Goal: Task Accomplishment & Management: Complete application form

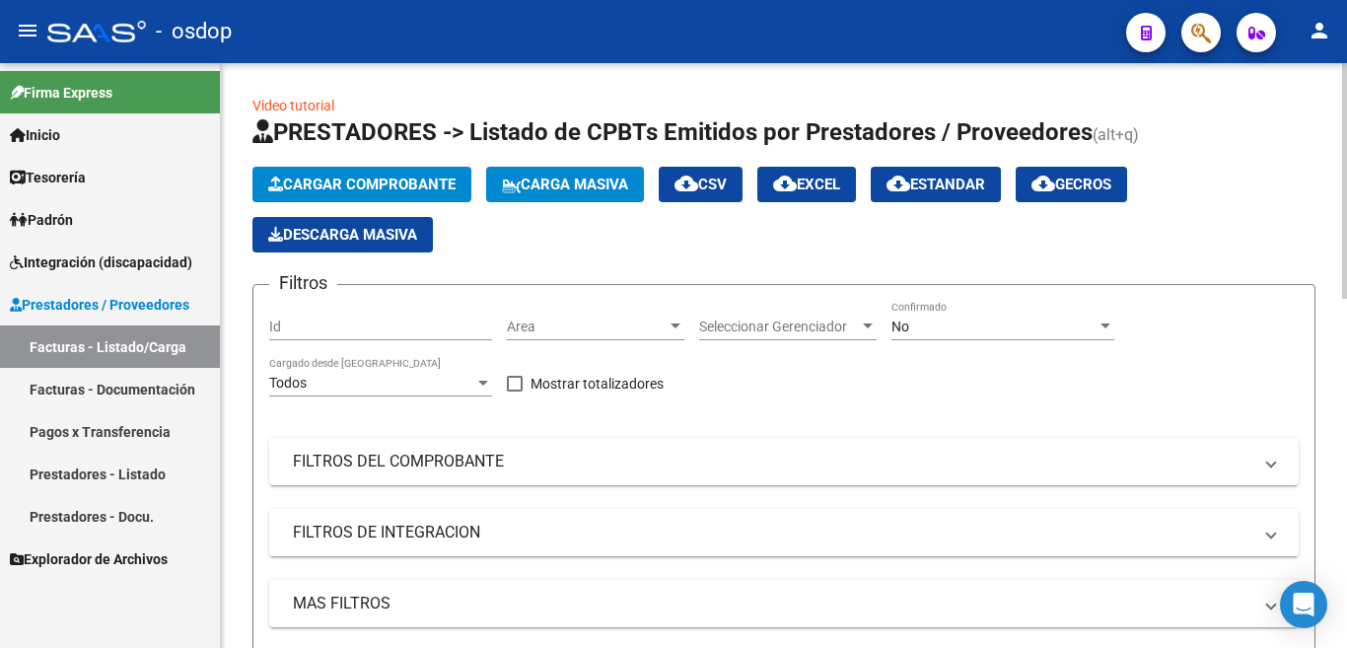
click at [395, 173] on button "Cargar Comprobante" at bounding box center [361, 185] width 219 height 36
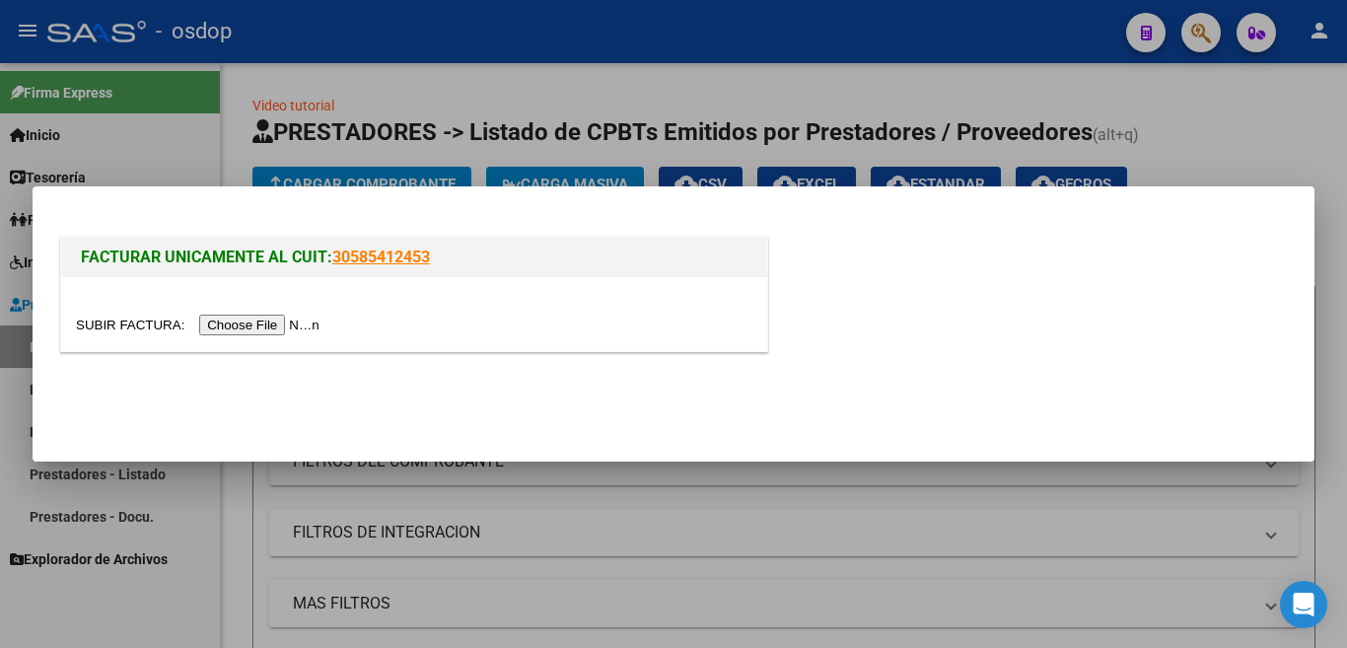
click at [289, 324] on input "file" at bounding box center [200, 325] width 249 height 21
click at [244, 318] on input "file" at bounding box center [200, 325] width 249 height 21
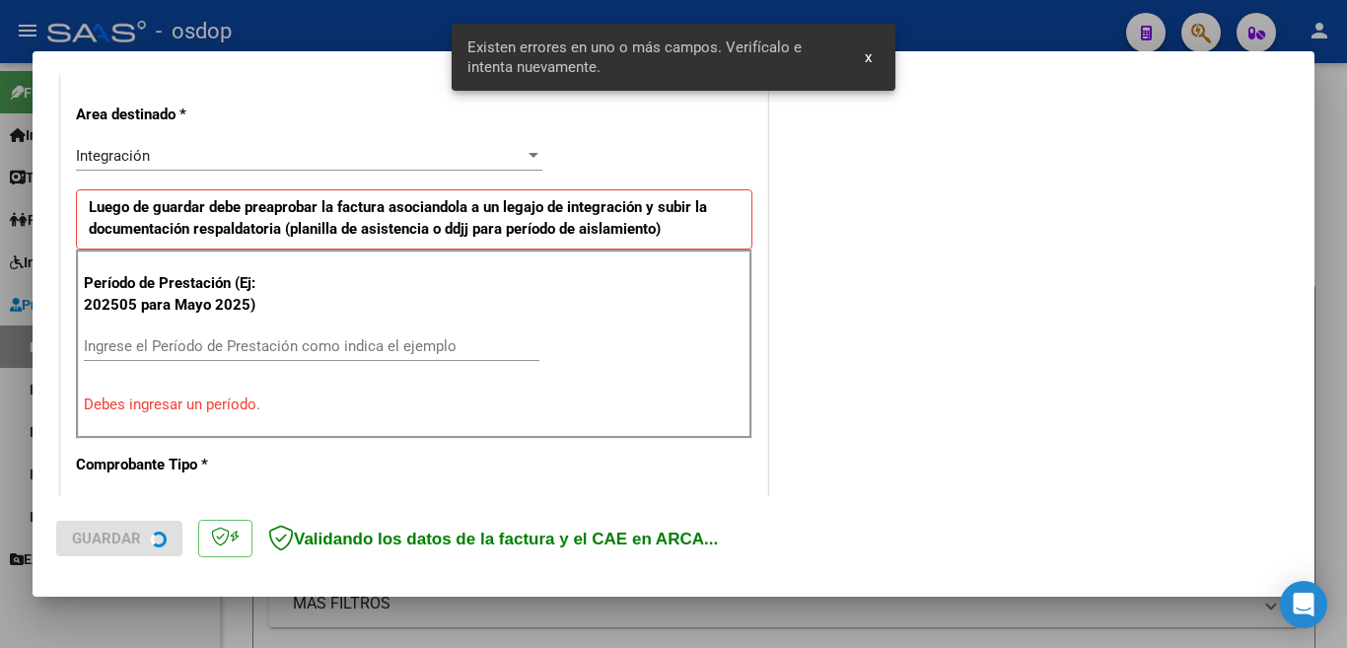
scroll to position [439, 0]
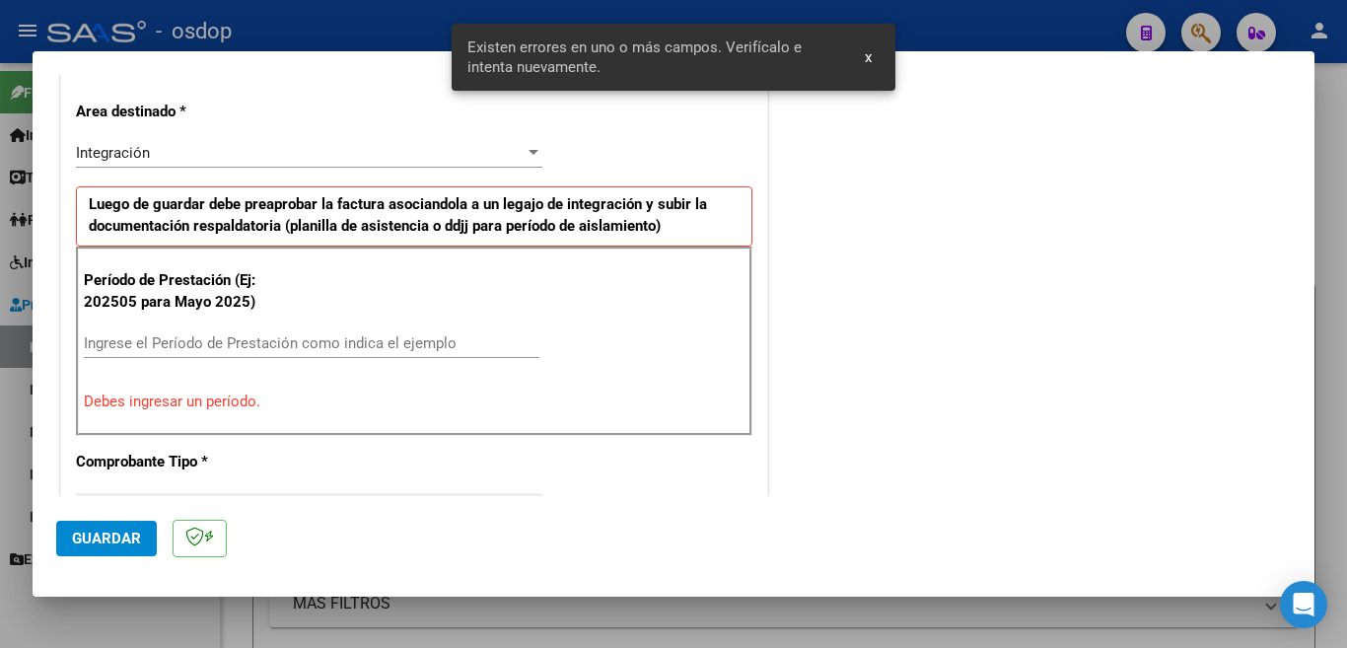
click at [321, 343] on input "Ingrese el Período de Prestación como indica el ejemplo" at bounding box center [312, 343] width 456 height 18
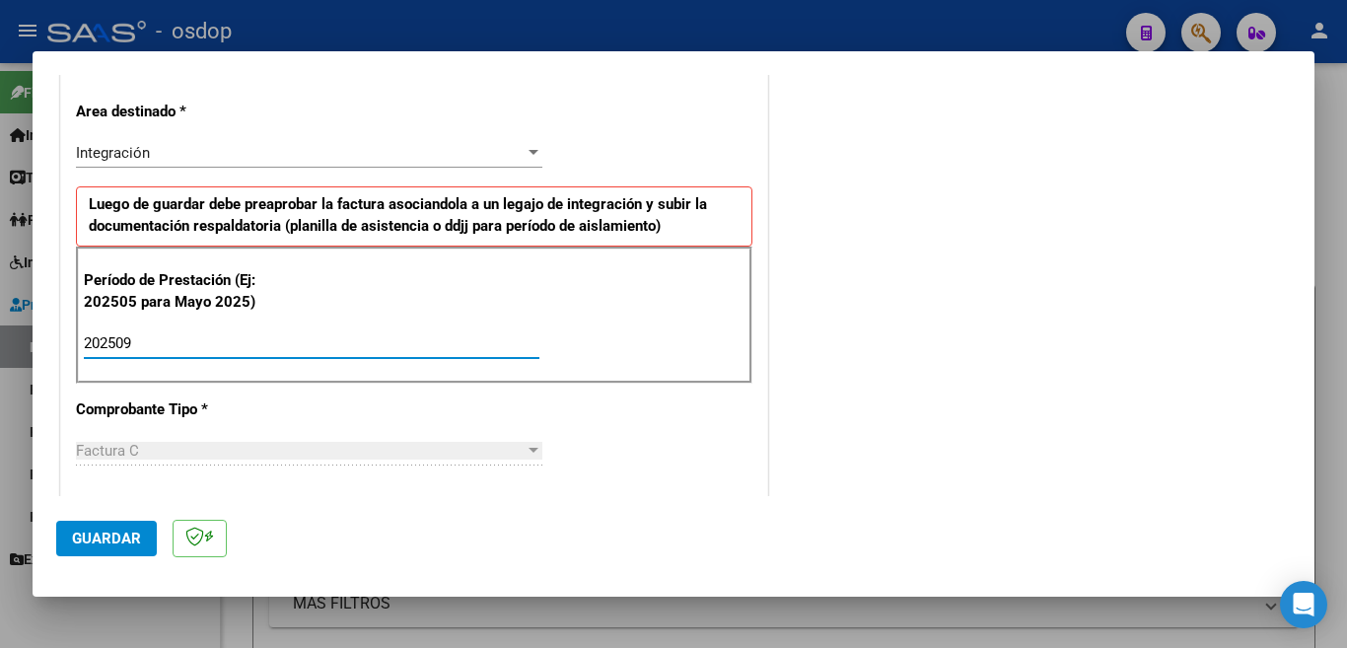
type input "202509"
click at [139, 539] on span "Guardar" at bounding box center [106, 539] width 69 height 18
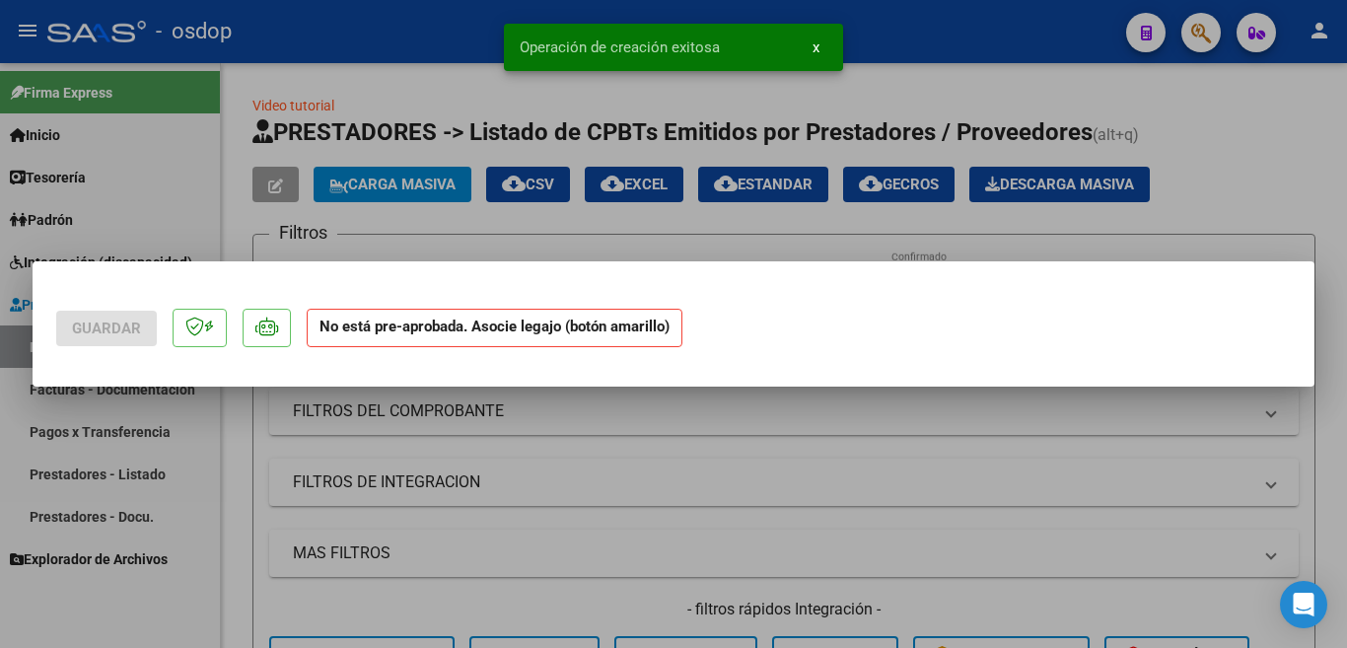
scroll to position [0, 0]
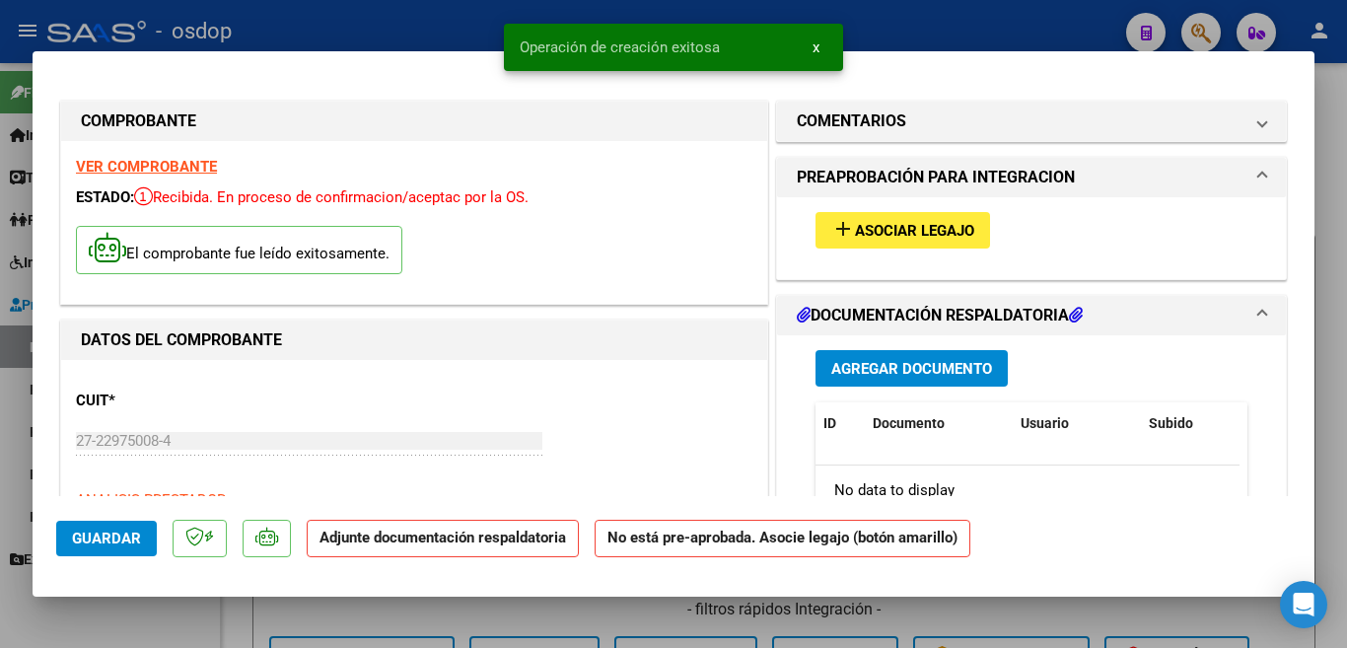
click at [836, 239] on mat-icon "add" at bounding box center [843, 229] width 24 height 24
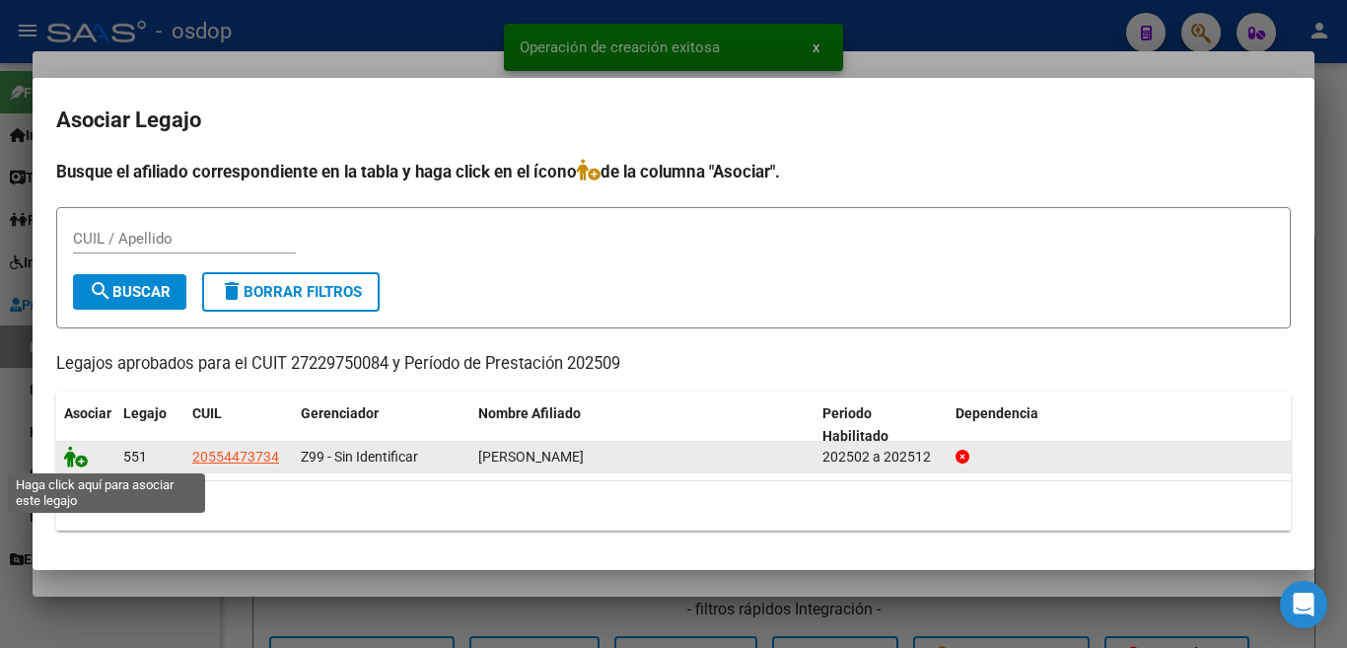
click at [81, 459] on icon at bounding box center [76, 457] width 24 height 22
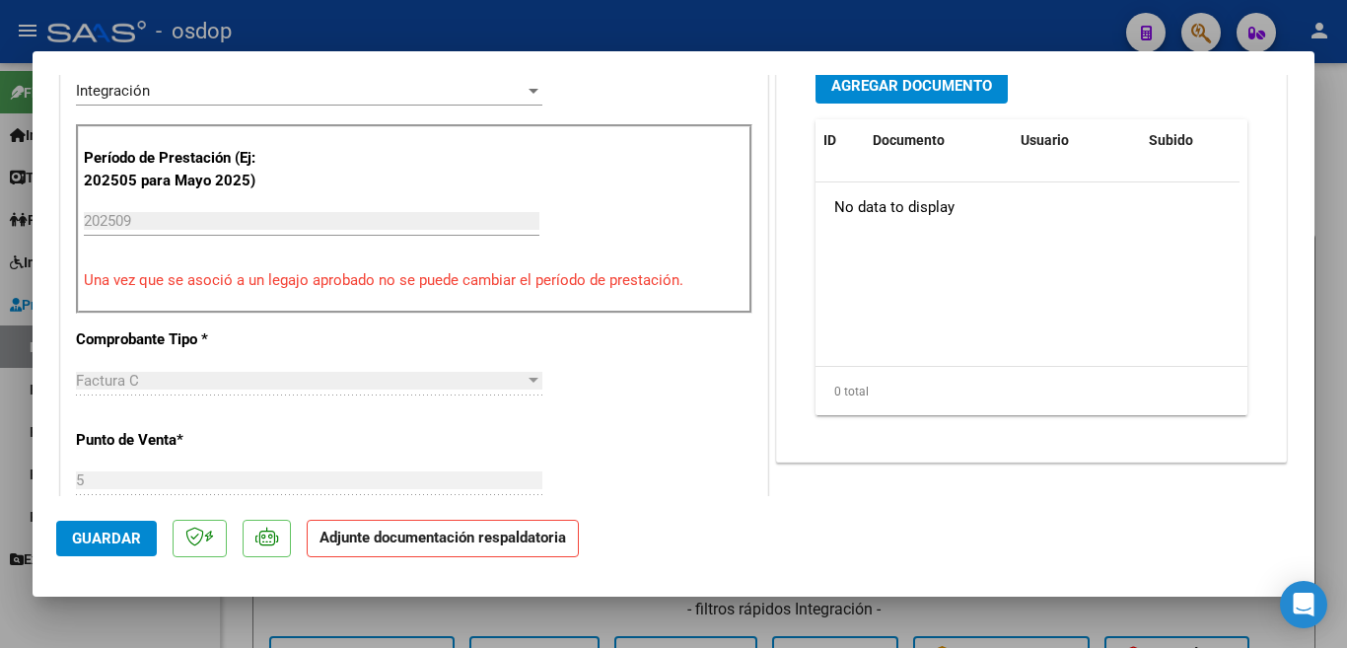
scroll to position [394, 0]
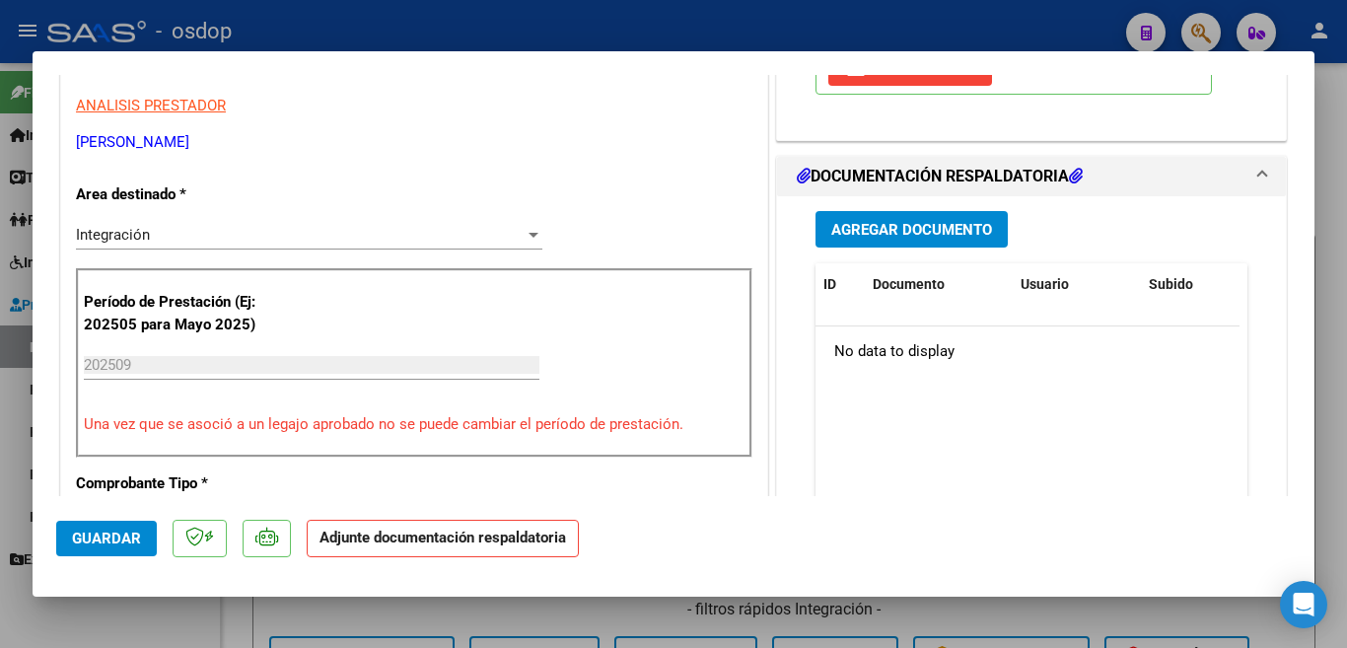
click at [237, 368] on input "202509" at bounding box center [312, 365] width 456 height 18
click at [229, 368] on input "202509" at bounding box center [312, 365] width 456 height 18
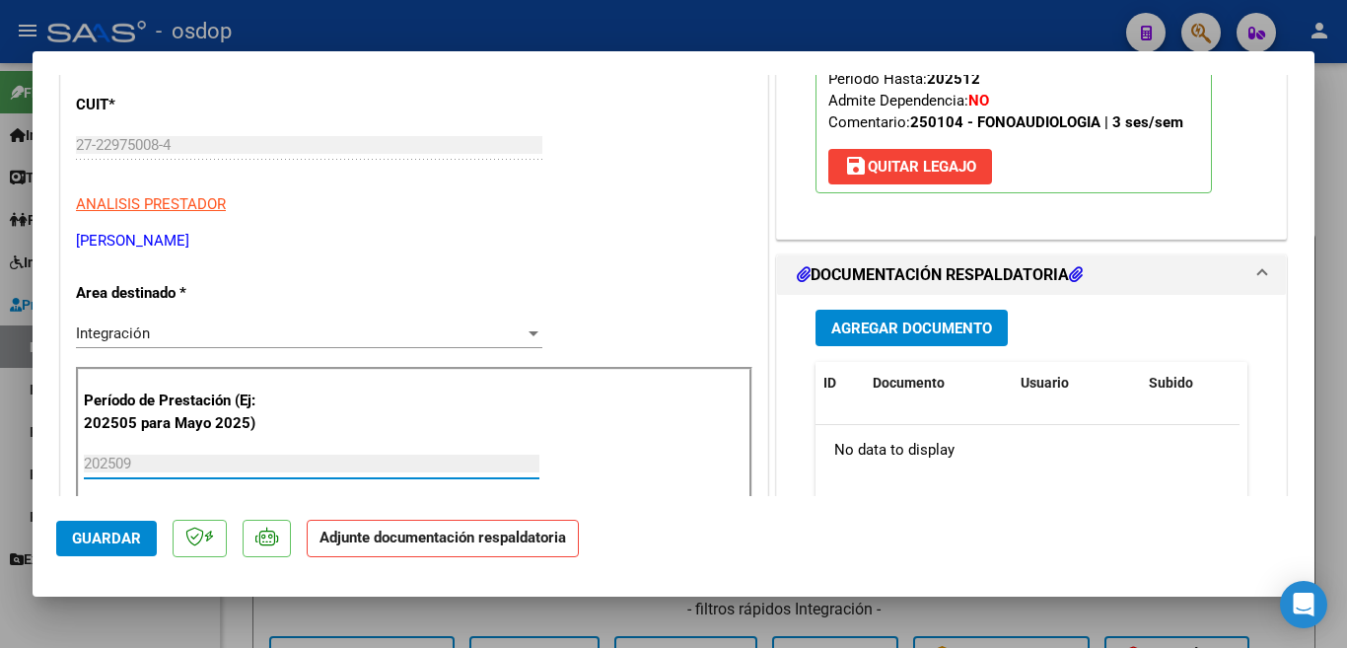
click at [866, 323] on span "Agregar Documento" at bounding box center [911, 329] width 161 height 18
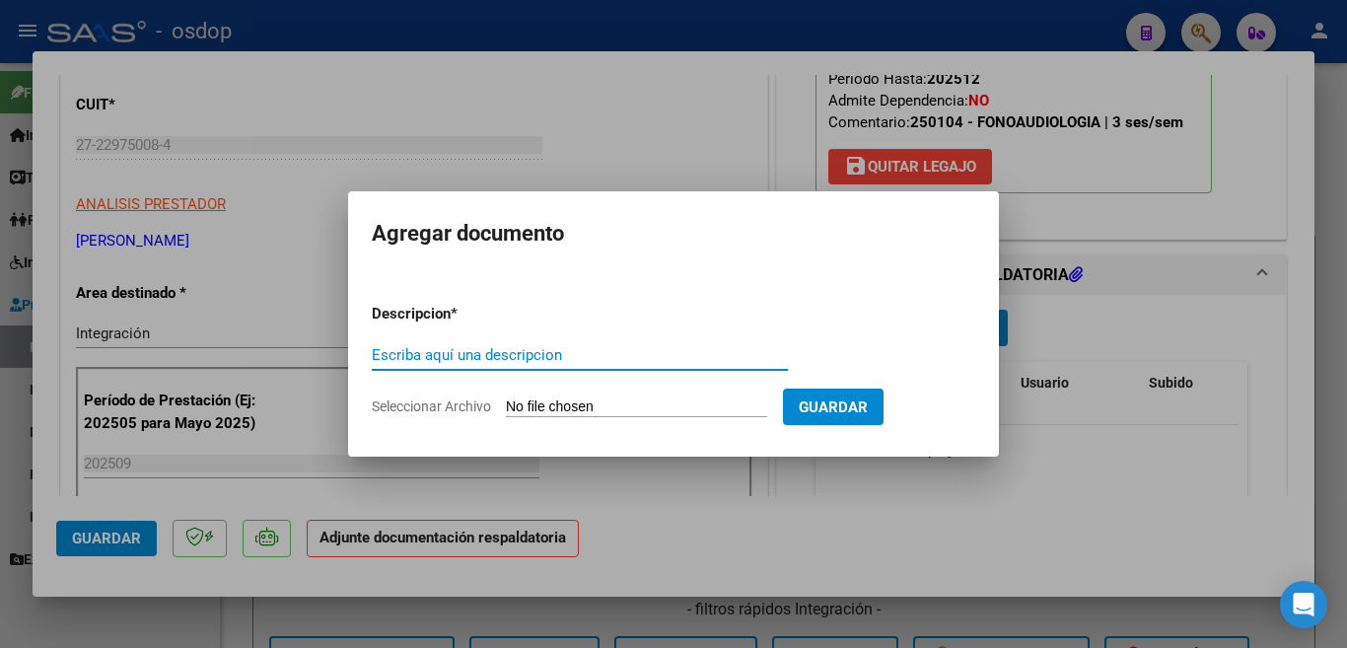
click at [563, 363] on input "Escriba aquí una descripcion" at bounding box center [580, 355] width 416 height 18
click at [563, 363] on input "planill" at bounding box center [580, 355] width 416 height 18
type input "planilla"
click at [550, 401] on input "Seleccionar Archivo" at bounding box center [636, 407] width 261 height 19
type input "C:\fakepath\Asistencia septiembre [PERSON_NAME] .pdf"
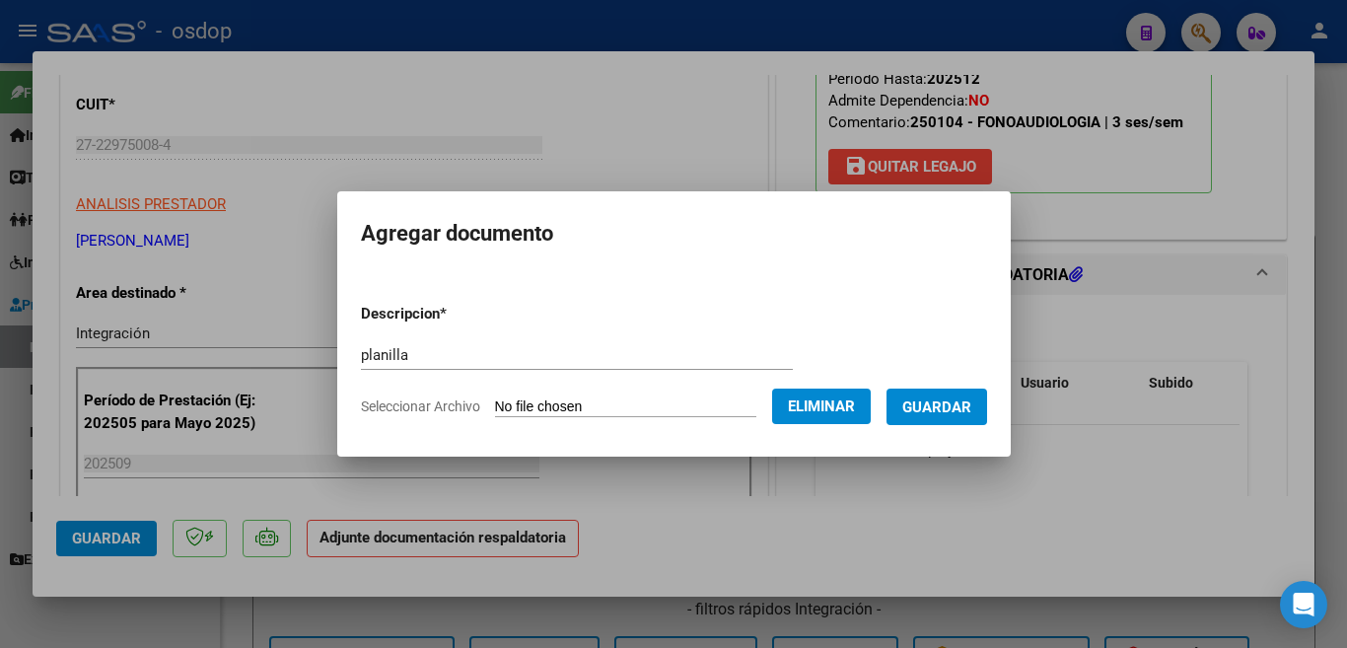
click at [936, 400] on span "Guardar" at bounding box center [936, 407] width 69 height 18
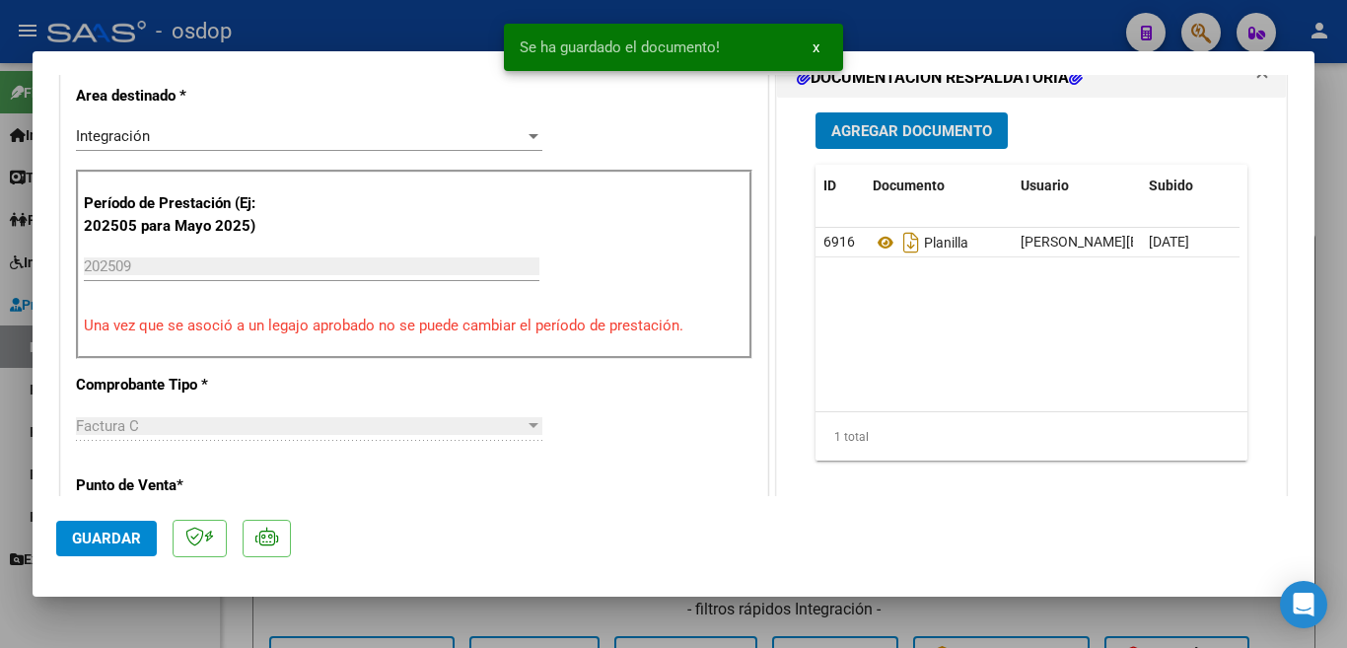
scroll to position [592, 0]
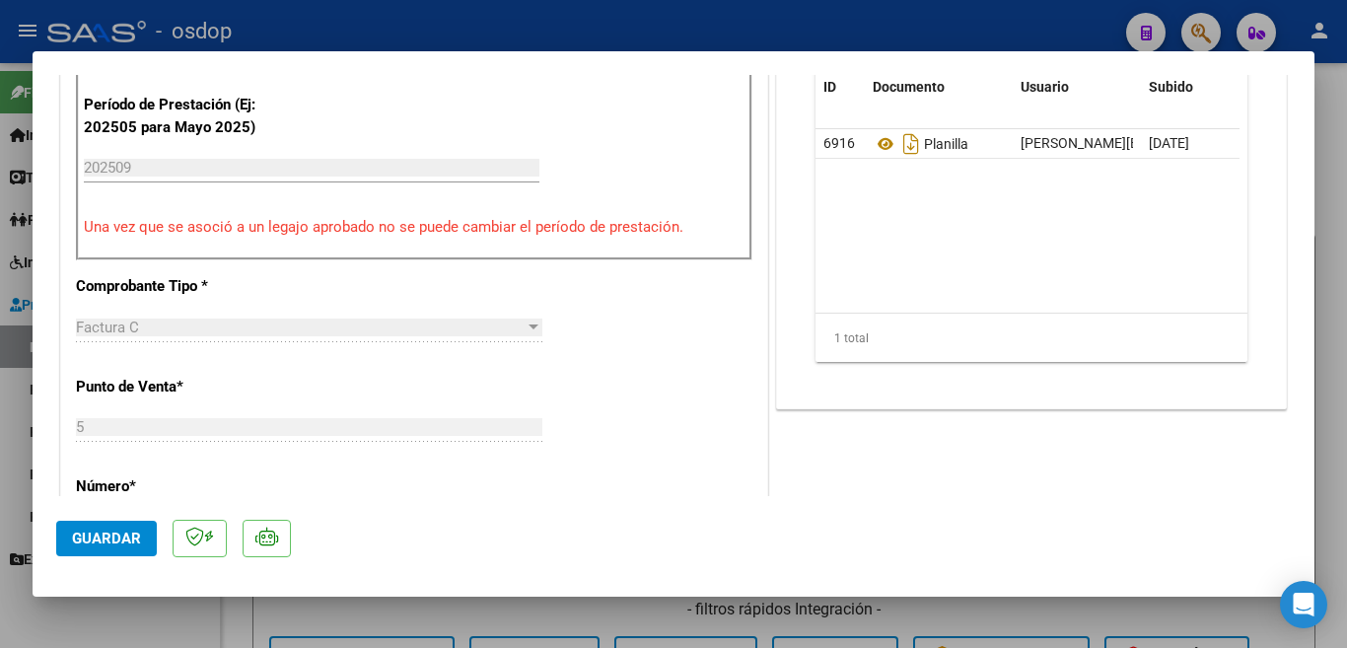
click at [114, 533] on span "Guardar" at bounding box center [106, 539] width 69 height 18
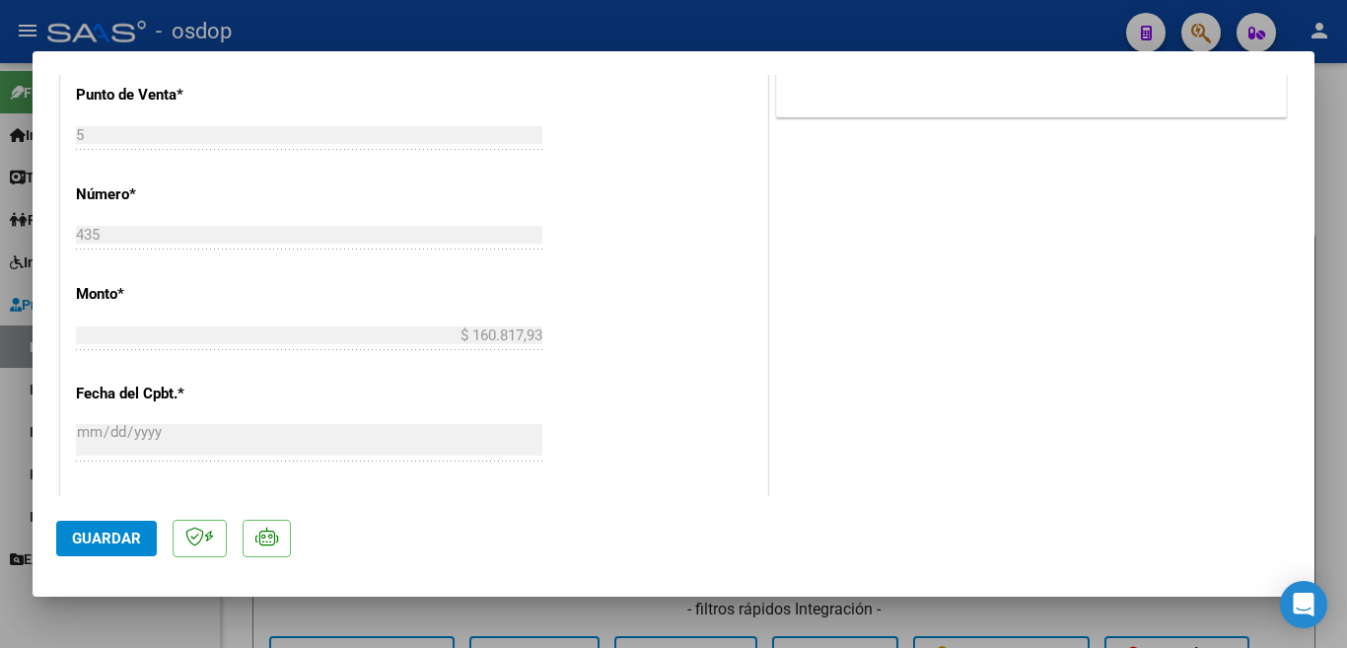
scroll to position [888, 0]
click at [132, 534] on span "Guardar" at bounding box center [106, 539] width 69 height 18
click at [55, 515] on mat-dialog-container "COMPROBANTE VER COMPROBANTE ESTADO: Recibida. En proceso de confirmacion/acepta…" at bounding box center [674, 324] width 1282 height 546
click at [33, 394] on mat-dialog-content "COMPROBANTE VER COMPROBANTE ESTADO: Recibida. En proceso de confirmacion/acepta…" at bounding box center [674, 285] width 1282 height 421
click at [29, 397] on div at bounding box center [673, 324] width 1347 height 648
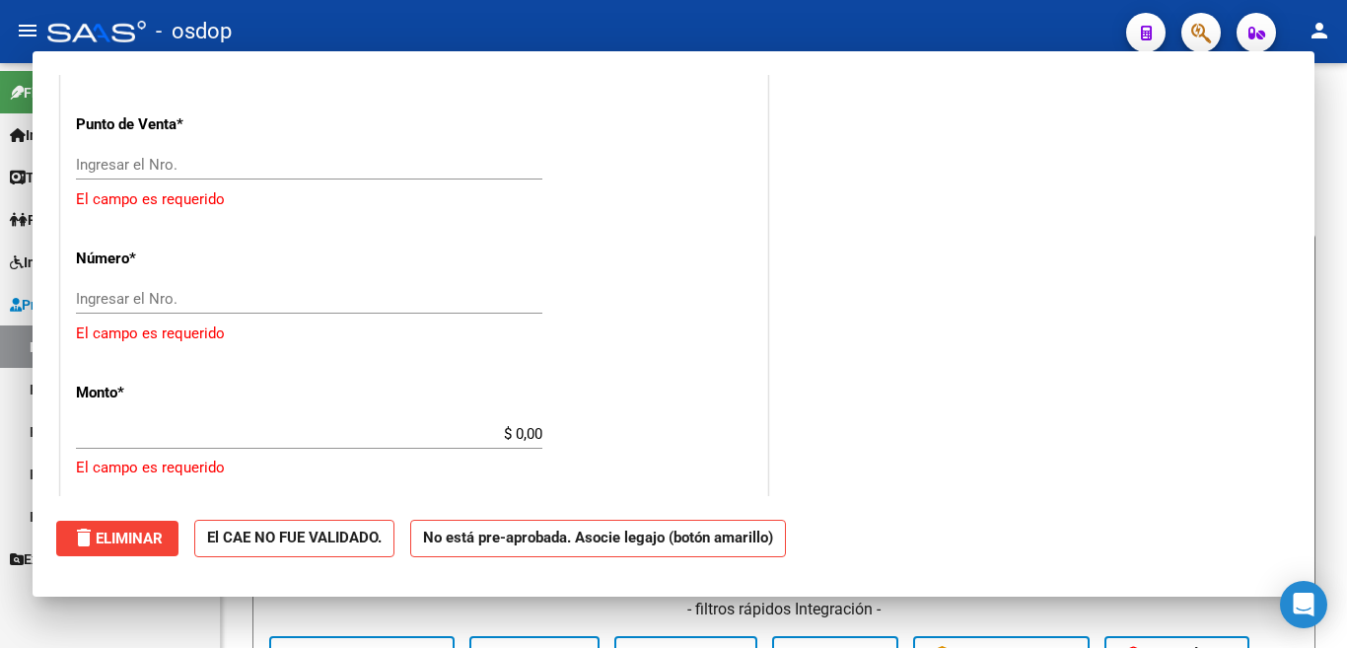
click at [37, 433] on link "Pagos x Transferencia" at bounding box center [110, 431] width 220 height 42
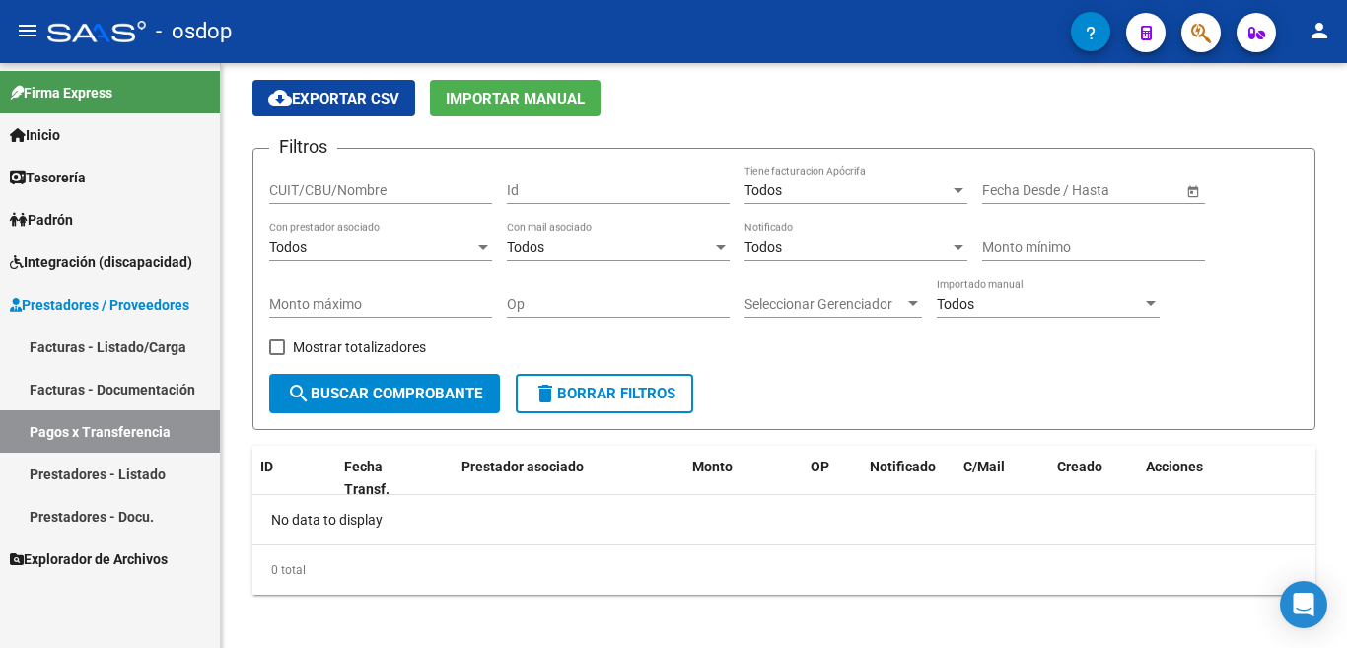
scroll to position [75, 0]
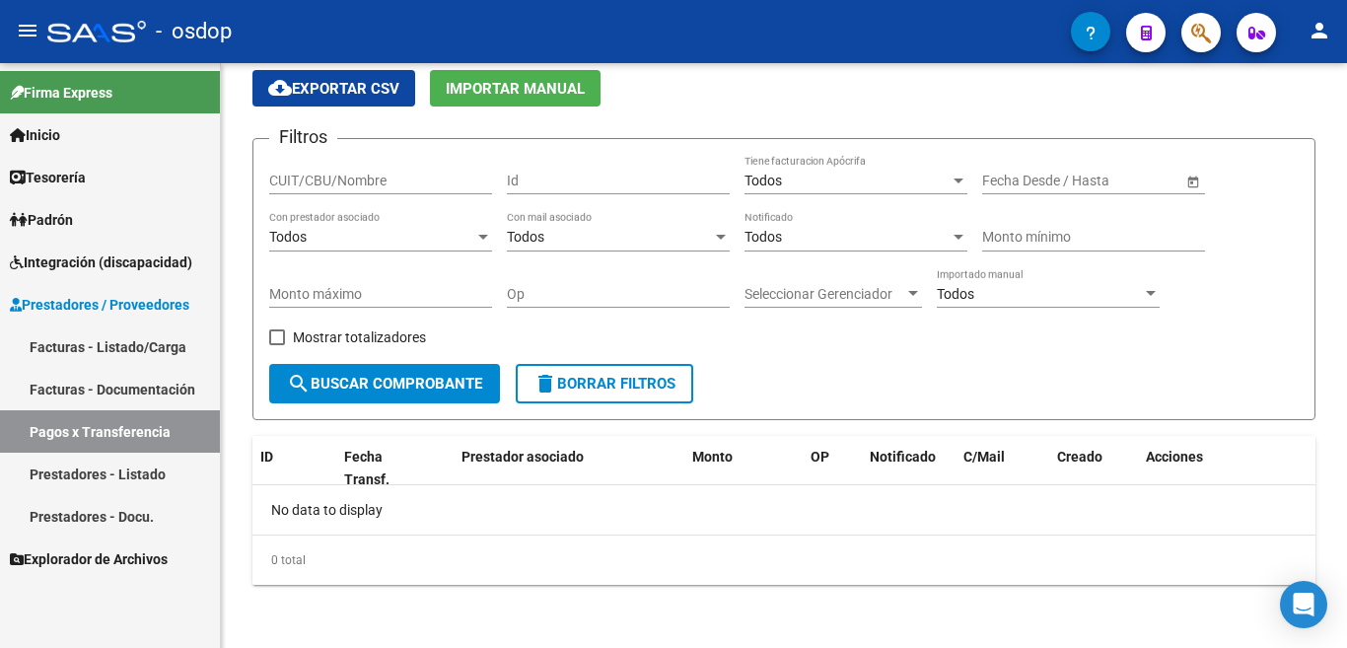
click at [108, 388] on link "Facturas - Documentación" at bounding box center [110, 389] width 220 height 42
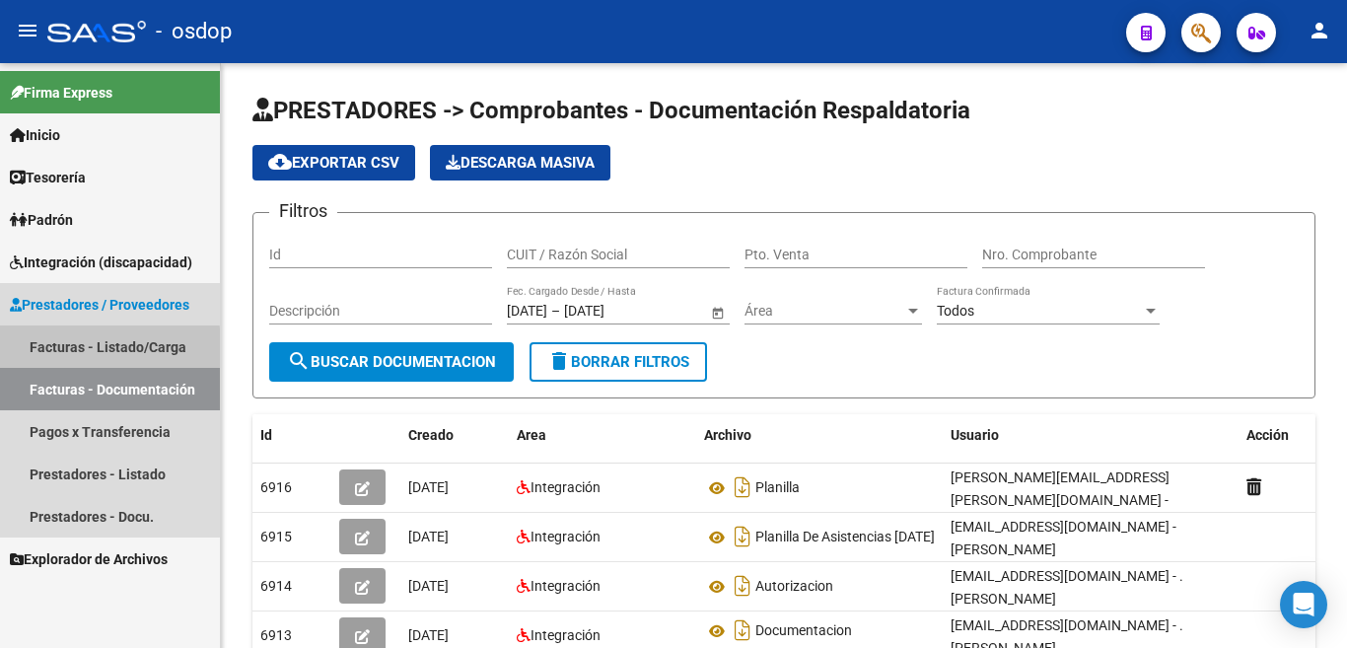
click at [103, 349] on link "Facturas - Listado/Carga" at bounding box center [110, 346] width 220 height 42
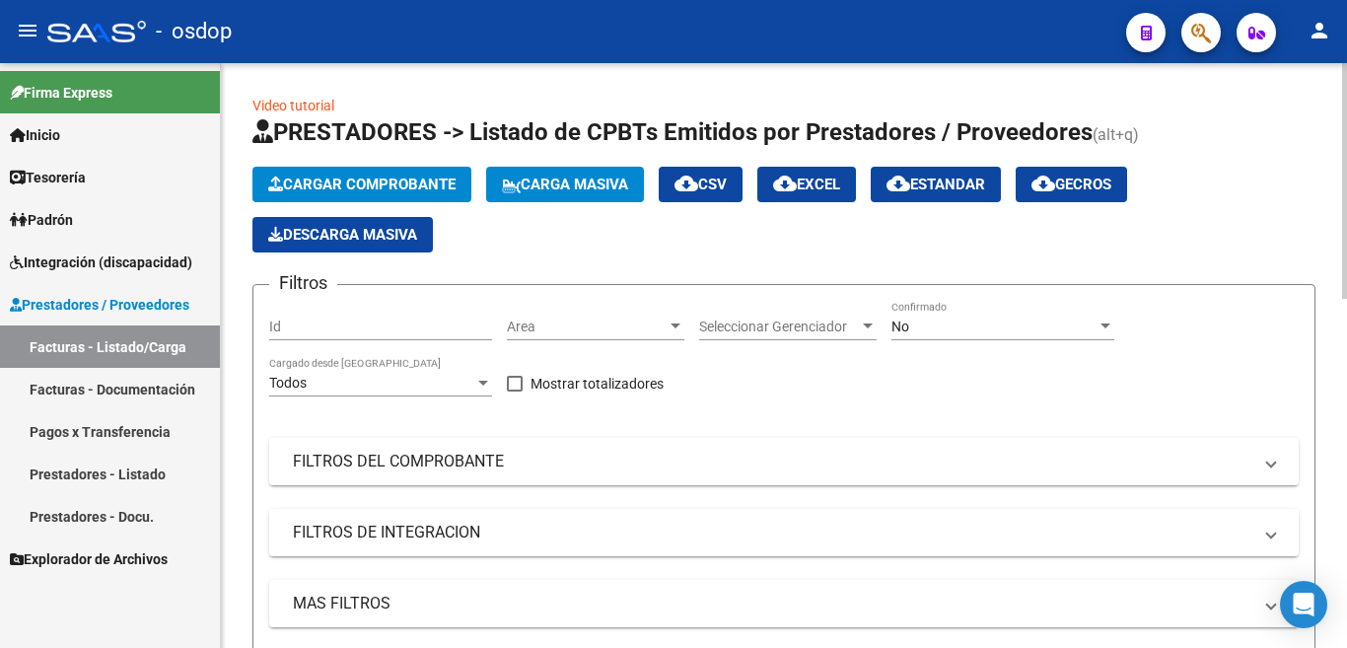
scroll to position [493, 0]
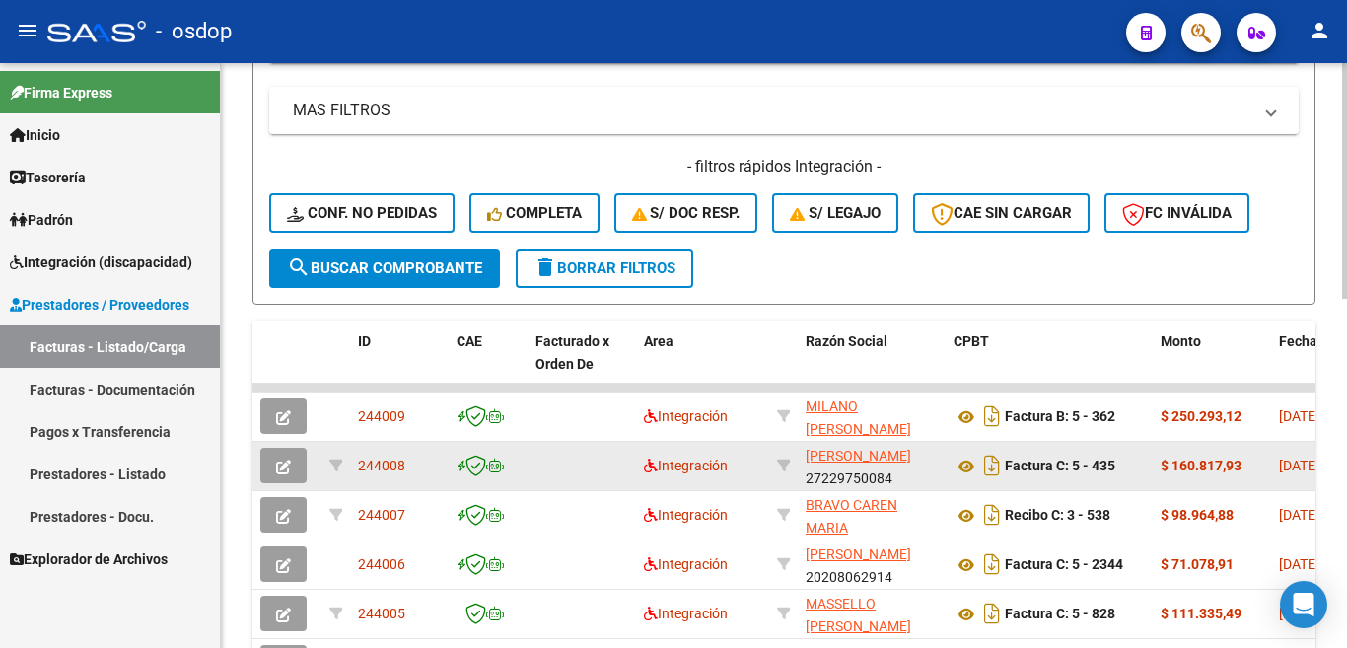
click at [403, 467] on span "244008" at bounding box center [381, 466] width 47 height 16
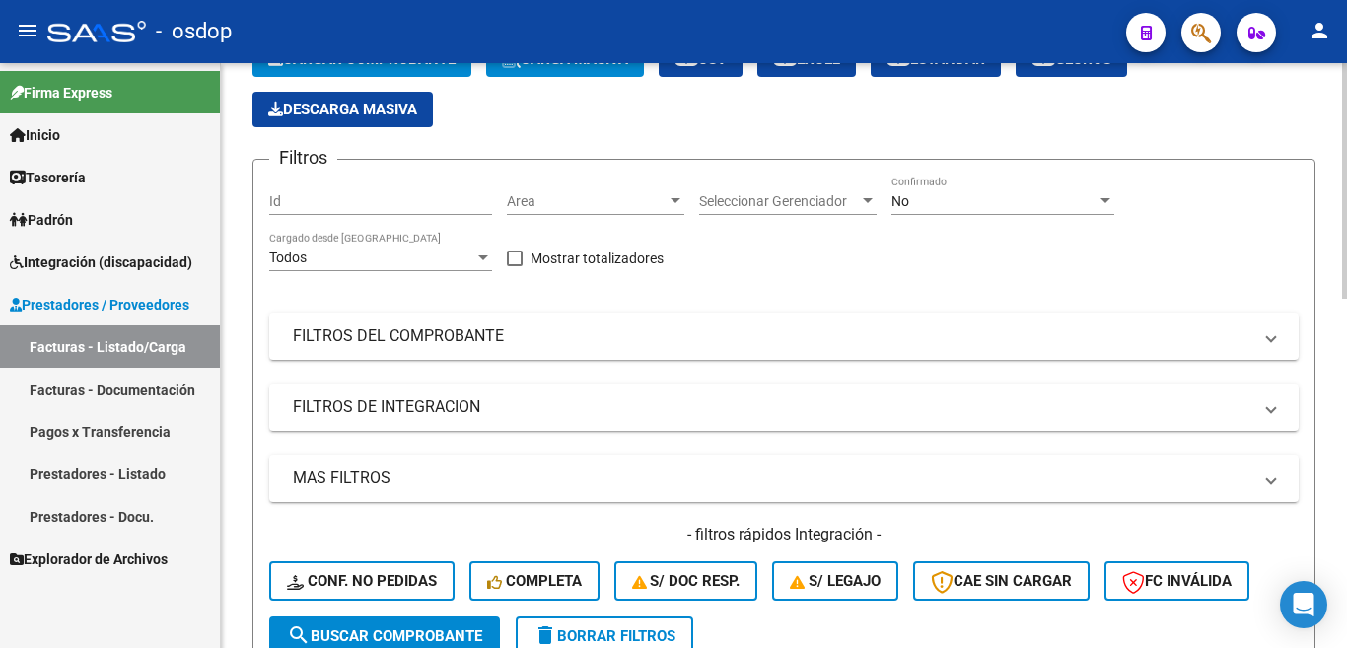
scroll to position [0, 0]
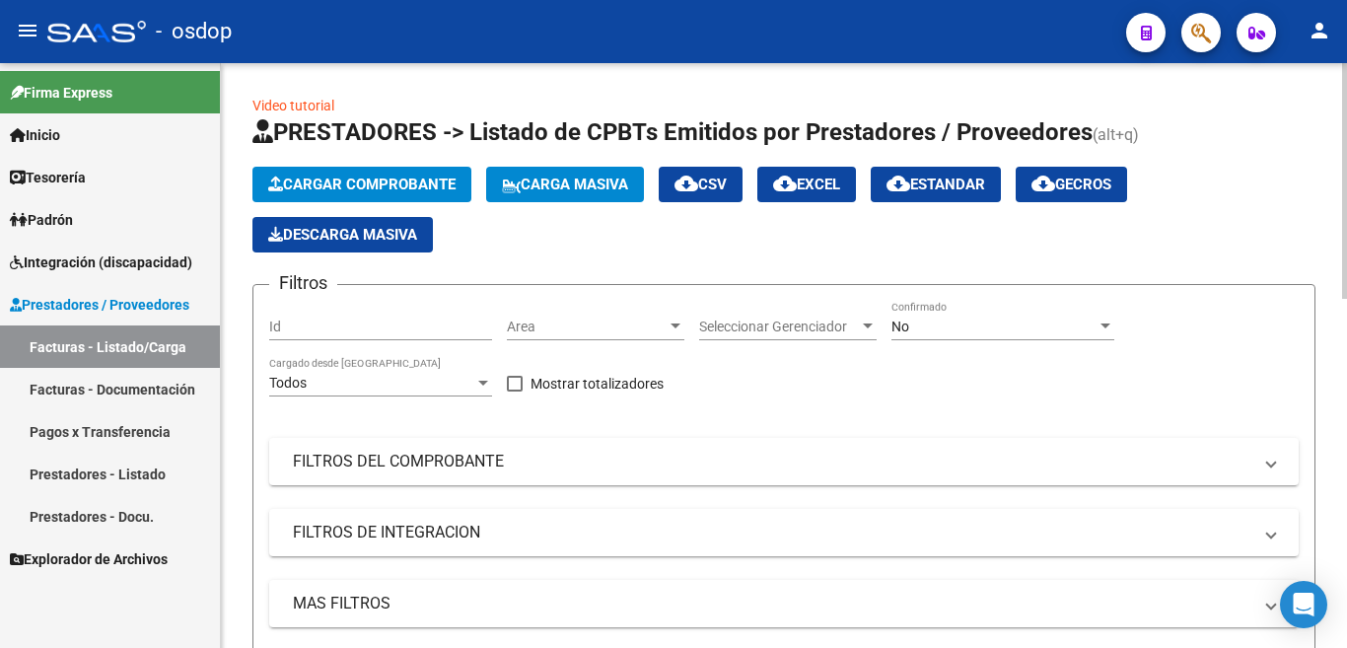
click at [340, 190] on span "Cargar Comprobante" at bounding box center [361, 185] width 187 height 18
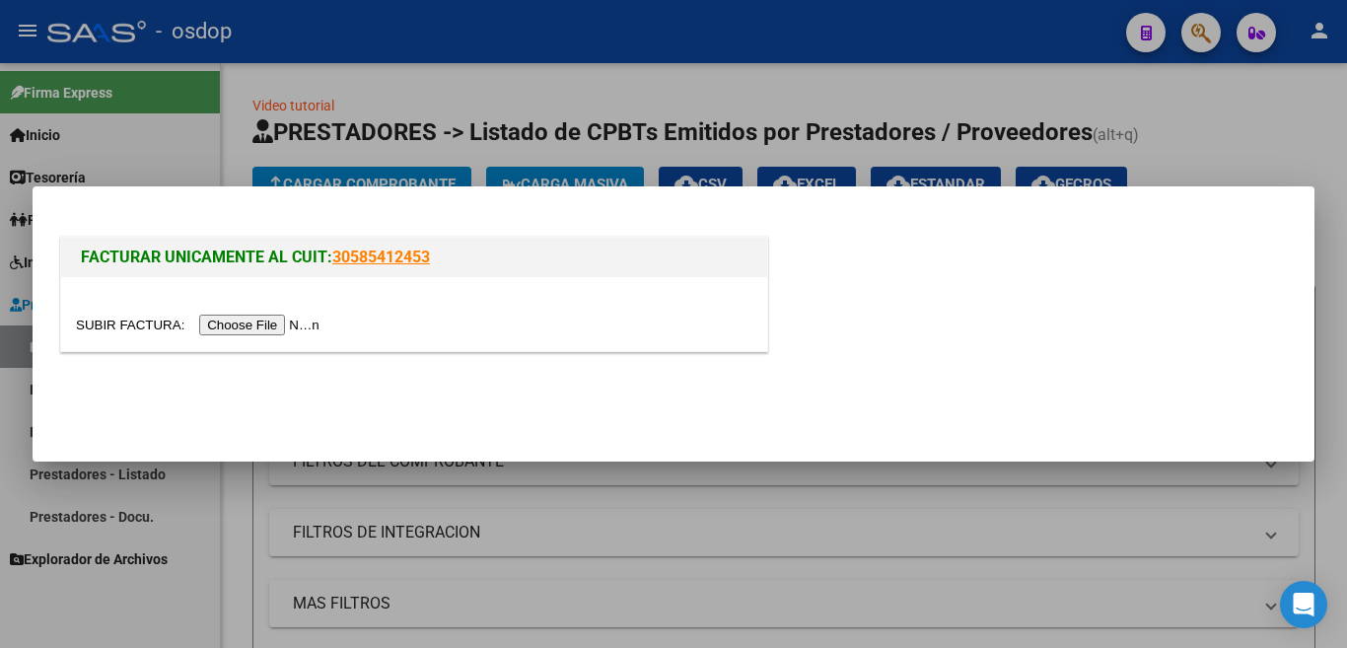
click at [222, 331] on input "file" at bounding box center [200, 325] width 249 height 21
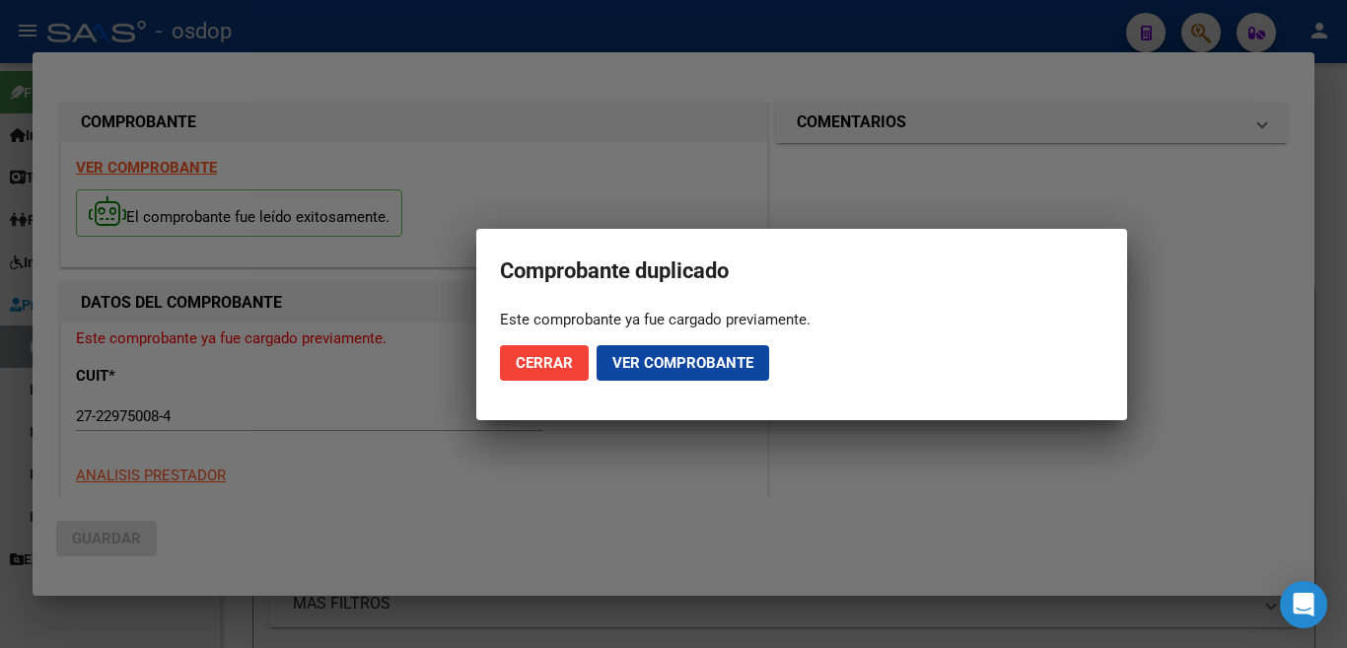
click at [504, 379] on button "Cerrar" at bounding box center [544, 363] width 89 height 36
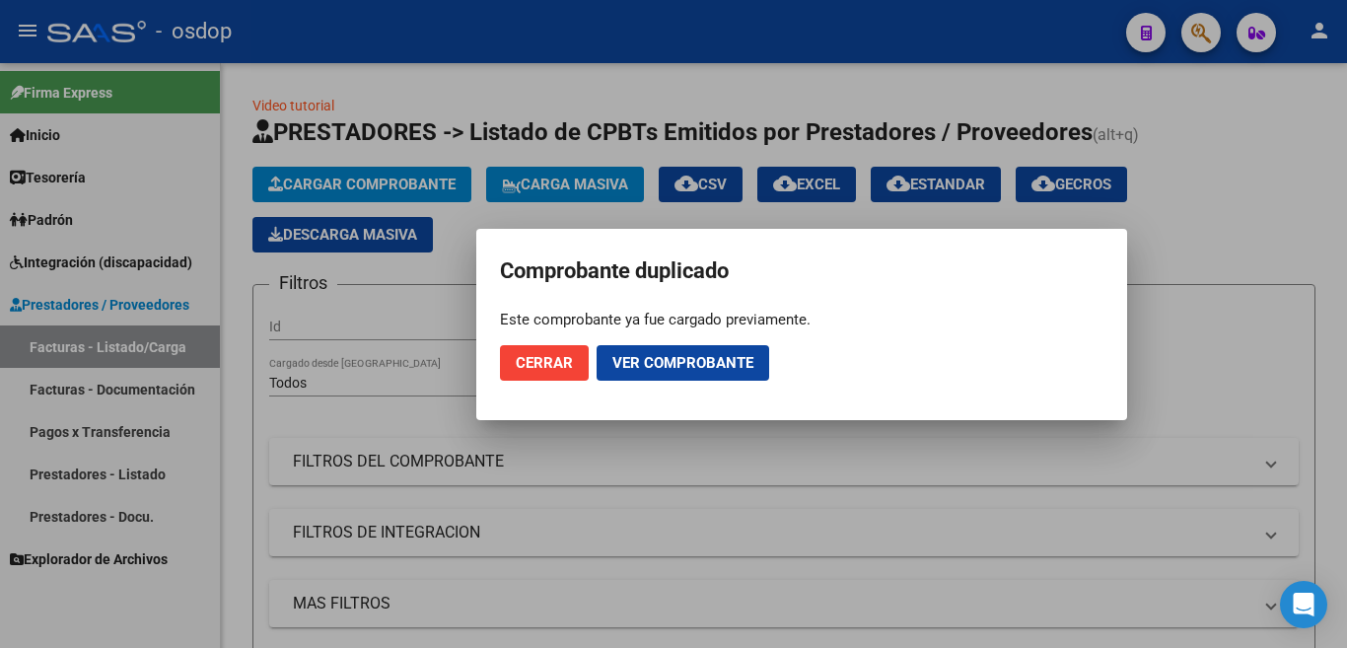
click at [524, 374] on button "Cerrar" at bounding box center [544, 363] width 89 height 36
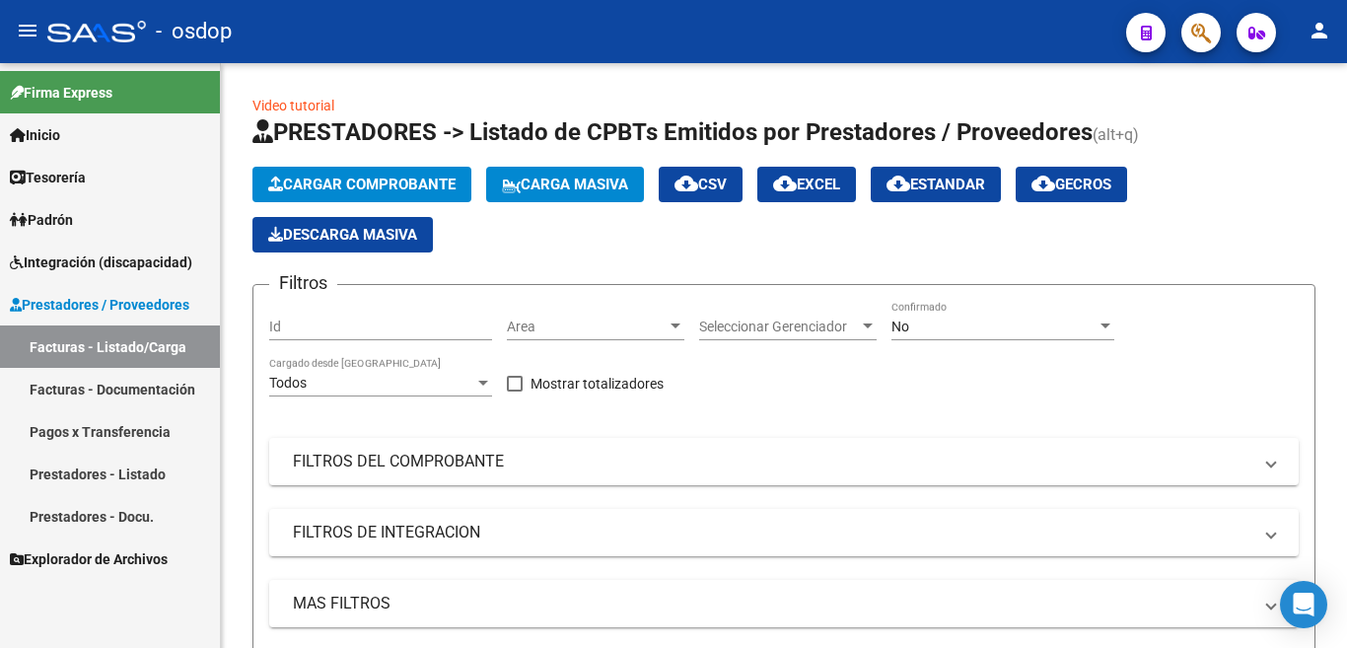
click at [128, 476] on link "Prestadores - Listado" at bounding box center [110, 474] width 220 height 42
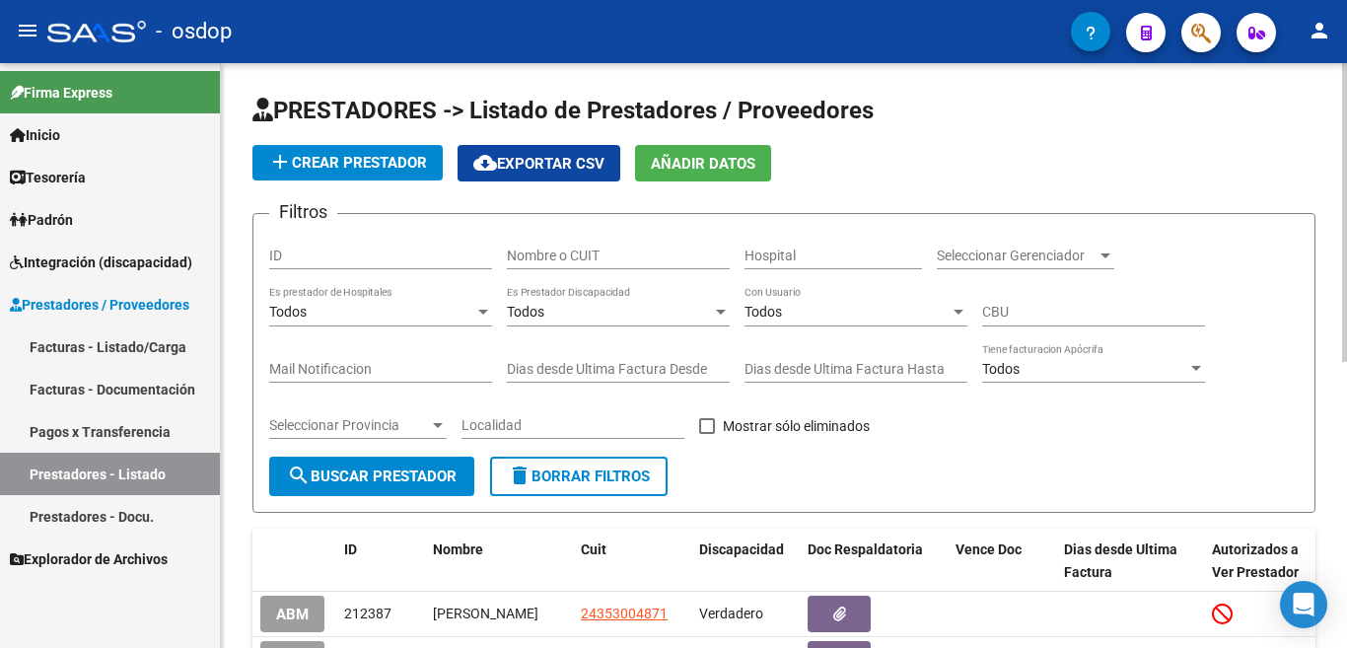
click at [599, 248] on input "Nombre o CUIT" at bounding box center [618, 256] width 223 height 17
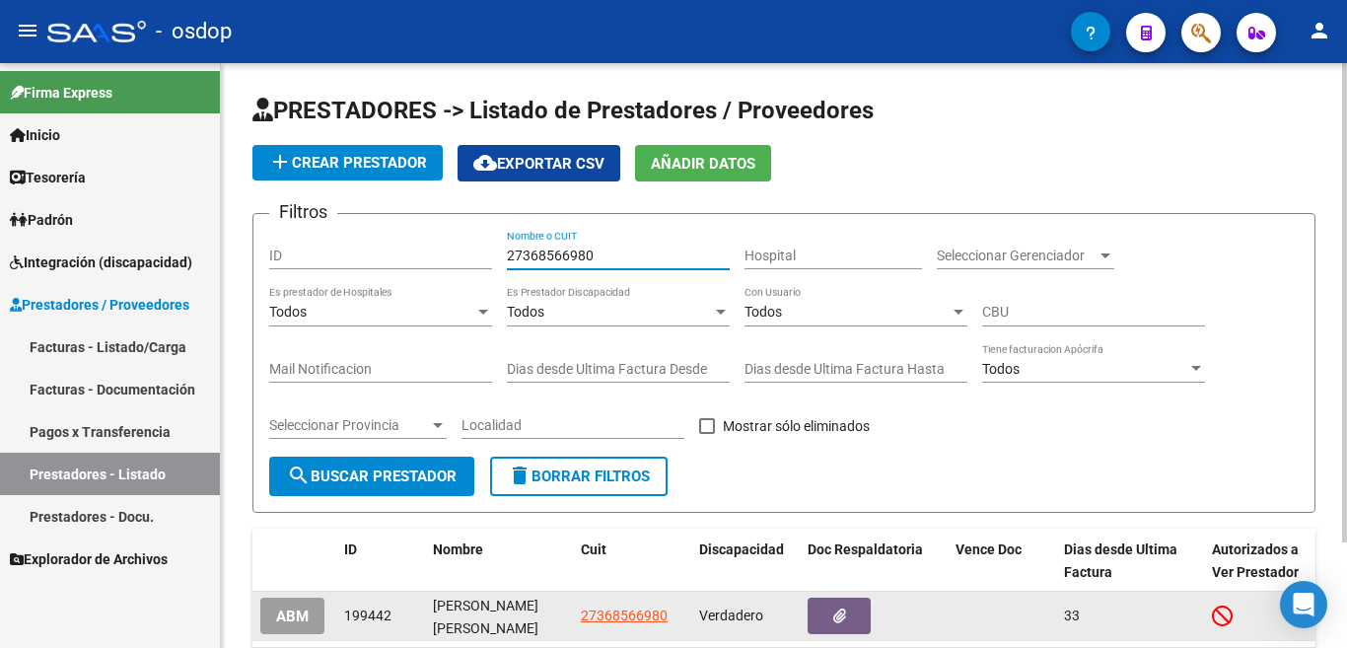
type input "27368566980"
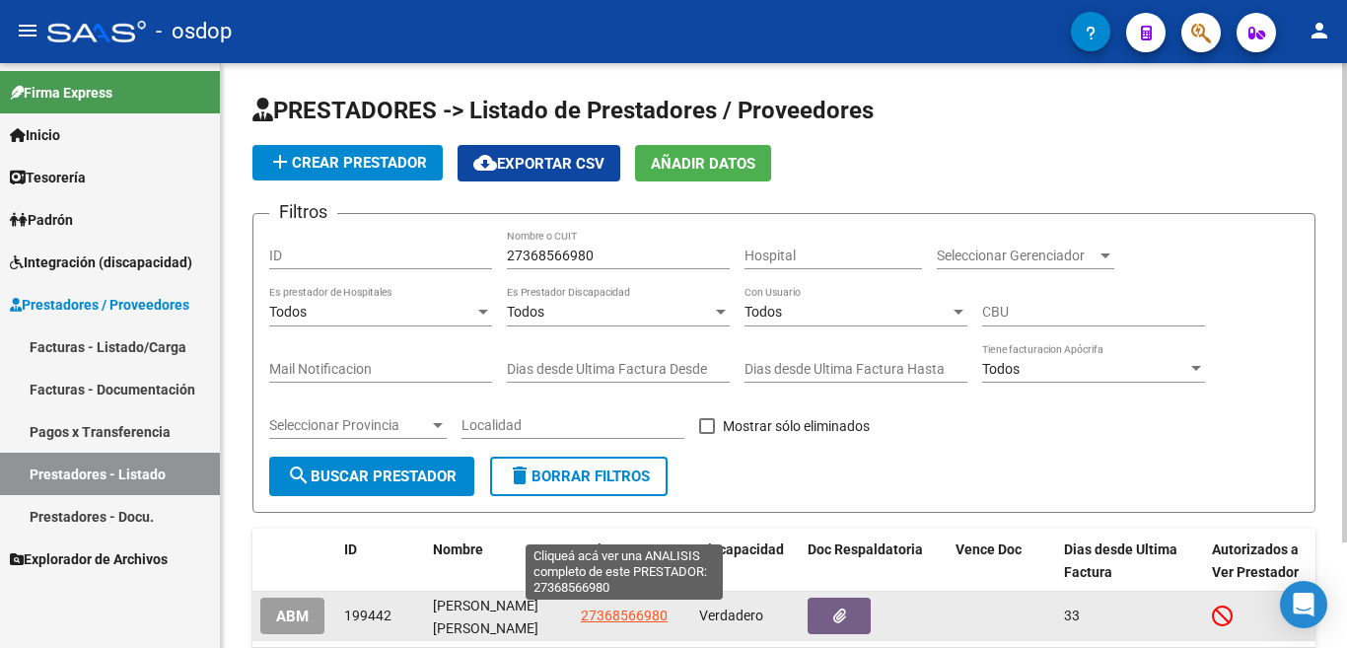
click at [616, 609] on span "27368566980" at bounding box center [624, 615] width 87 height 16
type textarea "27368566980"
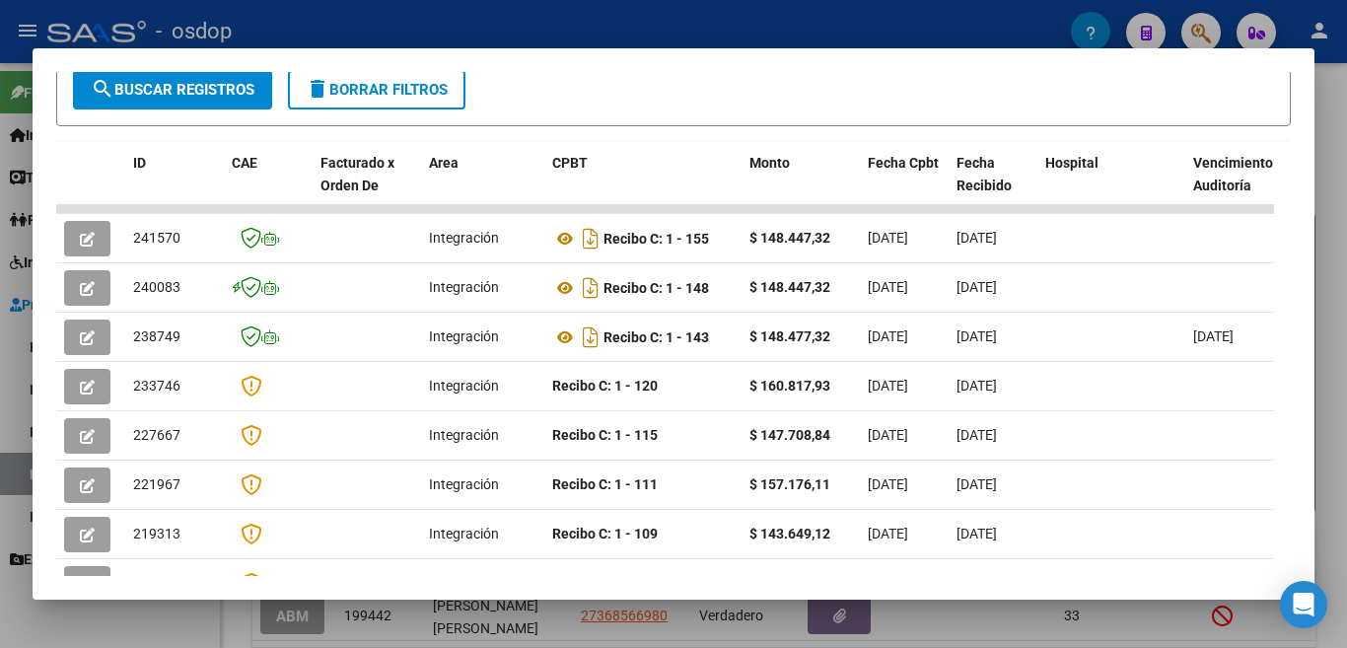
scroll to position [427, 0]
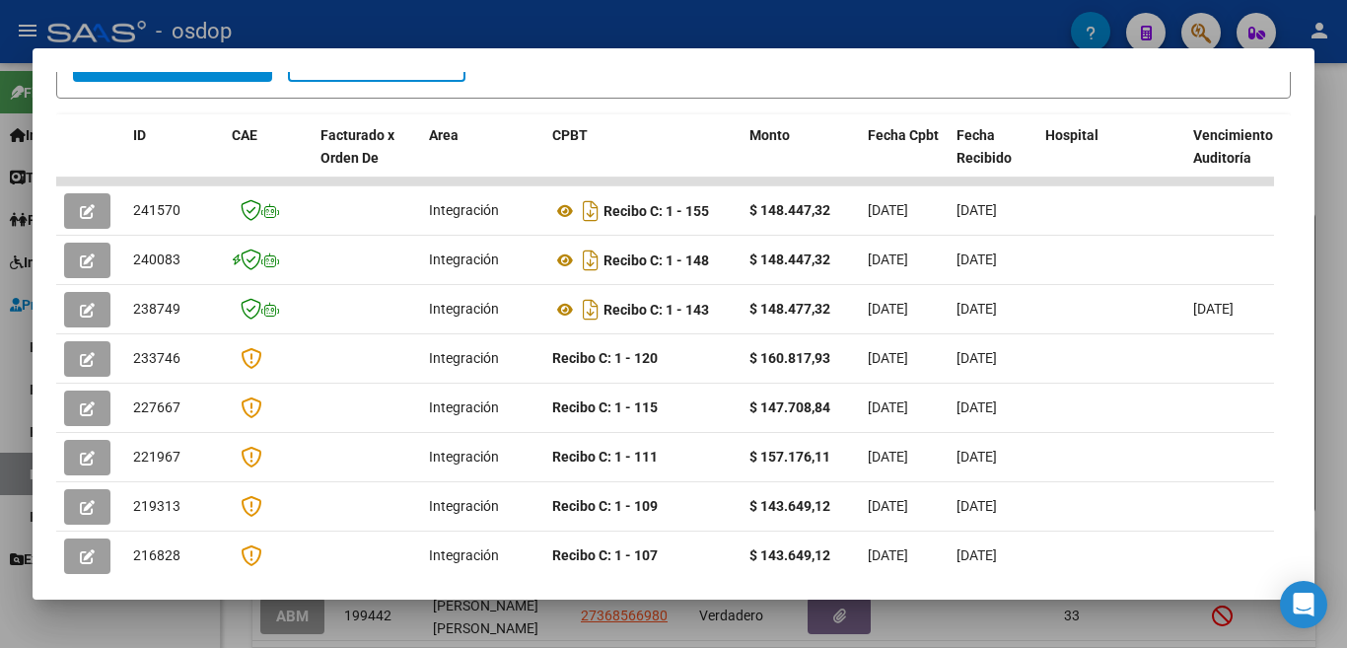
click at [742, 19] on div at bounding box center [673, 324] width 1347 height 648
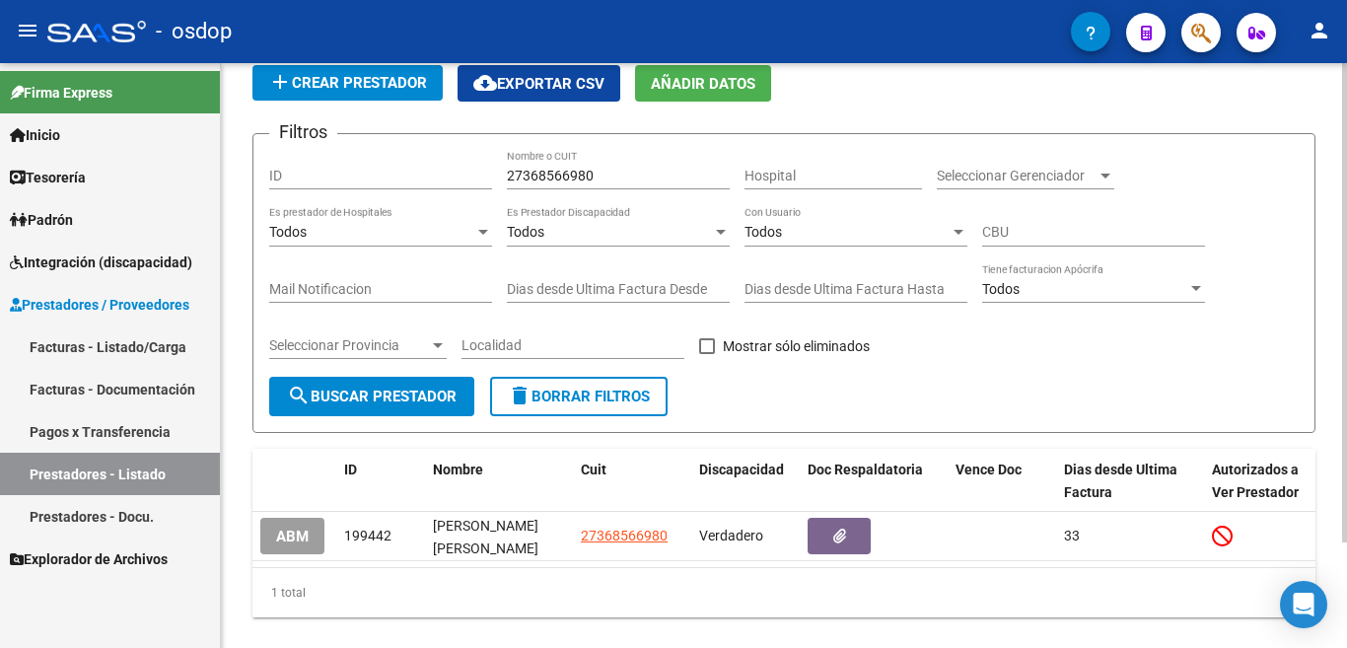
scroll to position [31, 0]
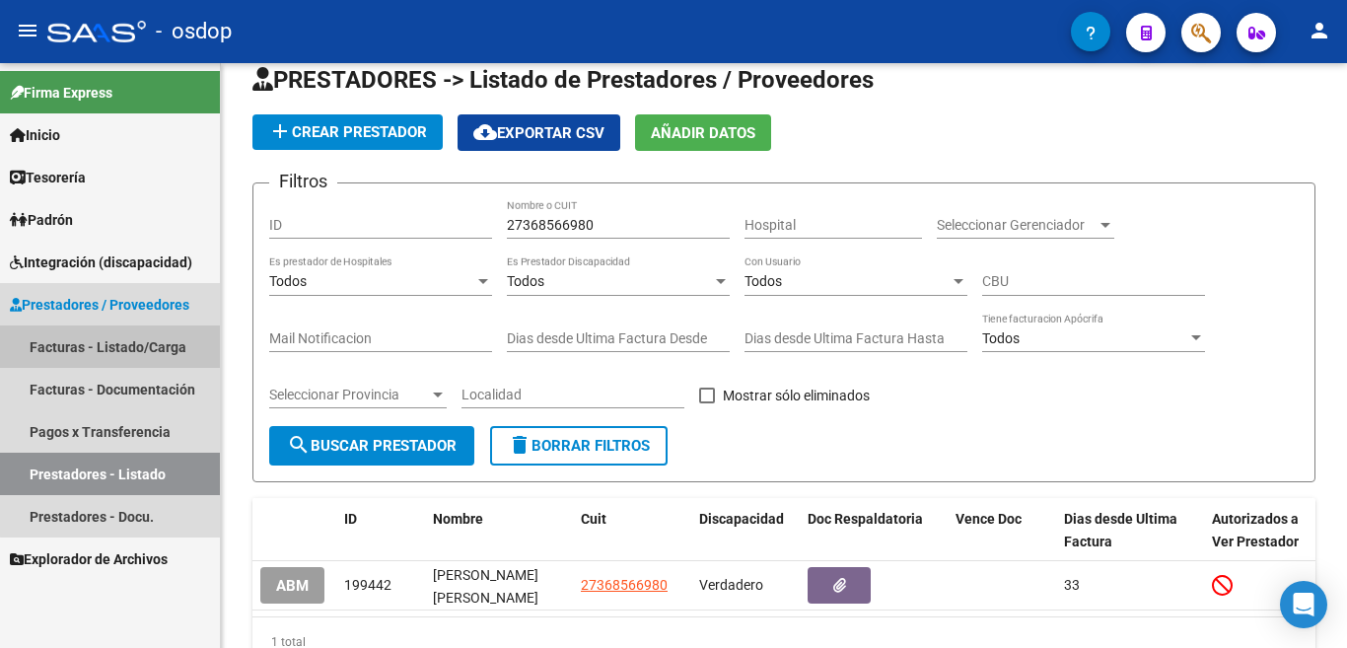
click at [165, 343] on link "Facturas - Listado/Carga" at bounding box center [110, 346] width 220 height 42
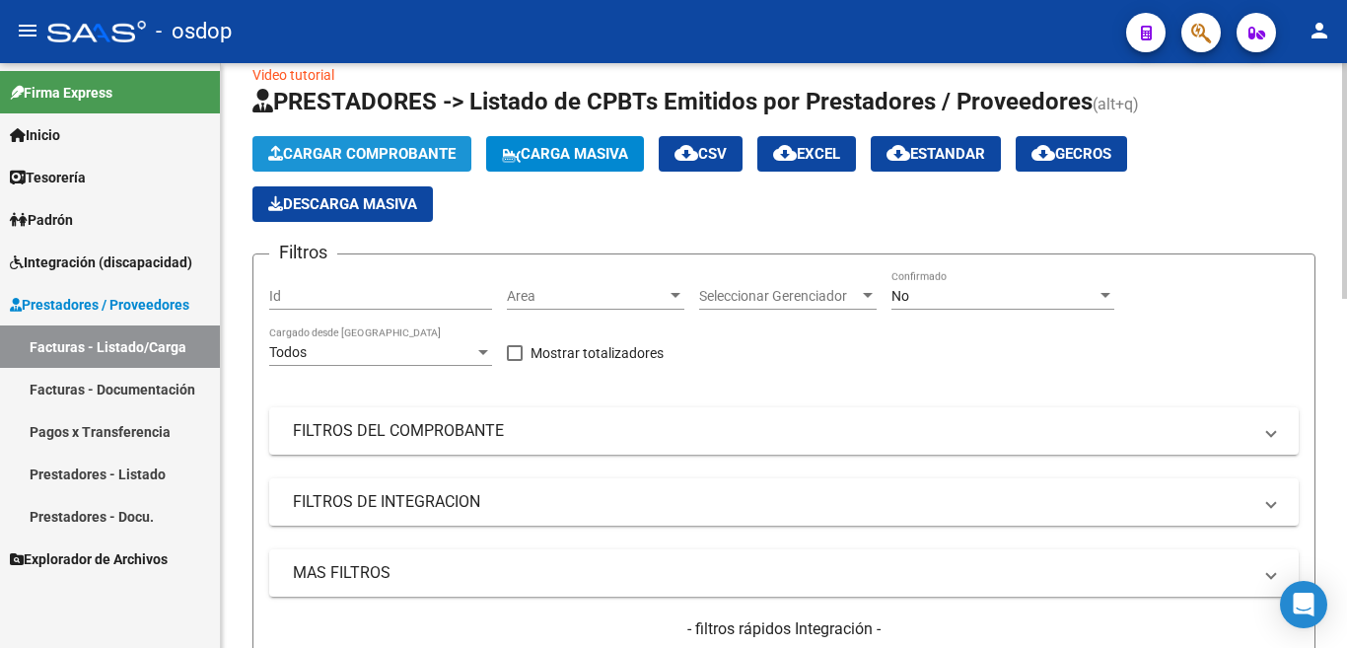
click at [346, 144] on button "Cargar Comprobante" at bounding box center [361, 154] width 219 height 36
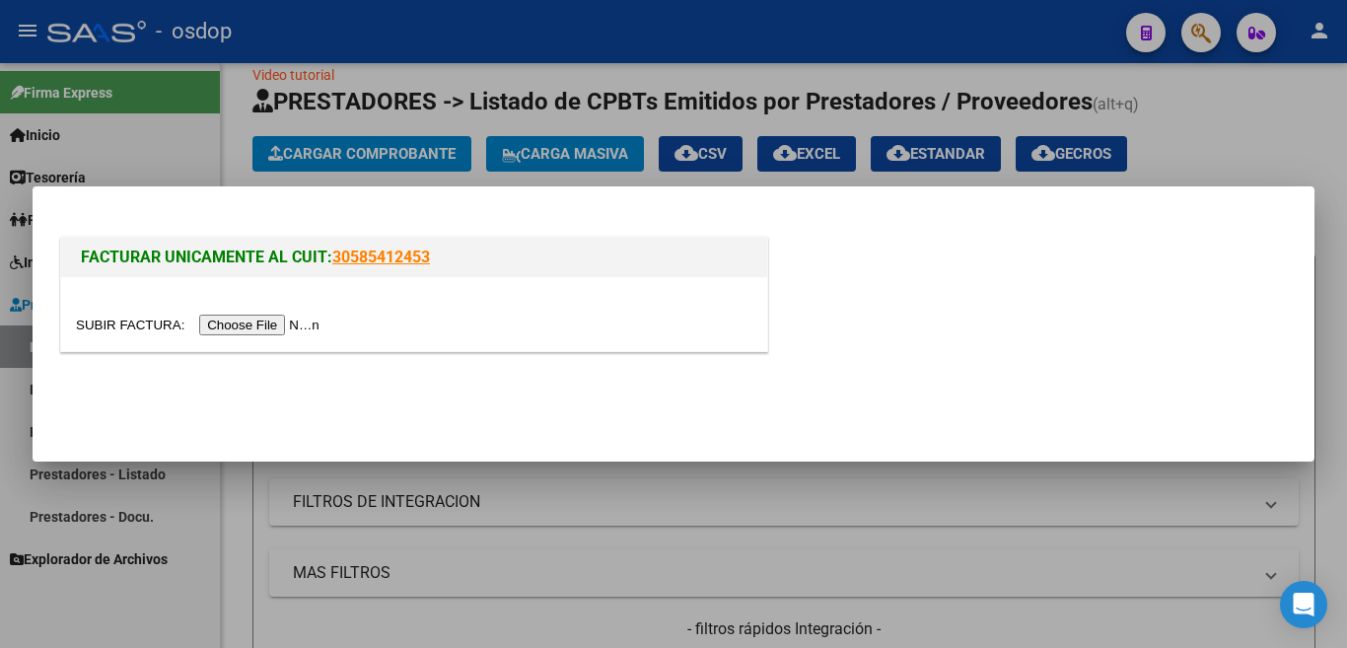
click at [296, 318] on input "file" at bounding box center [200, 325] width 249 height 21
drag, startPoint x: 1257, startPoint y: 51, endPoint x: 1242, endPoint y: 58, distance: 17.2
click at [1255, 51] on div at bounding box center [673, 324] width 1347 height 648
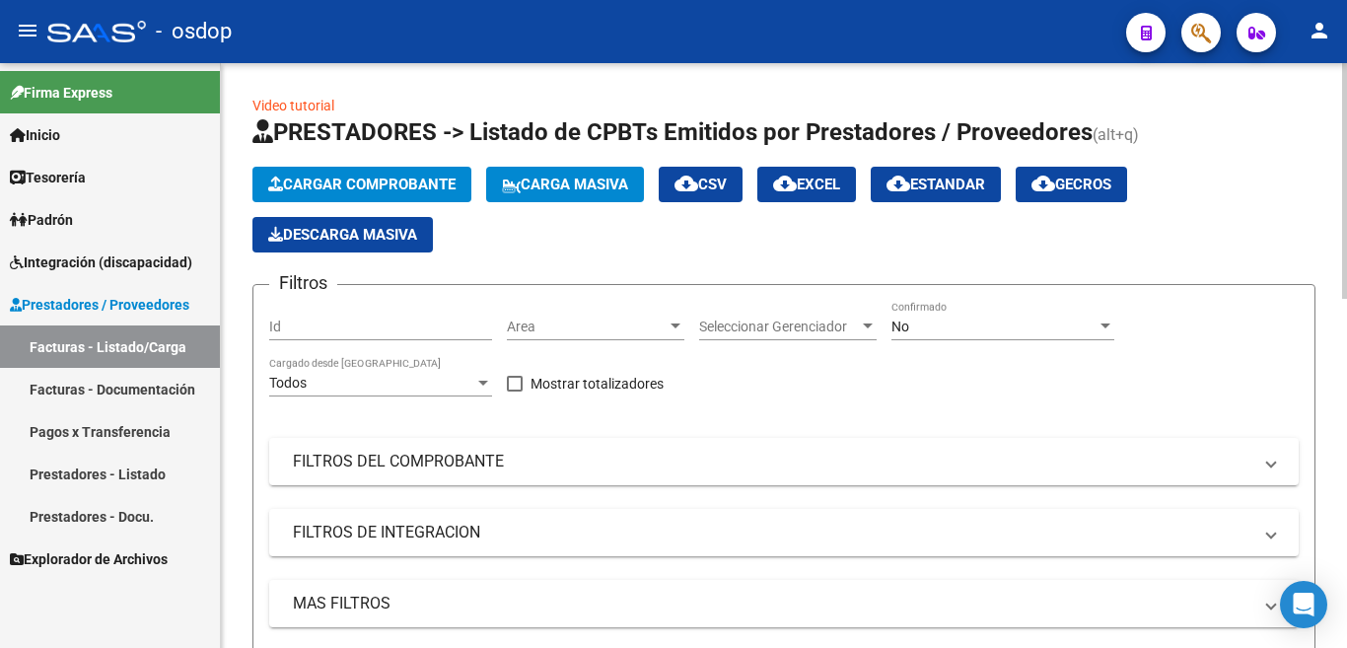
click at [379, 190] on span "Cargar Comprobante" at bounding box center [361, 185] width 187 height 18
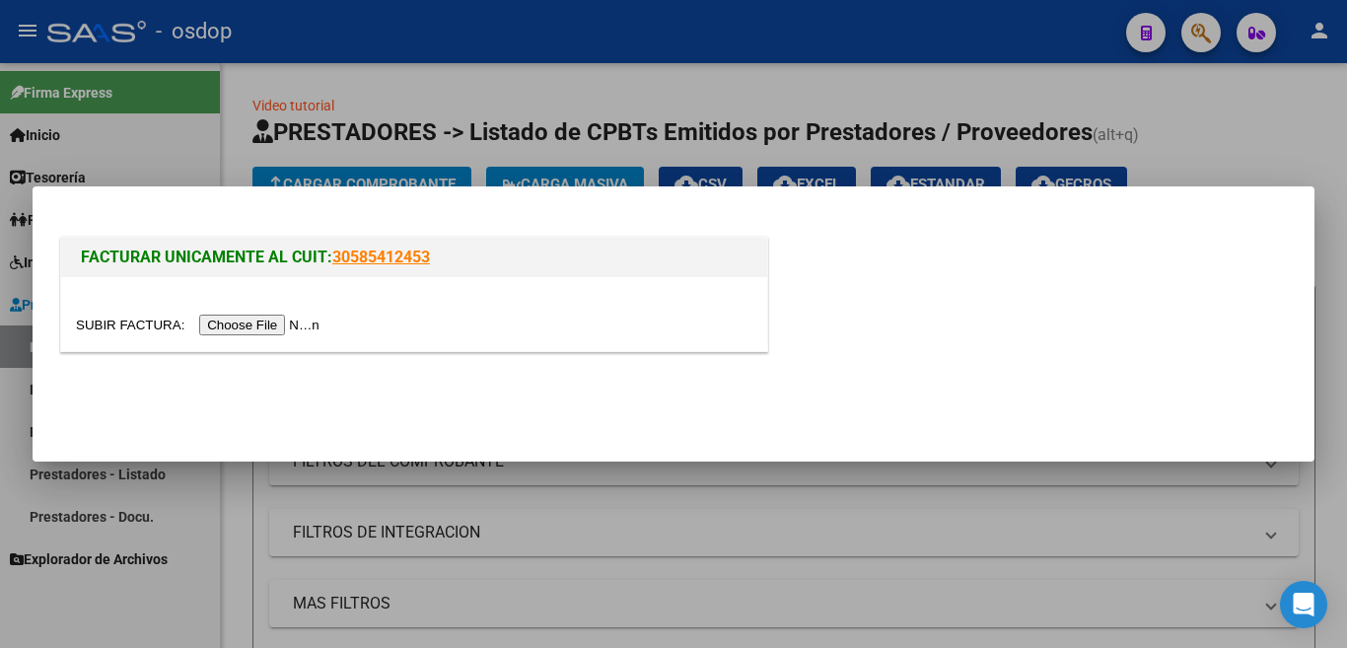
click at [289, 330] on input "file" at bounding box center [200, 325] width 249 height 21
click at [296, 333] on input "file" at bounding box center [200, 325] width 249 height 21
click at [273, 321] on input "file" at bounding box center [200, 325] width 249 height 21
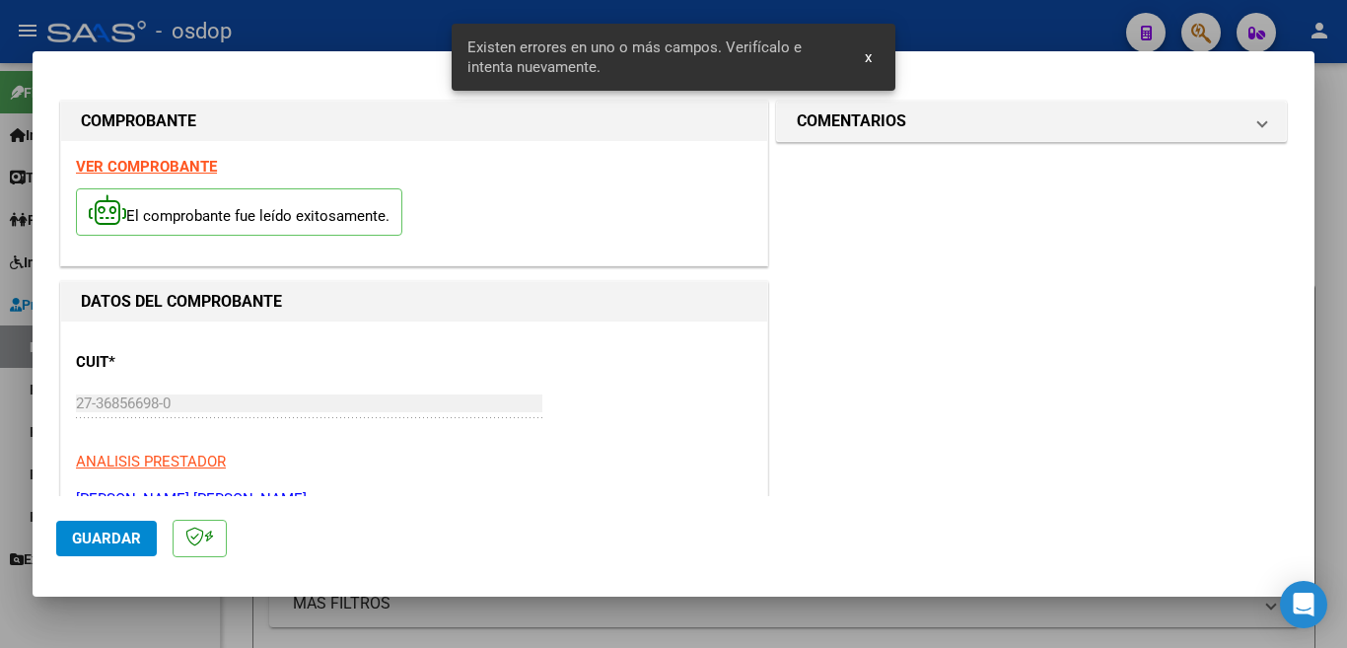
scroll to position [476, 0]
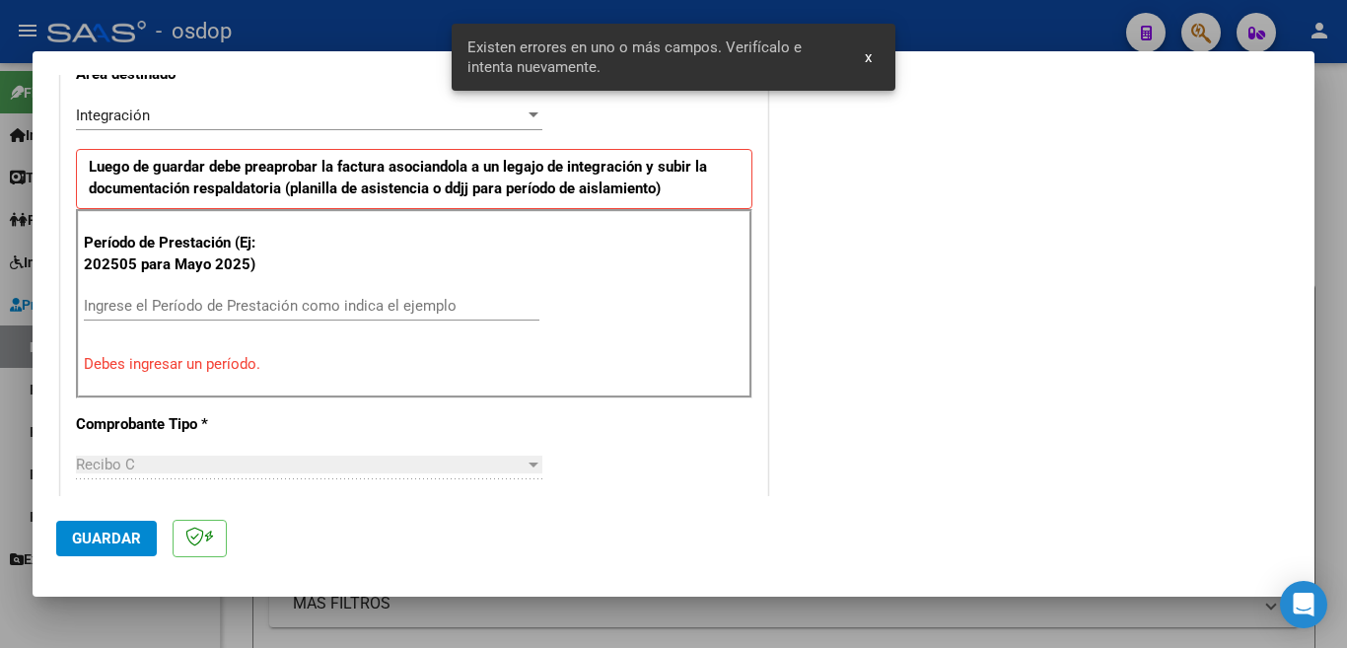
click at [212, 301] on input "Ingrese el Período de Prestación como indica el ejemplo" at bounding box center [312, 306] width 456 height 18
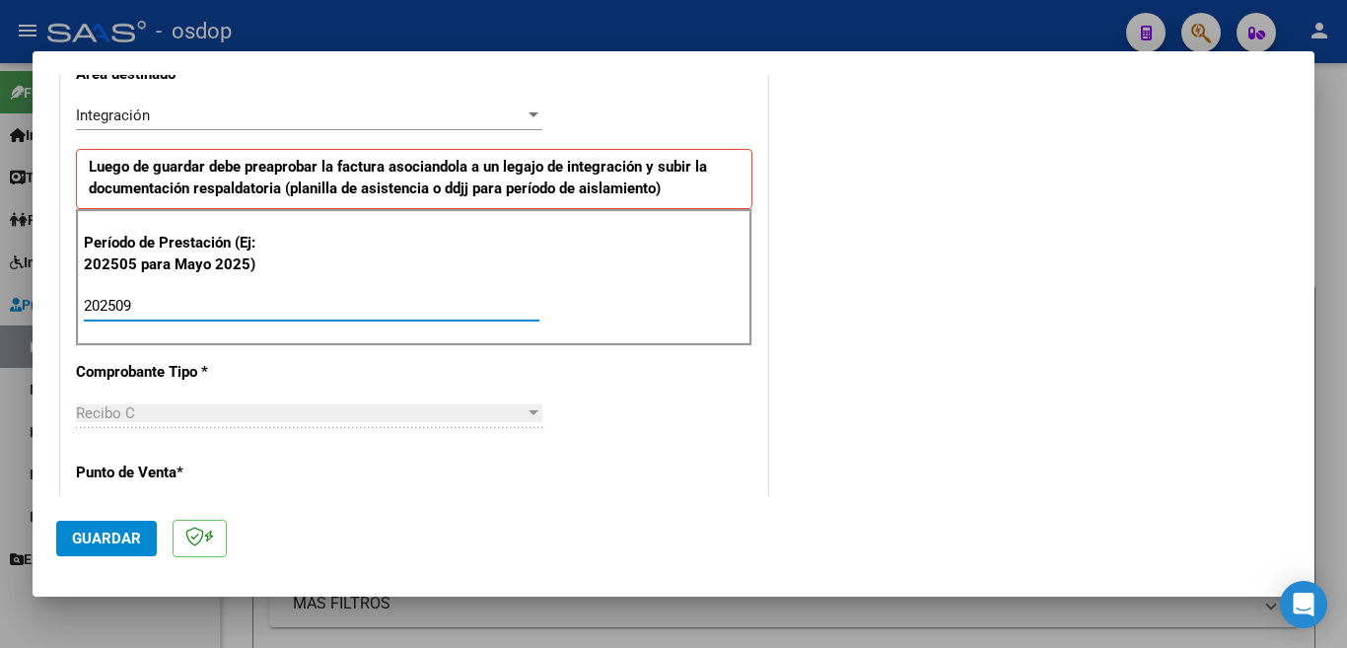
type input "202509"
click at [103, 543] on span "Guardar" at bounding box center [106, 539] width 69 height 18
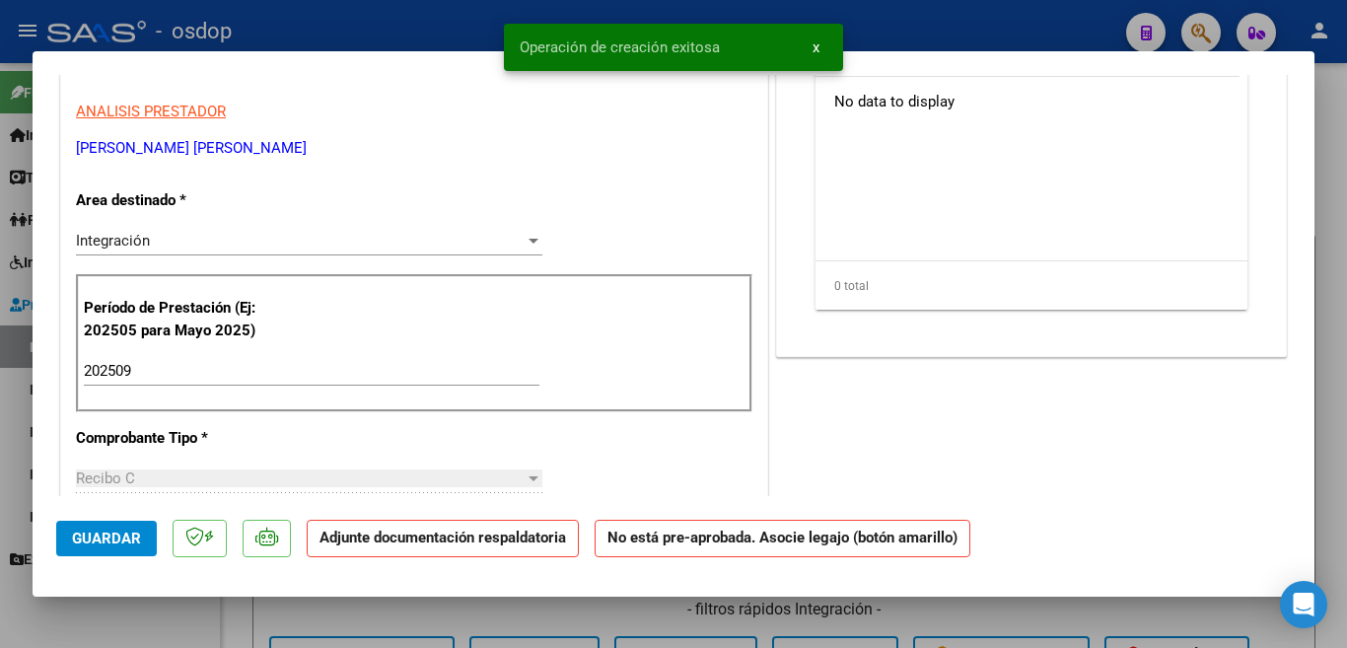
scroll to position [394, 0]
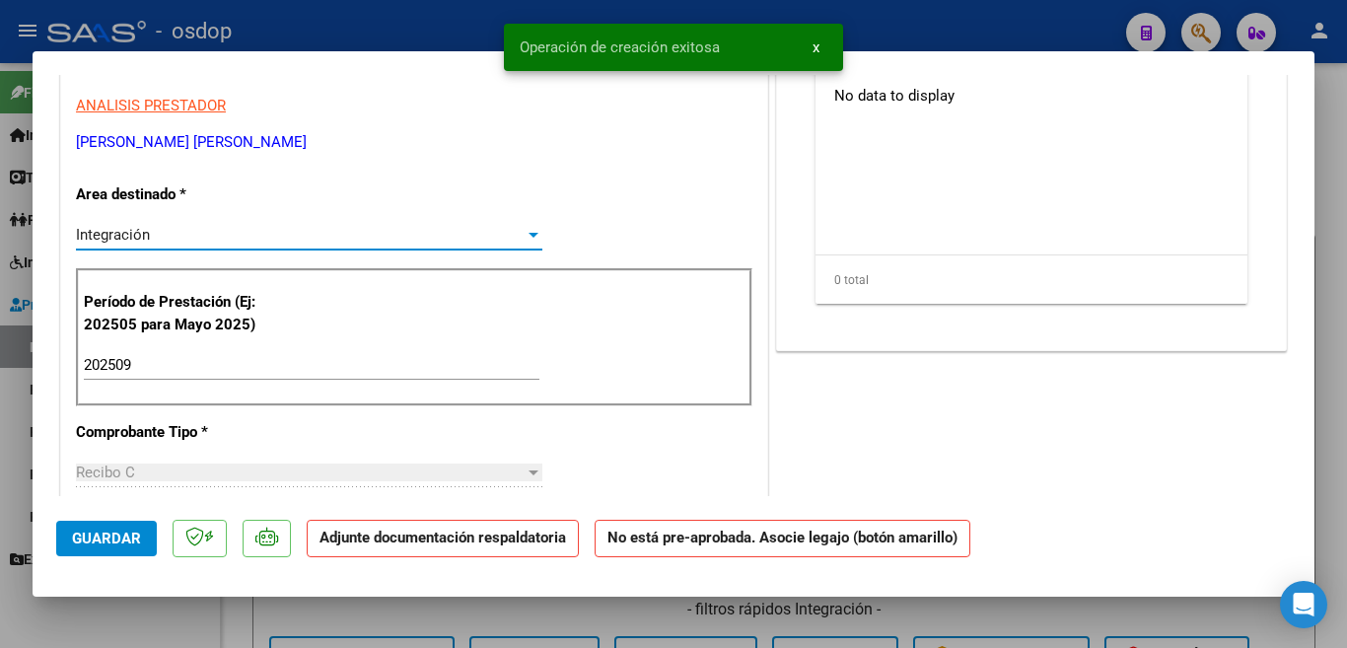
click at [267, 231] on div "Integración" at bounding box center [300, 235] width 449 height 18
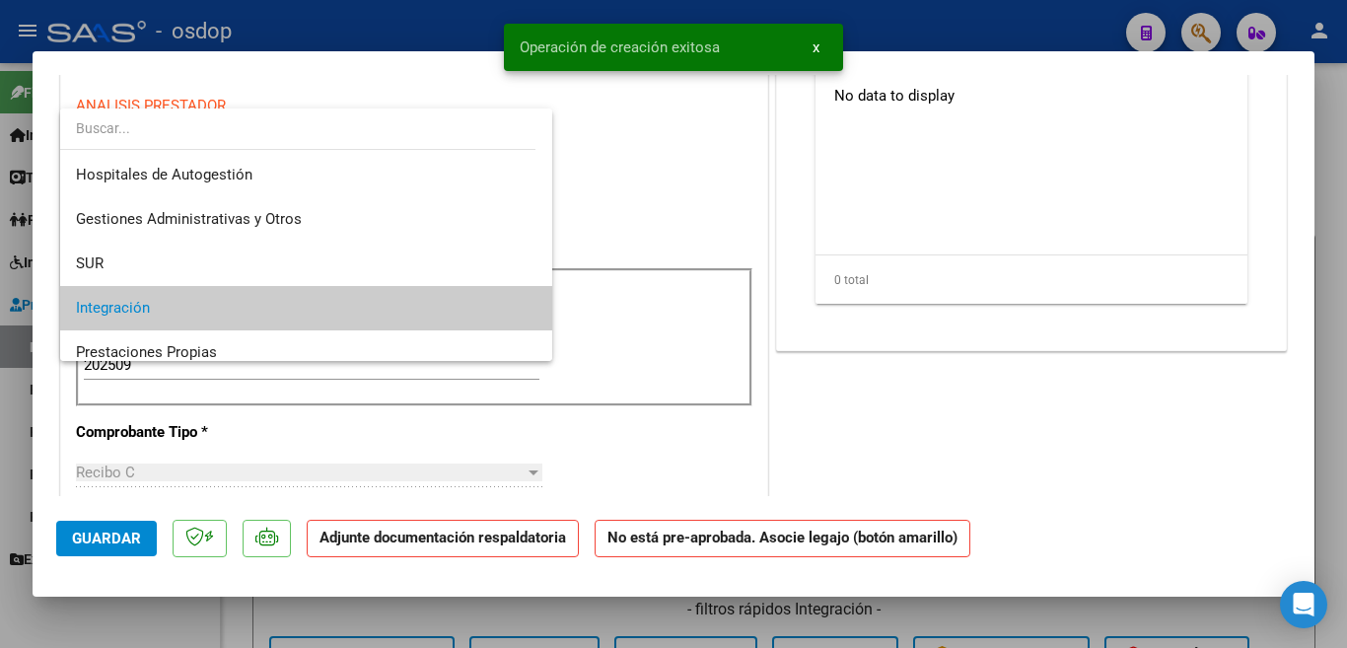
scroll to position [73, 0]
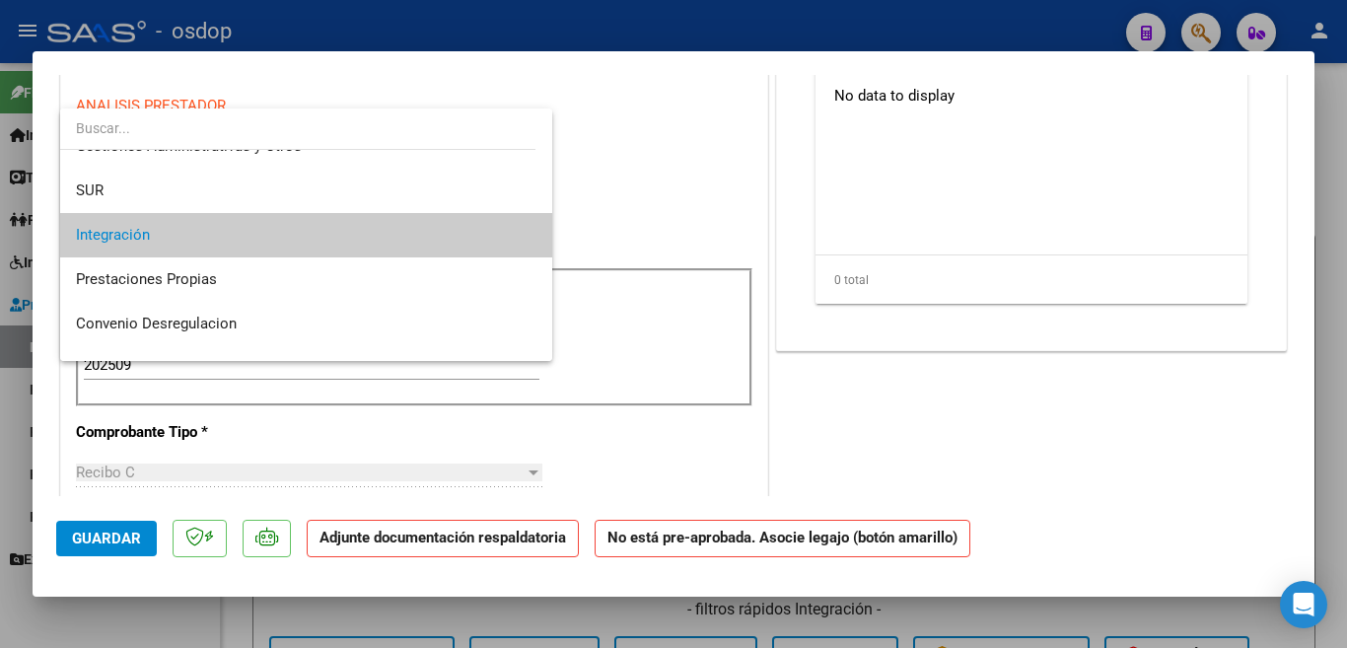
click at [294, 252] on span "Integración" at bounding box center [306, 235] width 461 height 44
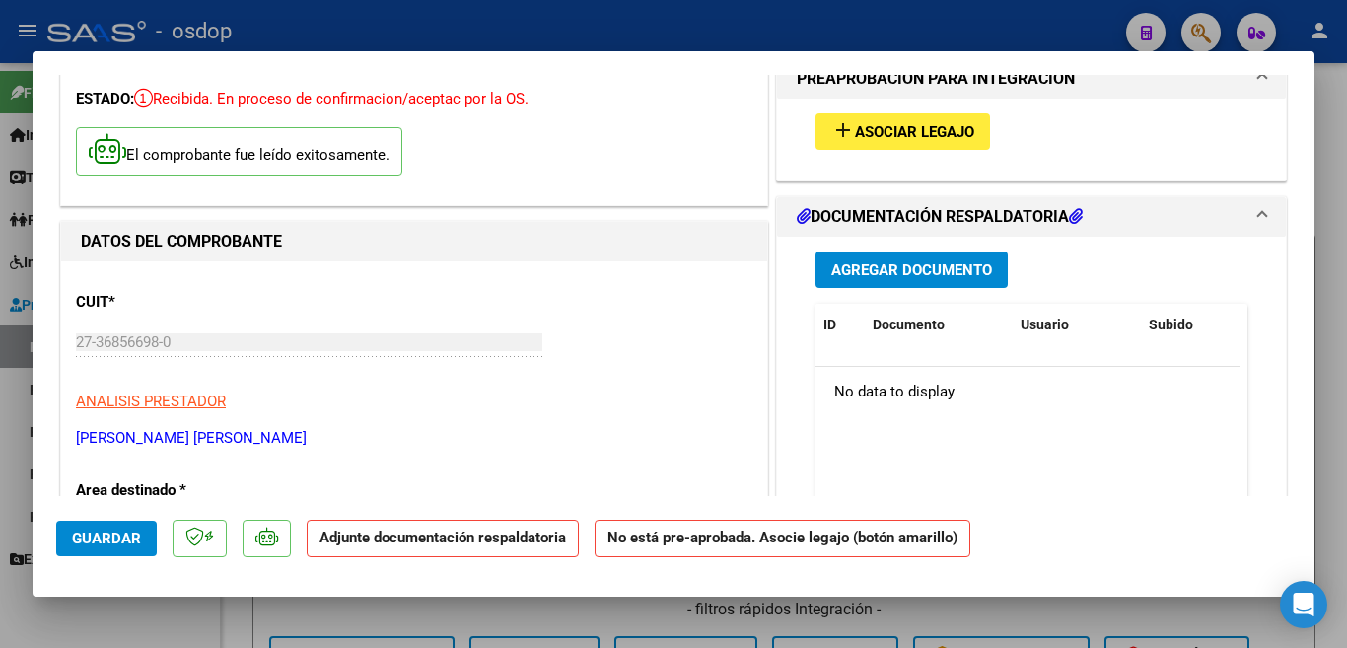
scroll to position [0, 0]
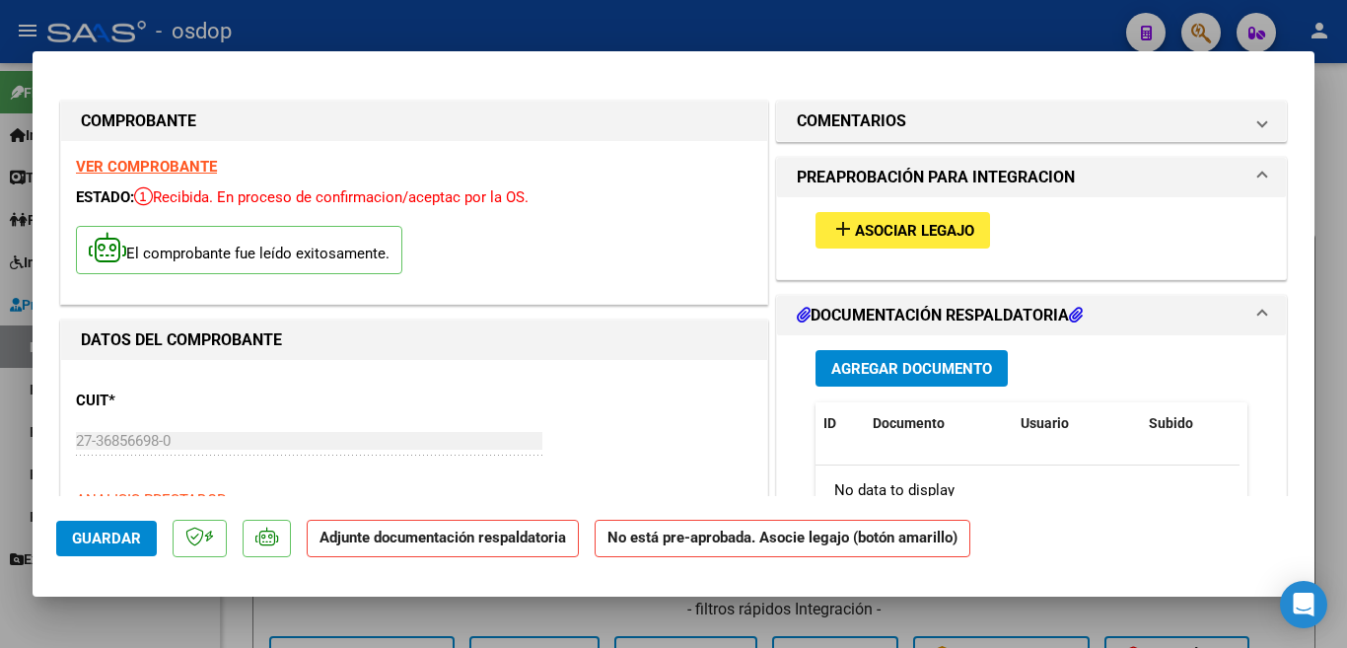
click at [889, 228] on span "Asociar Legajo" at bounding box center [914, 231] width 119 height 18
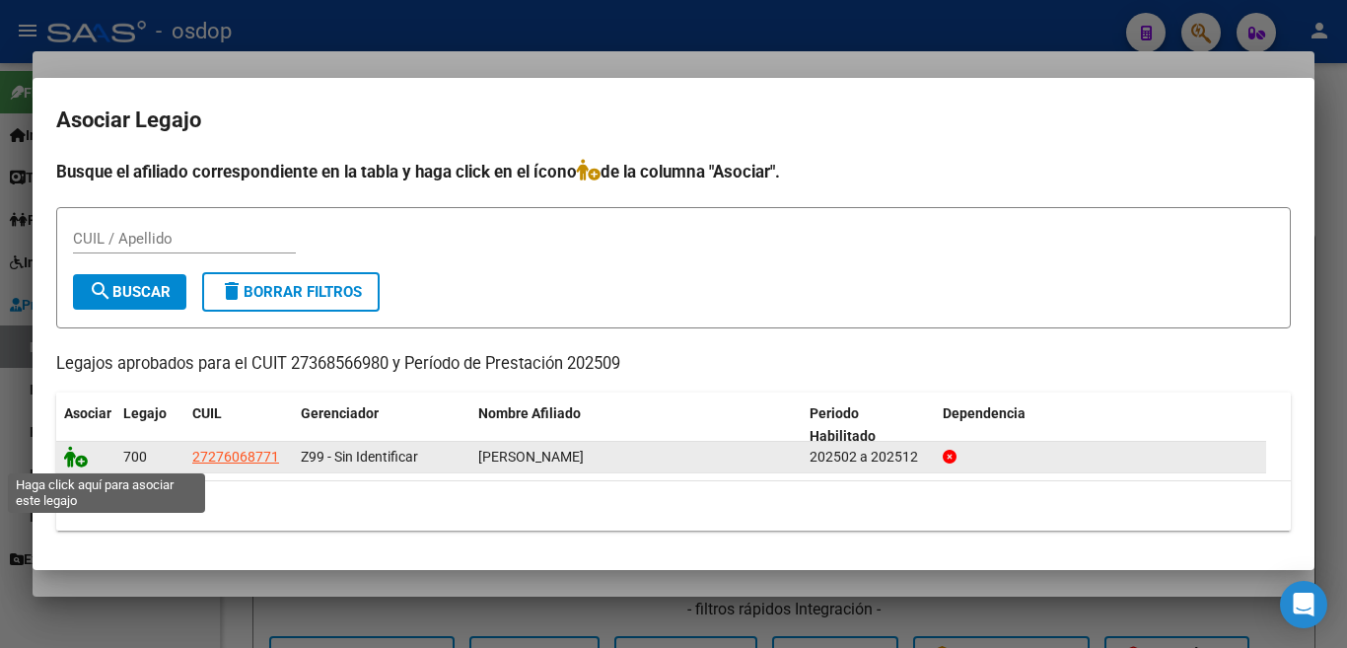
click at [80, 454] on icon at bounding box center [76, 457] width 24 height 22
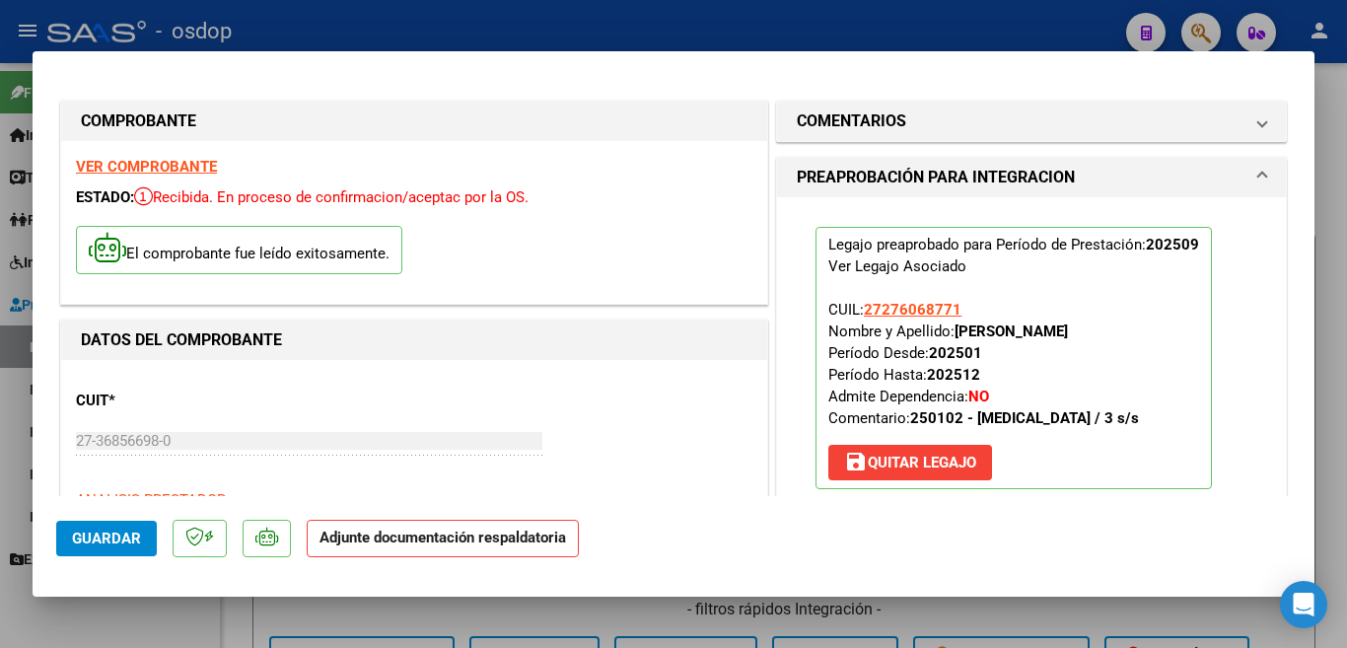
scroll to position [197, 0]
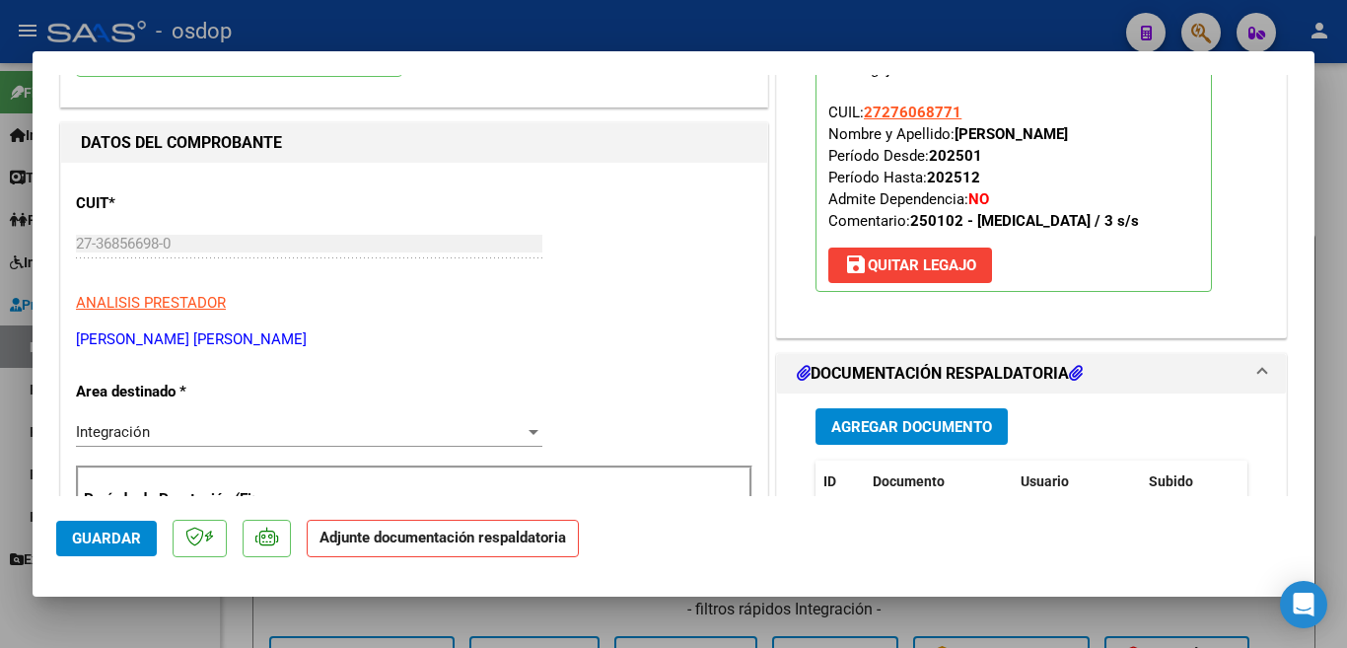
click at [937, 417] on span "Agregar Documento" at bounding box center [911, 426] width 161 height 18
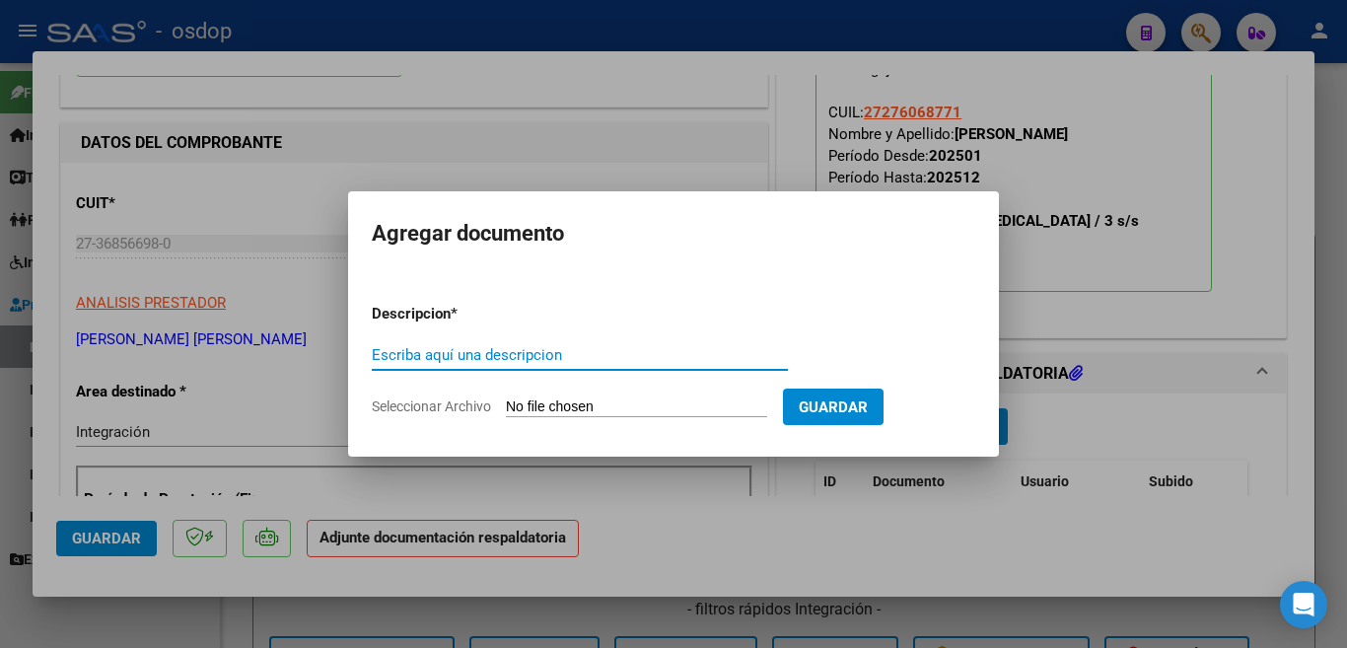
click at [641, 352] on input "Escriba aquí una descripcion" at bounding box center [580, 355] width 416 height 18
type input "planilla"
click at [645, 412] on input "Seleccionar Archivo" at bounding box center [636, 407] width 261 height 19
type input "C:\fakepath\Sep2025ZapataJaqui.PDF"
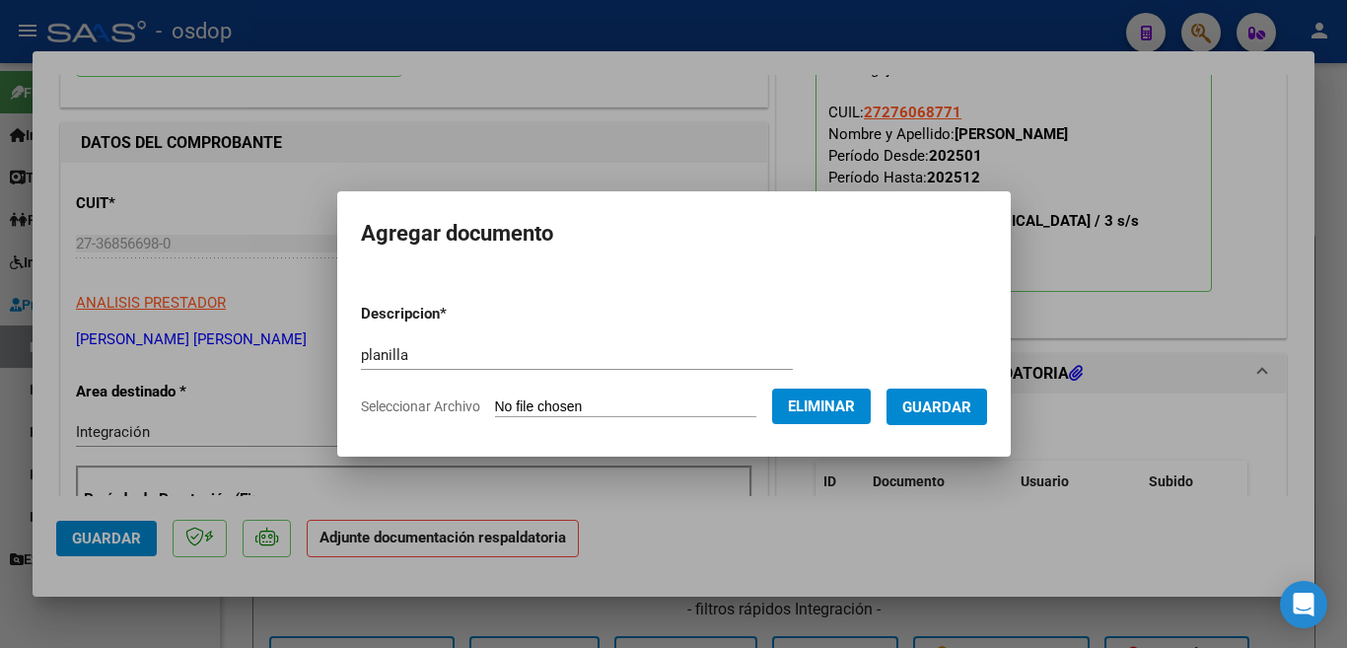
click at [928, 417] on button "Guardar" at bounding box center [937, 407] width 101 height 36
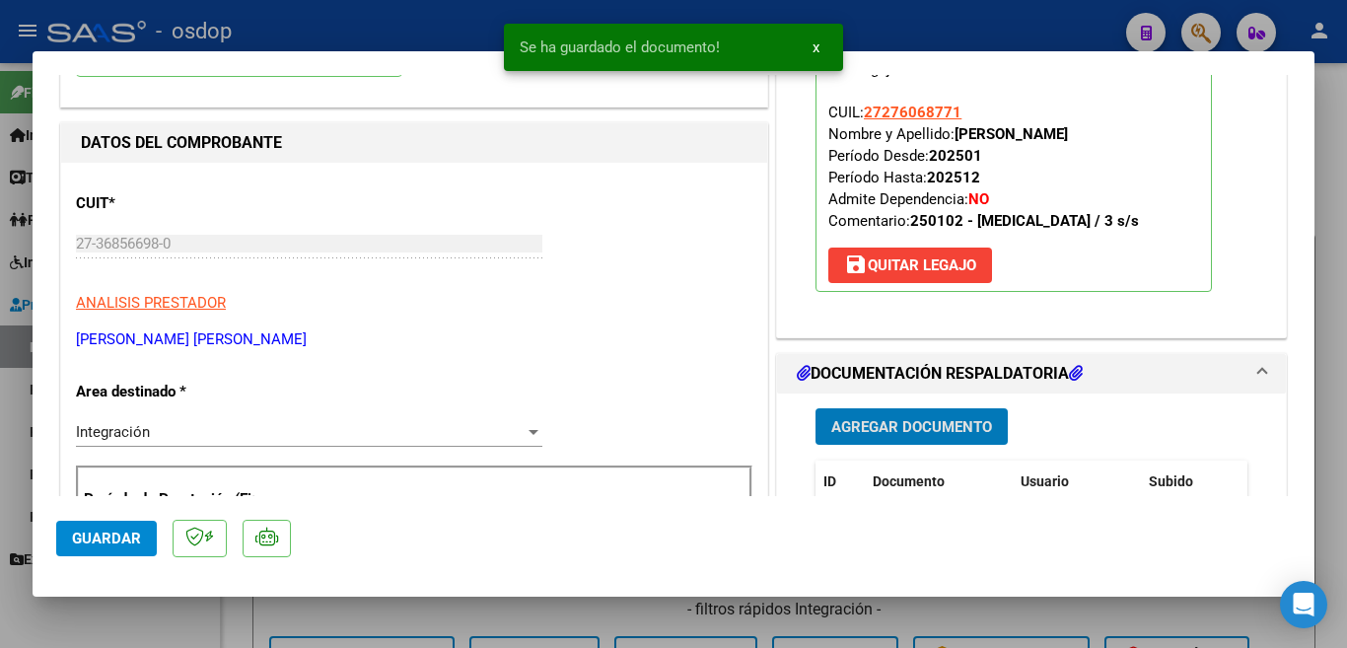
click at [0, 440] on div at bounding box center [673, 324] width 1347 height 648
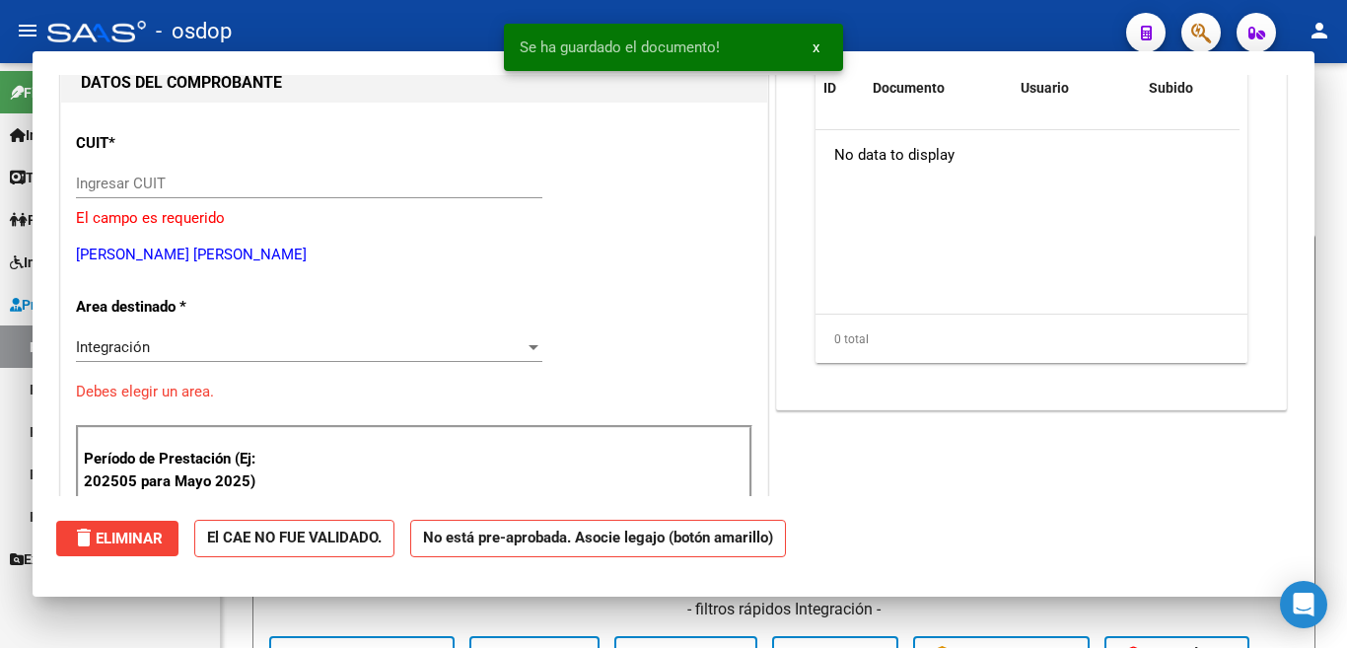
click at [75, 544] on link "Explorador de Archivos" at bounding box center [110, 558] width 220 height 42
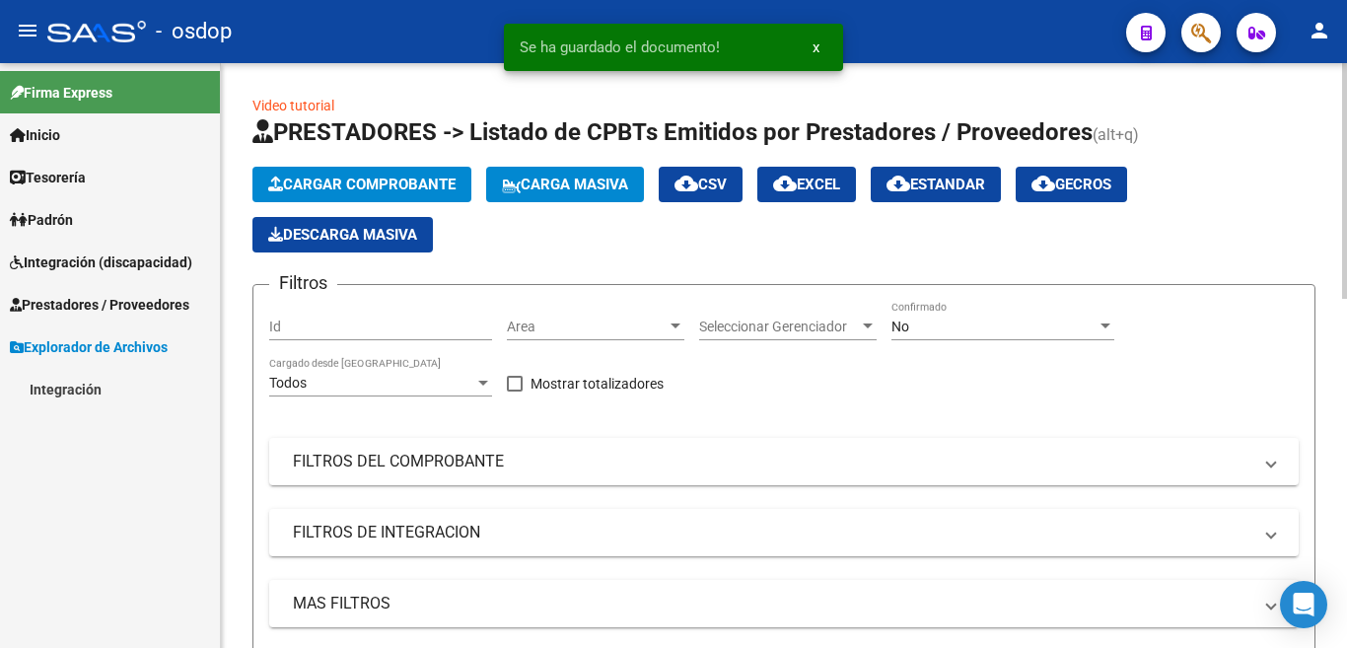
scroll to position [394, 0]
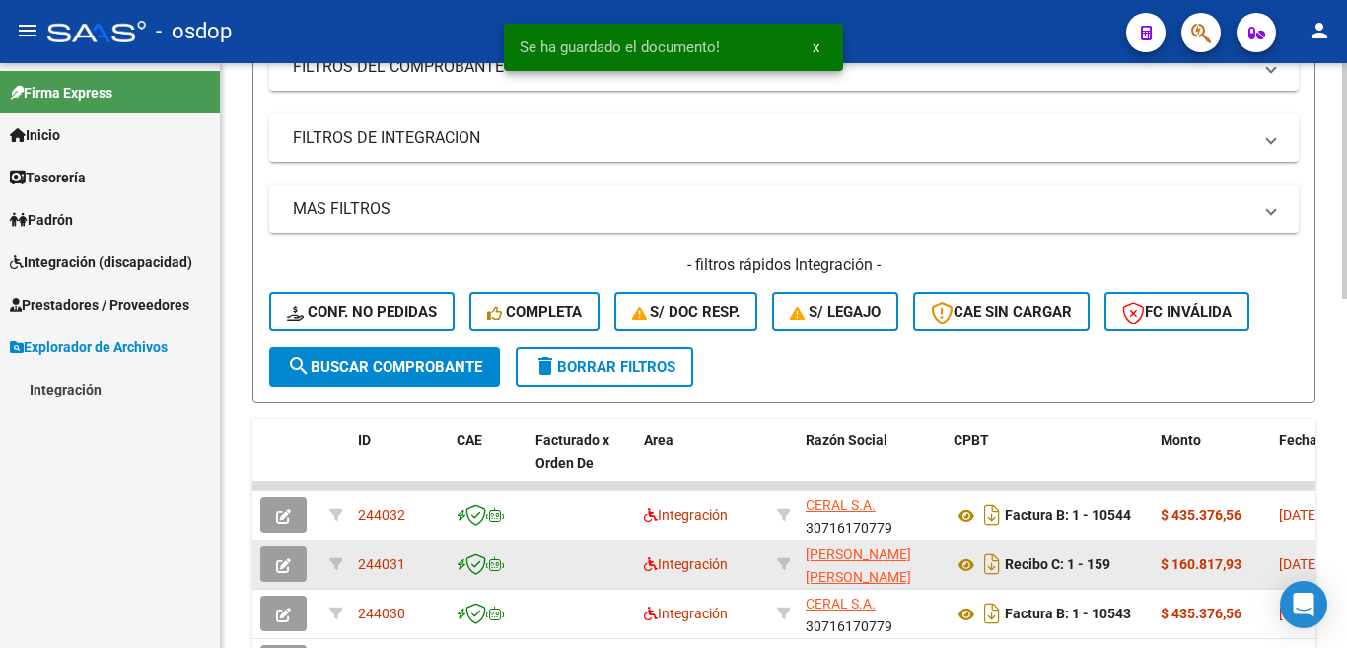
click at [371, 563] on span "244031" at bounding box center [381, 564] width 47 height 16
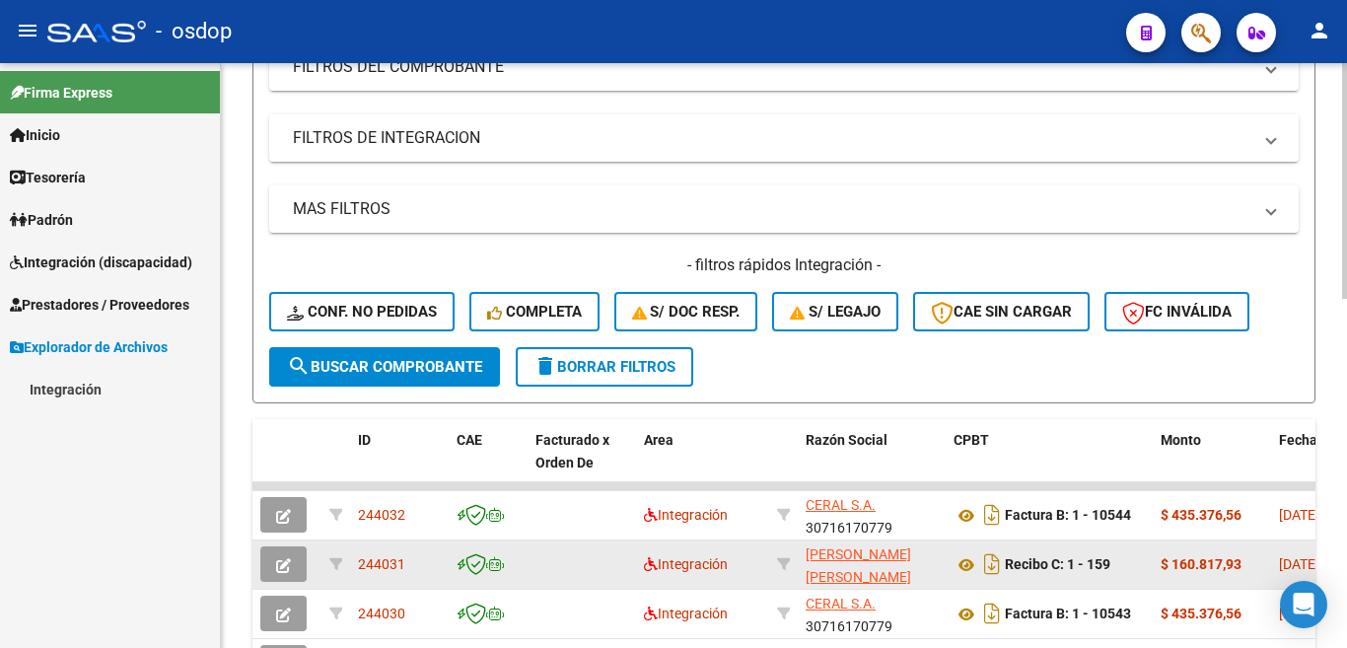
copy span "244031"
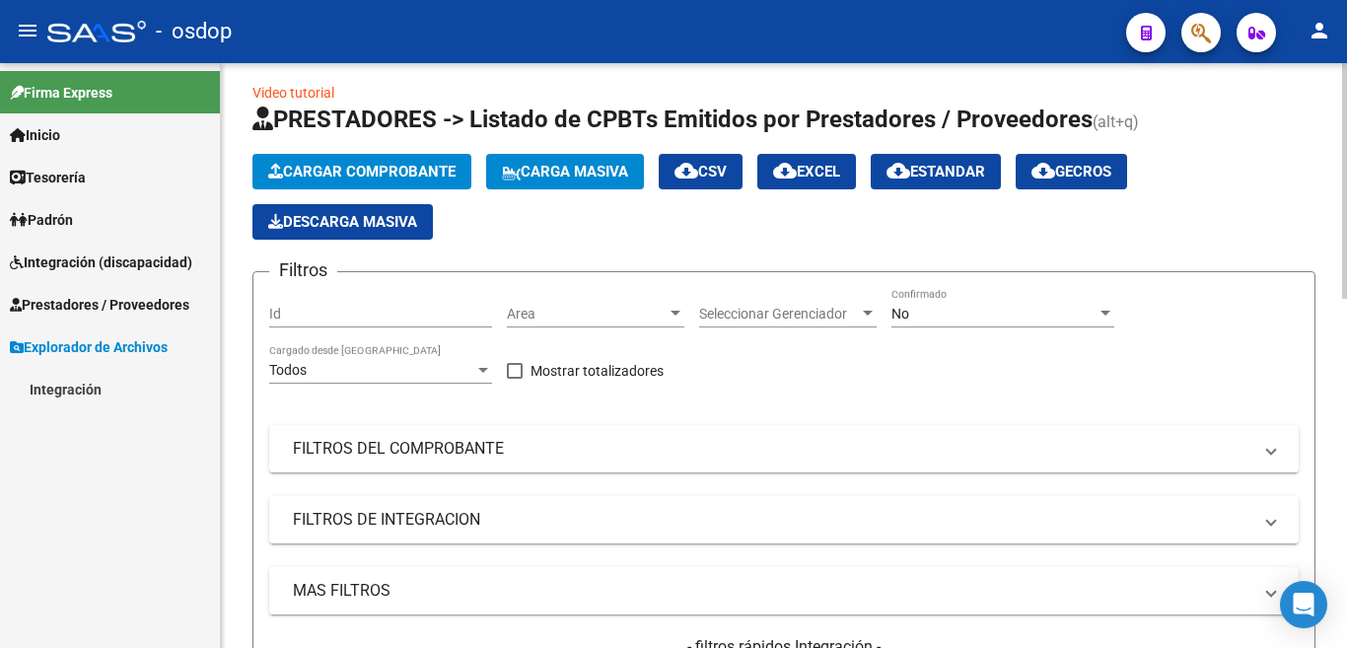
scroll to position [0, 0]
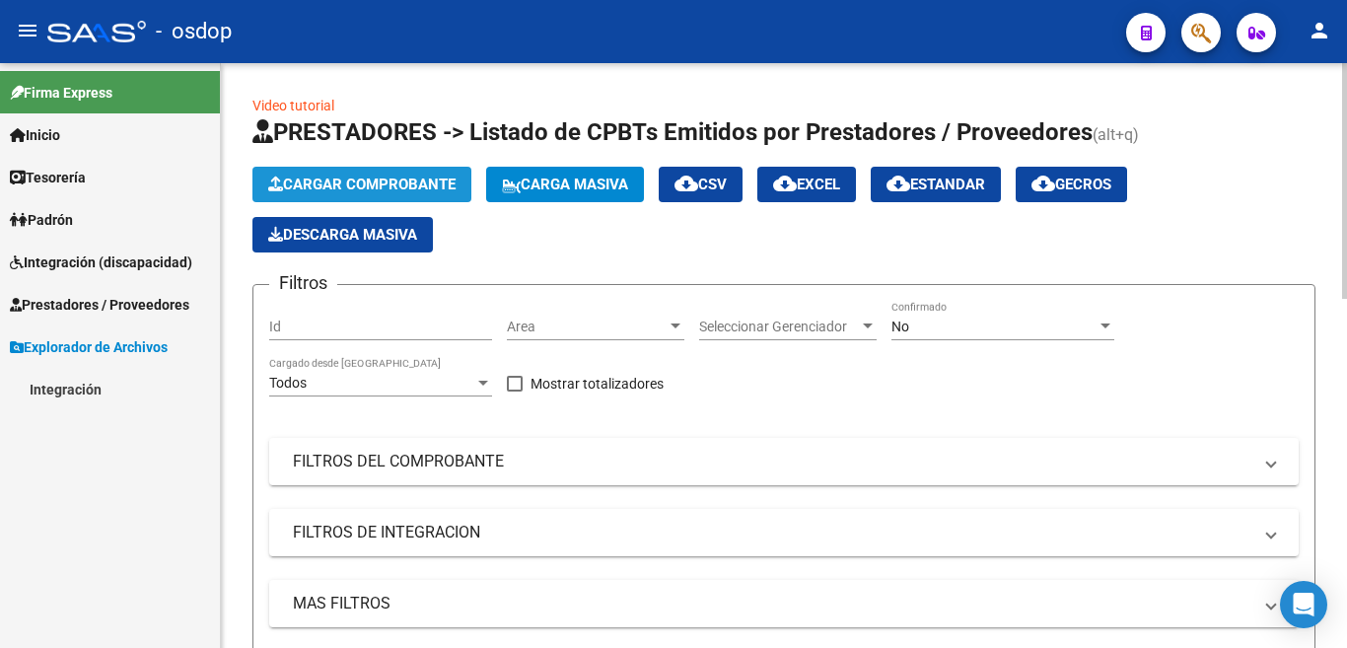
click at [391, 186] on span "Cargar Comprobante" at bounding box center [361, 185] width 187 height 18
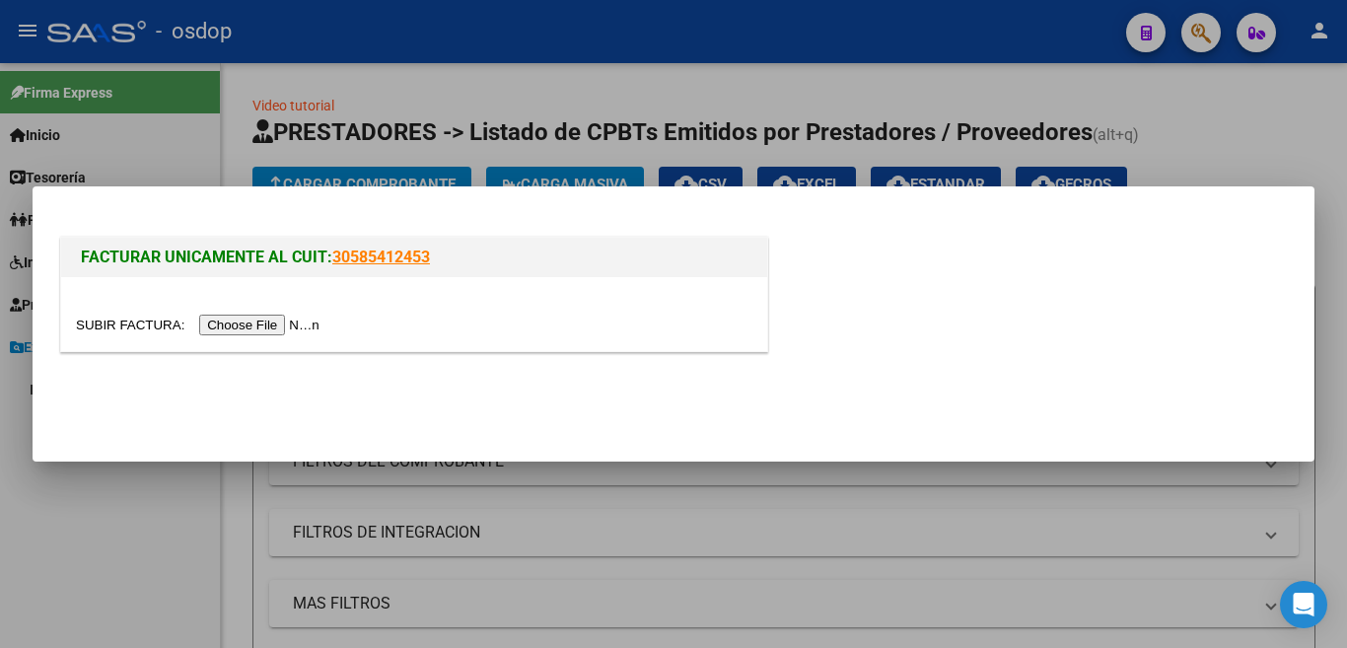
click at [318, 324] on input "file" at bounding box center [200, 325] width 249 height 21
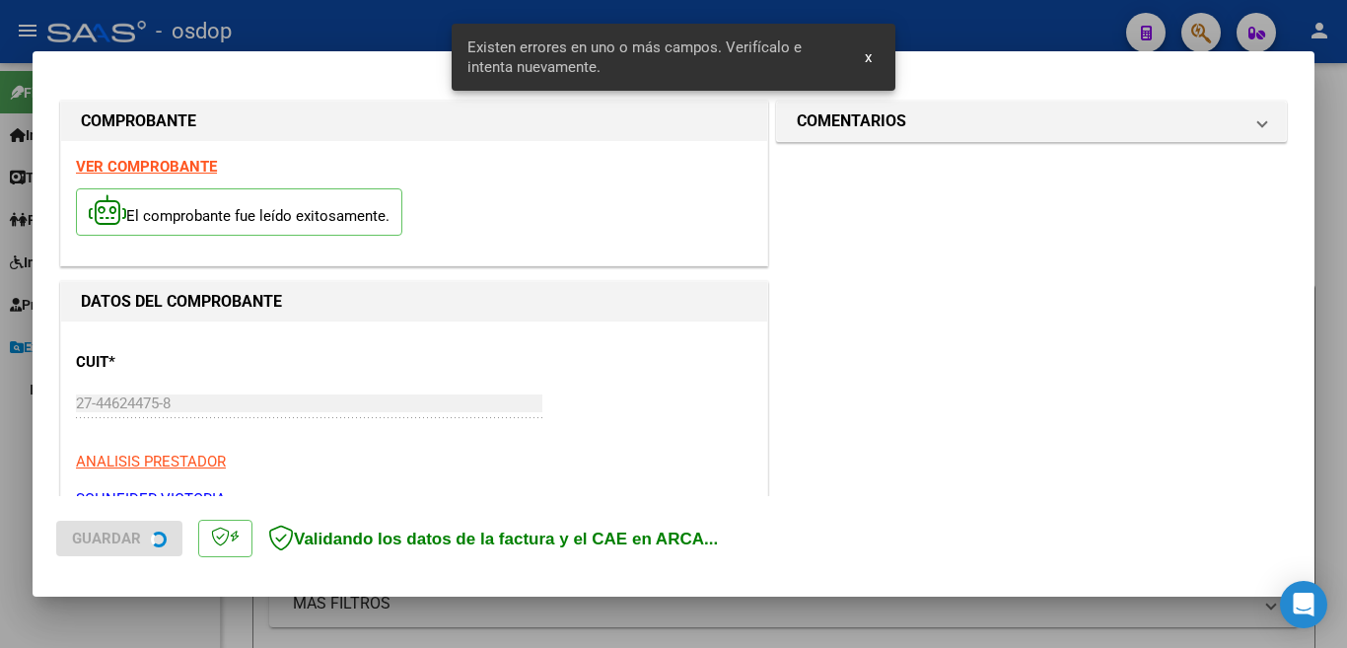
scroll to position [439, 0]
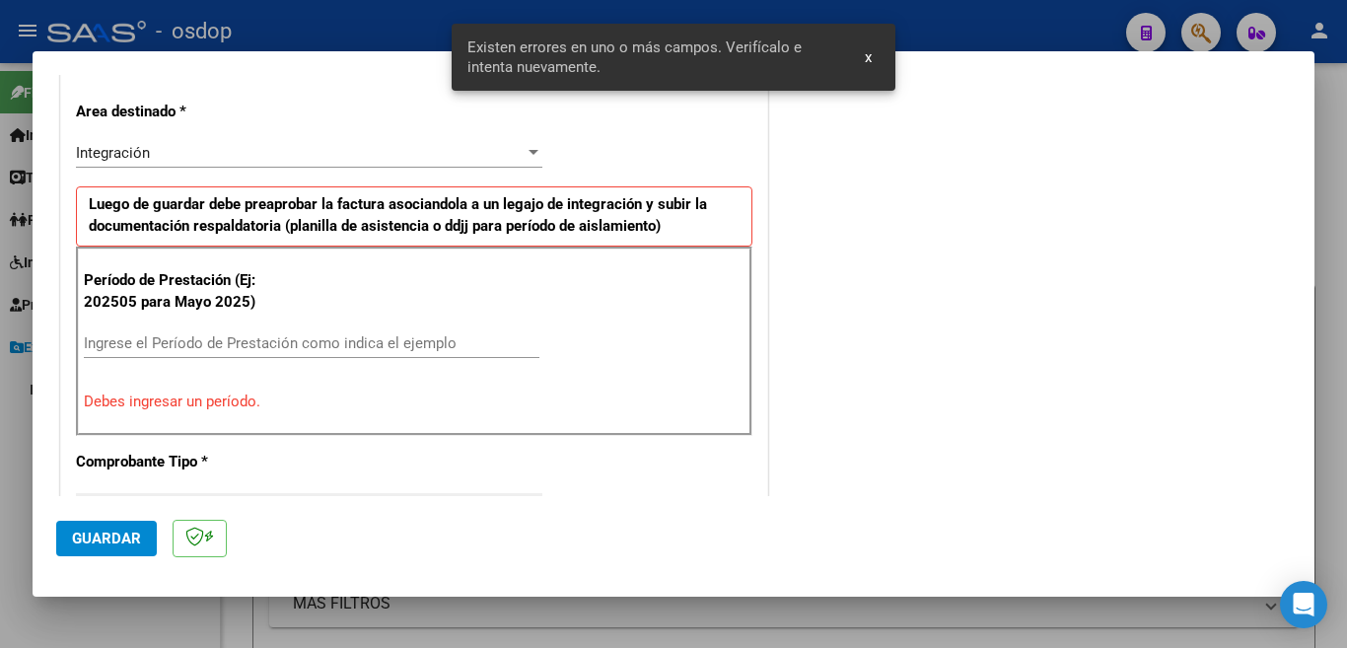
click at [387, 334] on input "Ingrese el Período de Prestación como indica el ejemplo" at bounding box center [312, 343] width 456 height 18
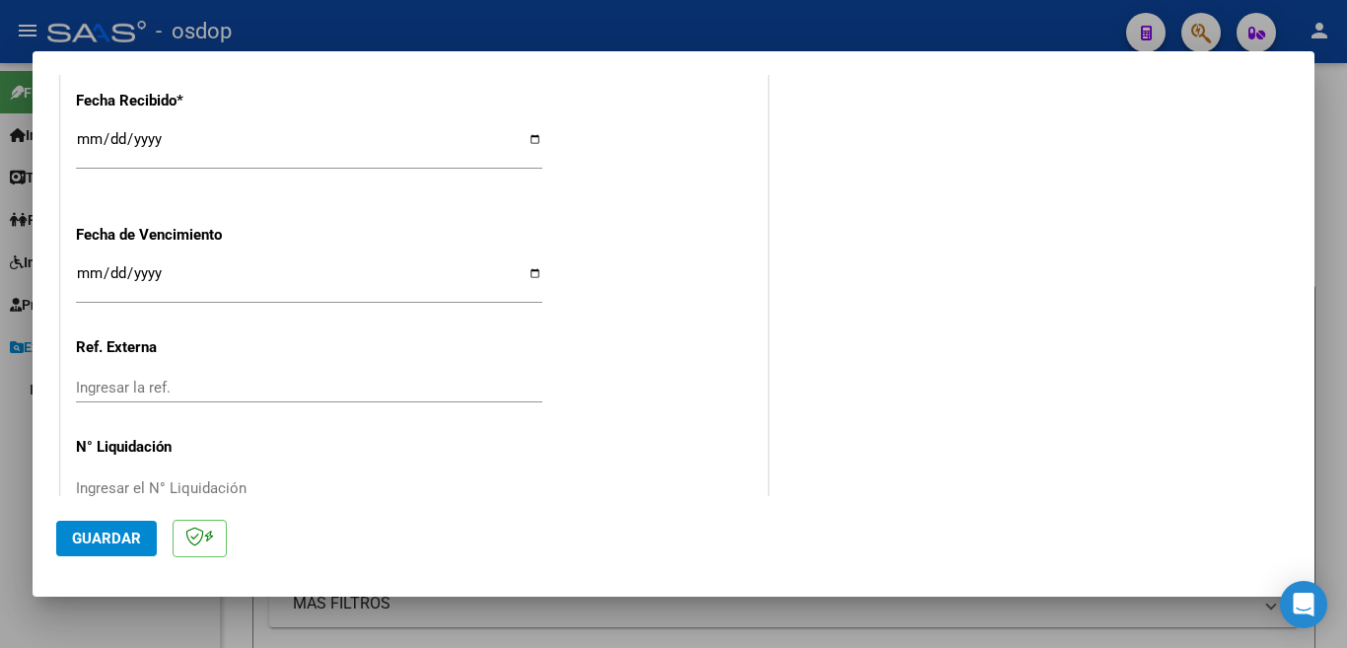
scroll to position [1389, 0]
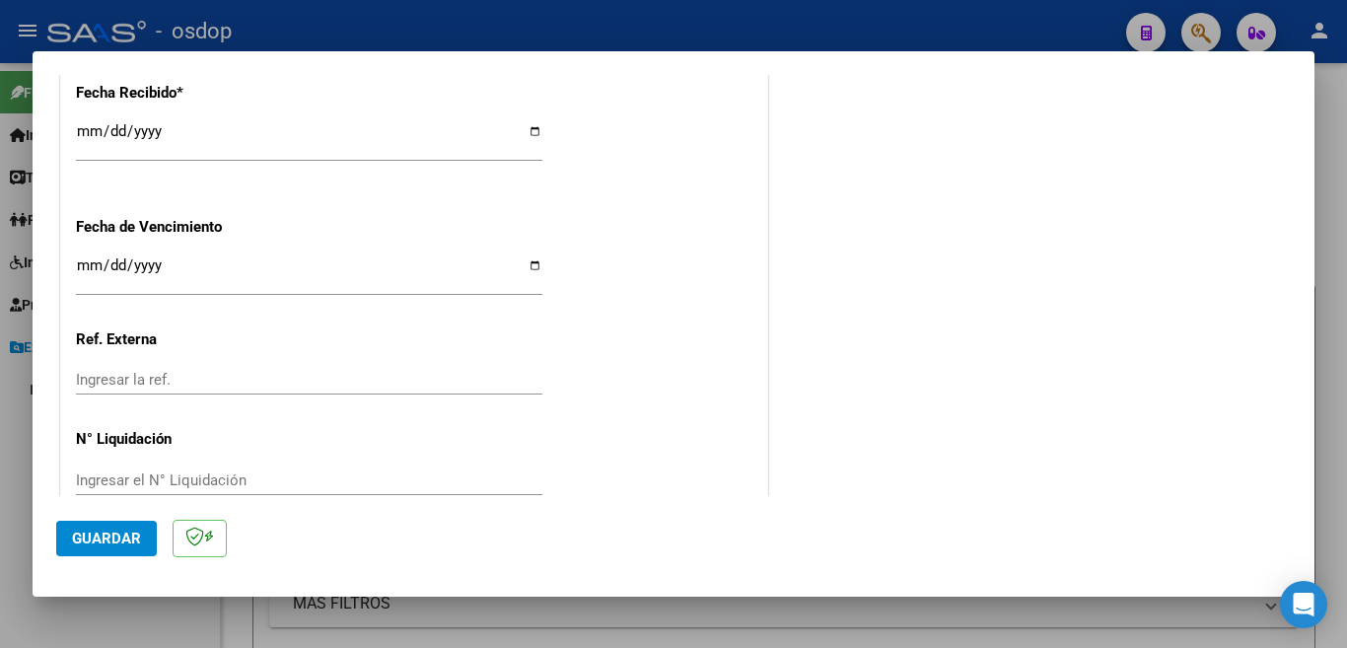
type input "202509"
click at [108, 538] on span "Guardar" at bounding box center [106, 539] width 69 height 18
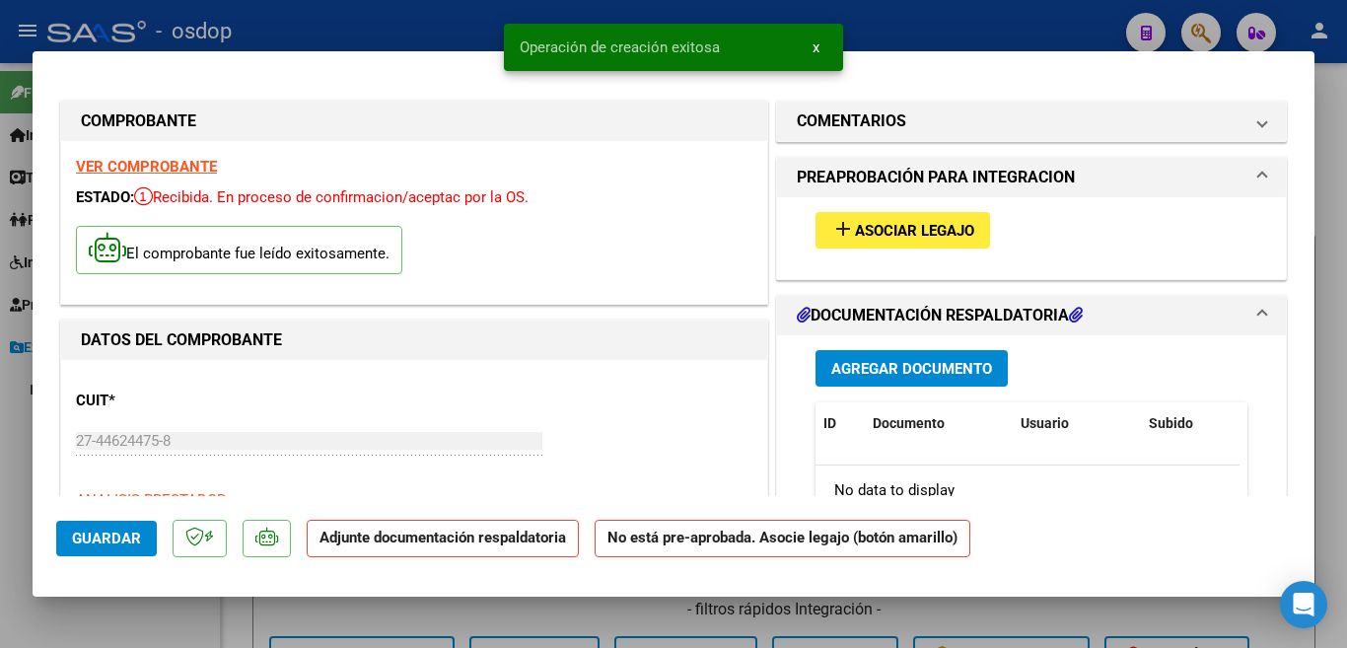
click at [936, 231] on span "Asociar Legajo" at bounding box center [914, 231] width 119 height 18
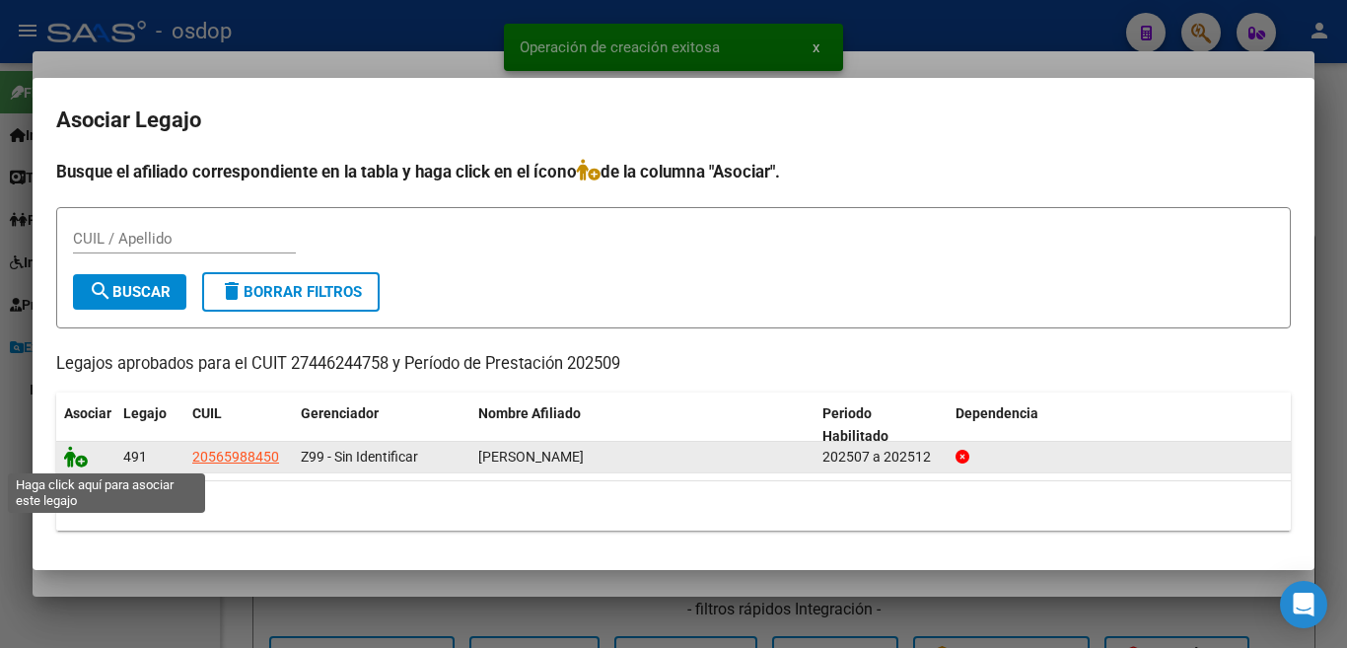
click at [69, 462] on icon at bounding box center [76, 457] width 24 height 22
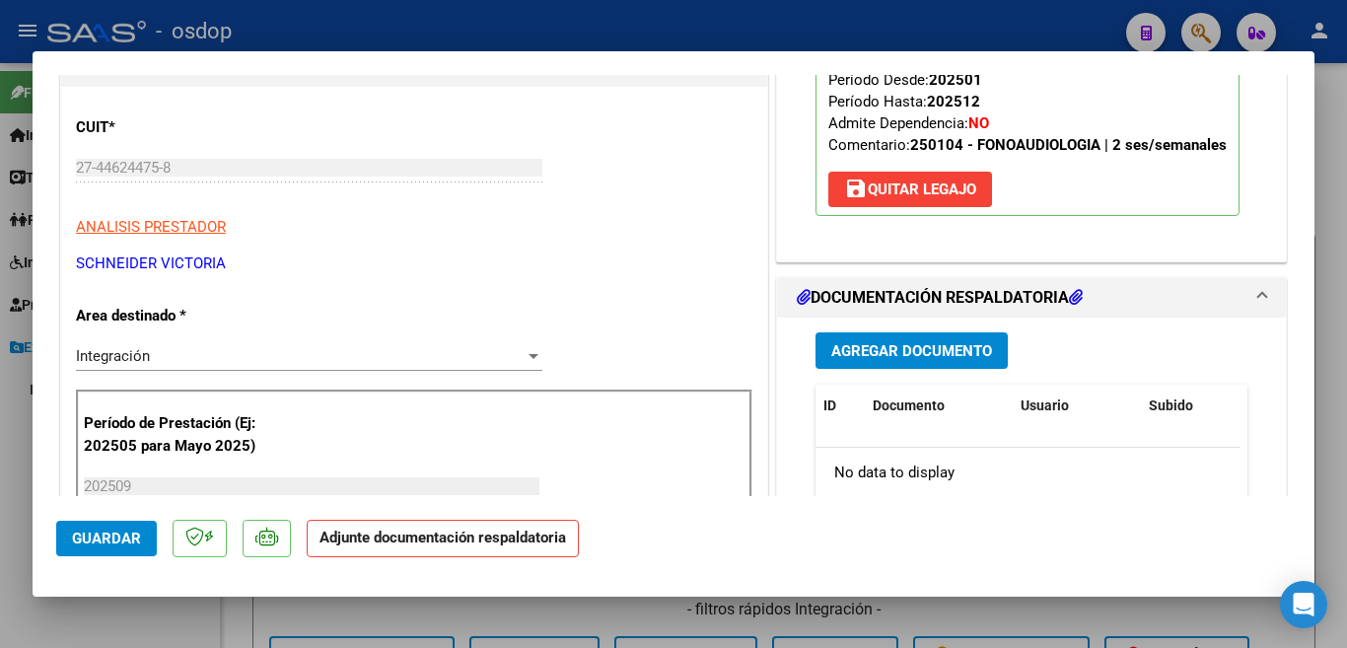
scroll to position [296, 0]
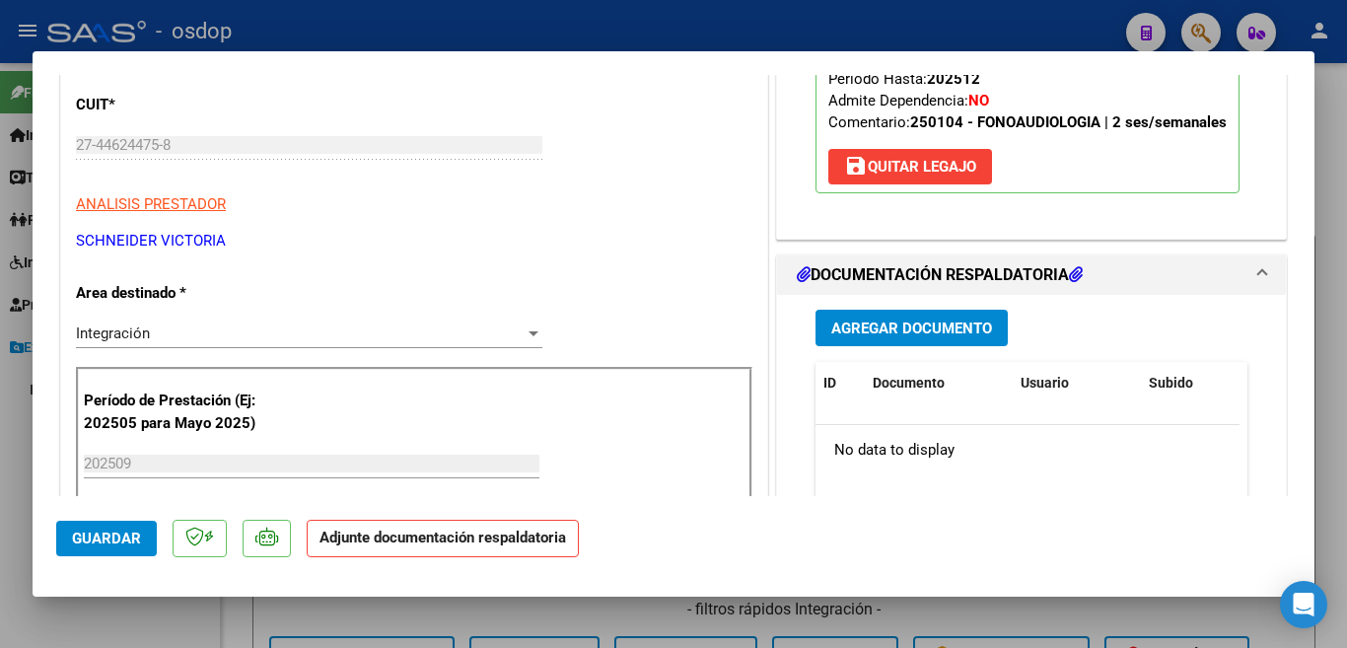
click at [912, 337] on span "Agregar Documento" at bounding box center [911, 329] width 161 height 18
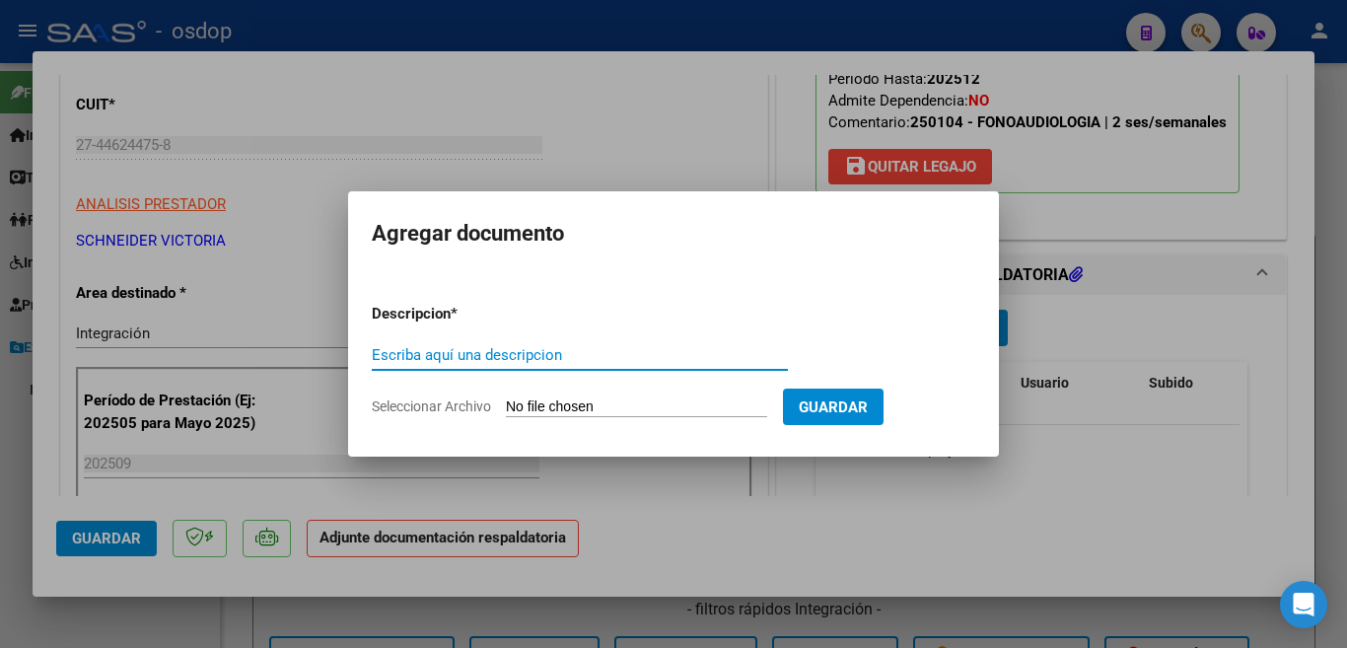
click at [600, 355] on input "Escriba aquí una descripcion" at bounding box center [580, 355] width 416 height 18
type input "planilla"
click at [612, 400] on input "Seleccionar Archivo" at bounding box center [636, 407] width 261 height 19
type input "C:\fakepath\27446244758_011_00001_00000116.pdf"
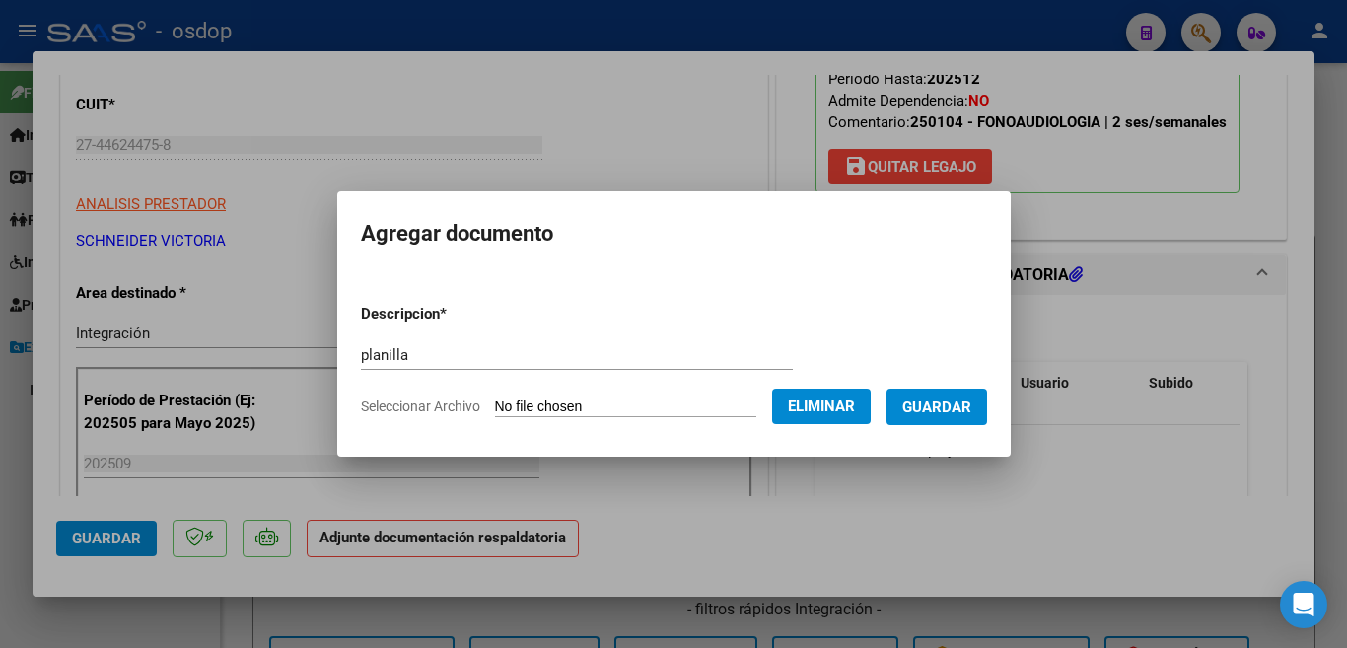
click at [845, 415] on button "Eliminar" at bounding box center [821, 407] width 99 height 36
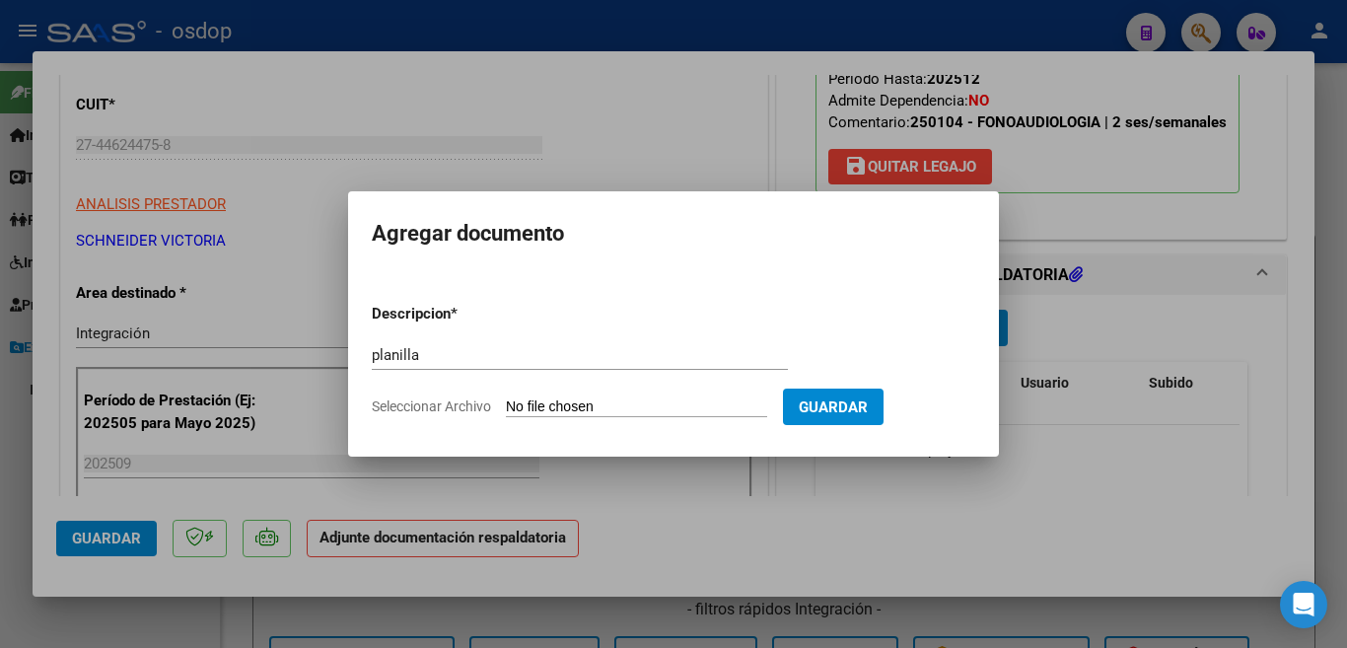
click at [610, 395] on form "Descripcion * planilla Escriba aquí una descripcion Seleccionar Archivo Guardar" at bounding box center [674, 360] width 604 height 144
click at [618, 401] on input "Seleccionar Archivo" at bounding box center [636, 407] width 261 height 19
type input "C:\fakepath\Planilla de asistencia [PERSON_NAME] septiembre.pdf"
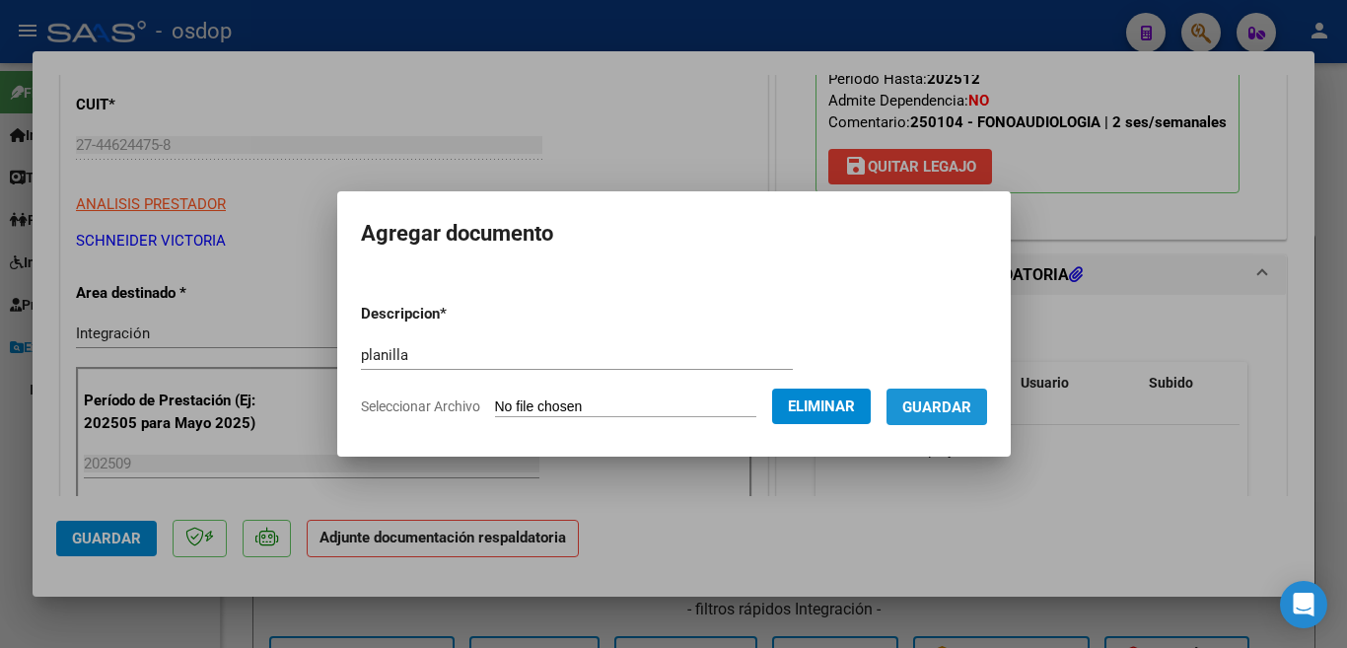
click at [921, 417] on button "Guardar" at bounding box center [937, 407] width 101 height 36
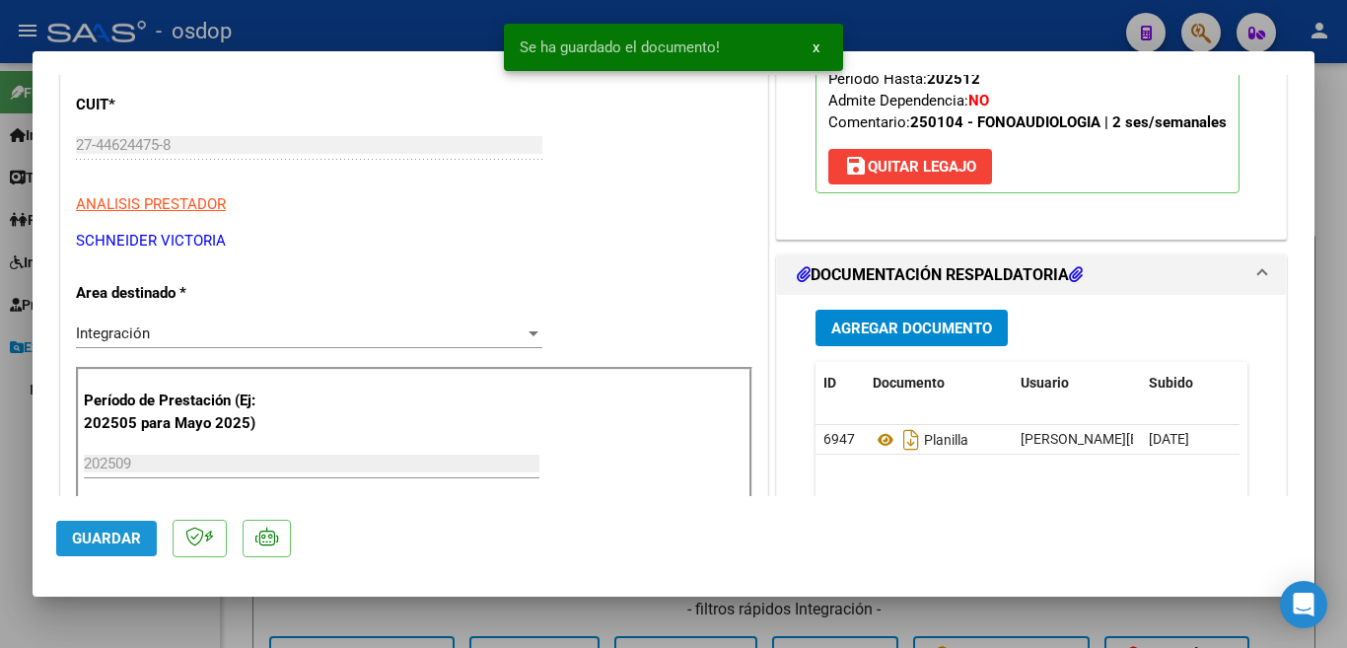
click at [121, 530] on span "Guardar" at bounding box center [106, 539] width 69 height 18
click at [62, 532] on button "Guardar" at bounding box center [106, 539] width 101 height 36
click at [0, 367] on div at bounding box center [673, 324] width 1347 height 648
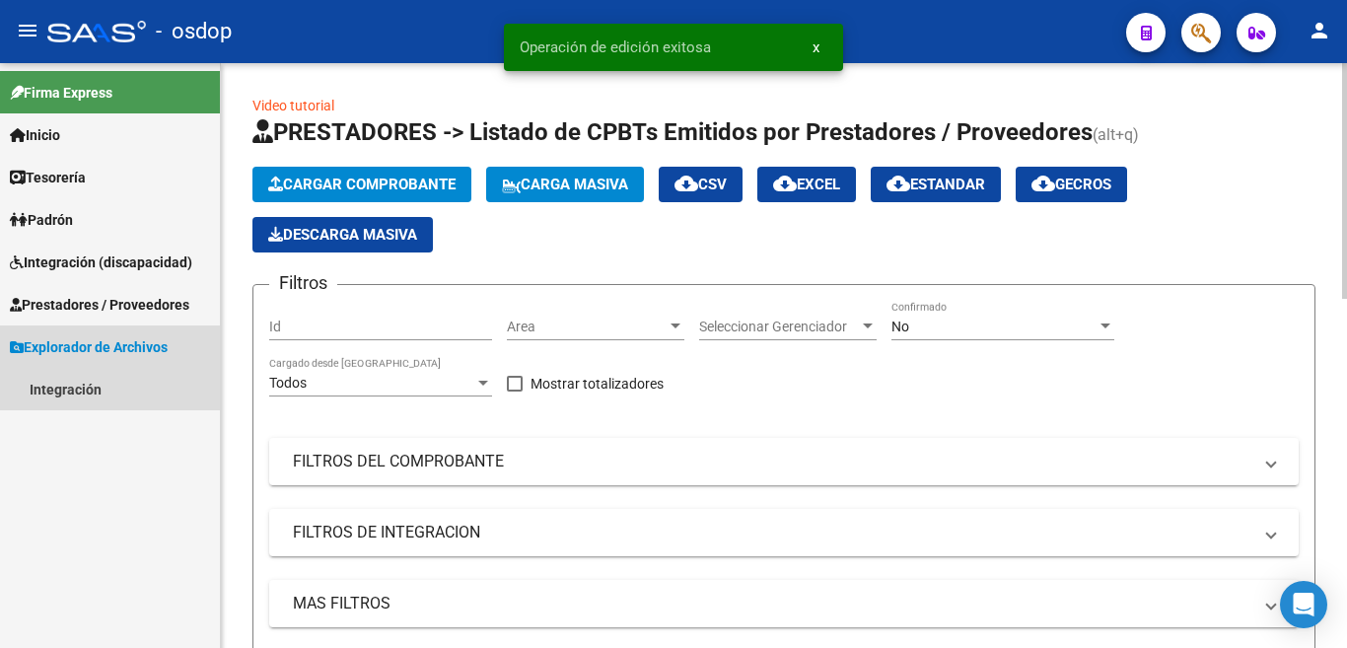
scroll to position [493, 0]
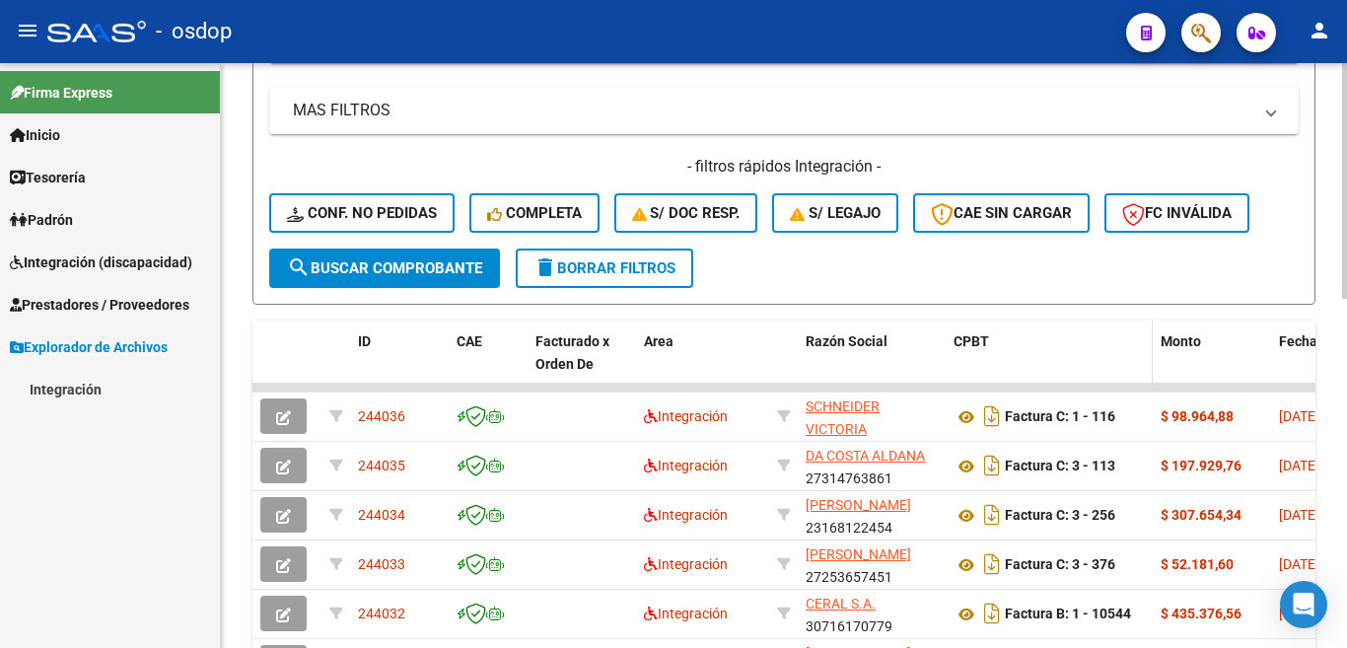
click at [1058, 321] on datatable-header-cell "CPBT" at bounding box center [1049, 364] width 207 height 87
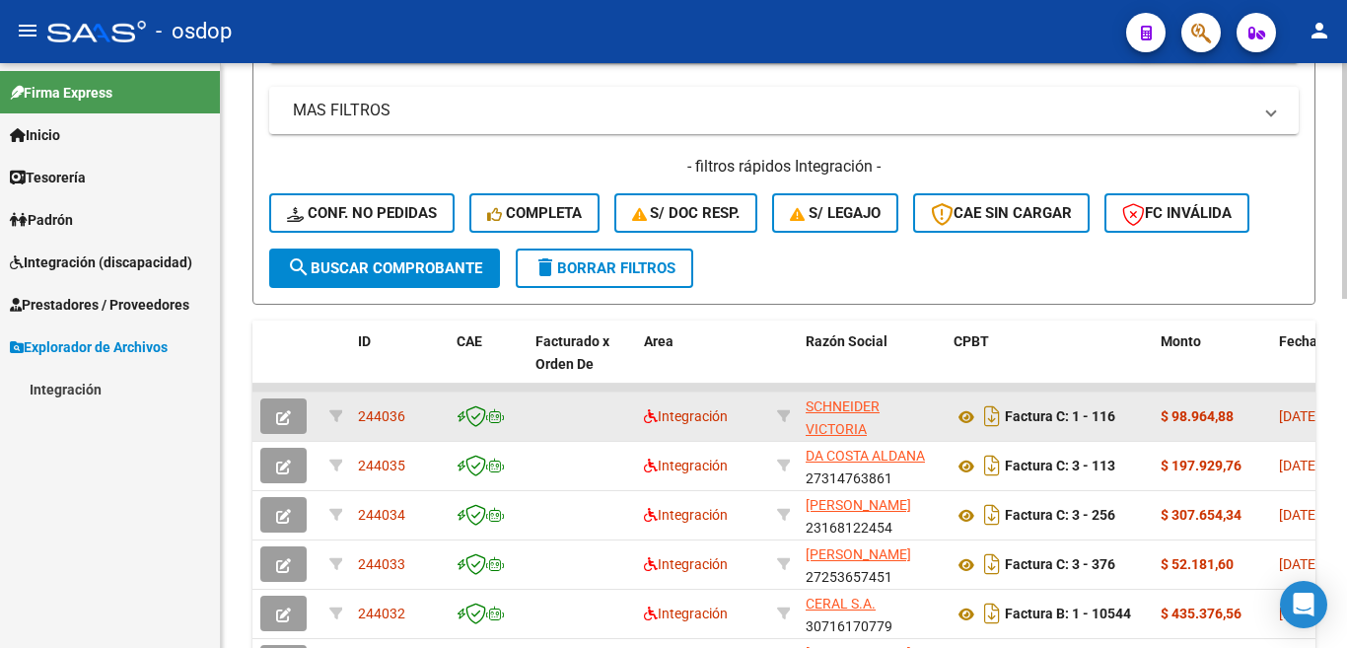
click at [368, 408] on span "244036" at bounding box center [381, 416] width 47 height 16
copy span "244036"
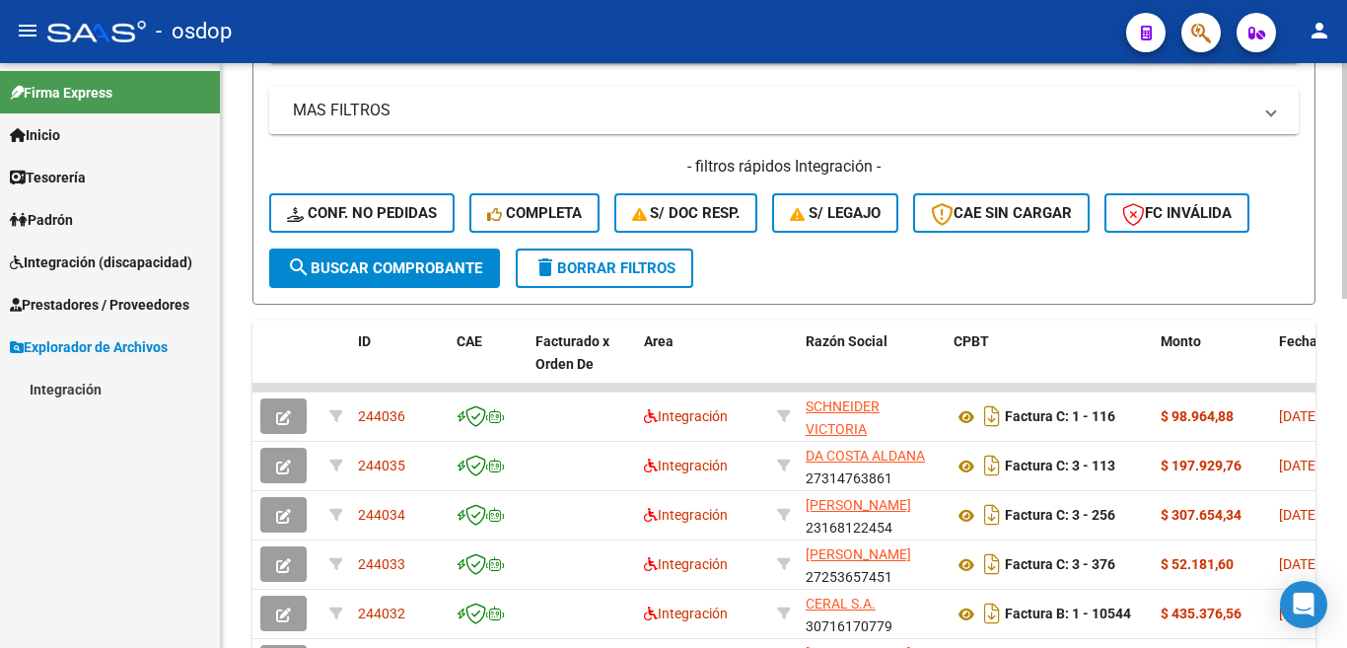
scroll to position [789, 0]
